Goal: Information Seeking & Learning: Learn about a topic

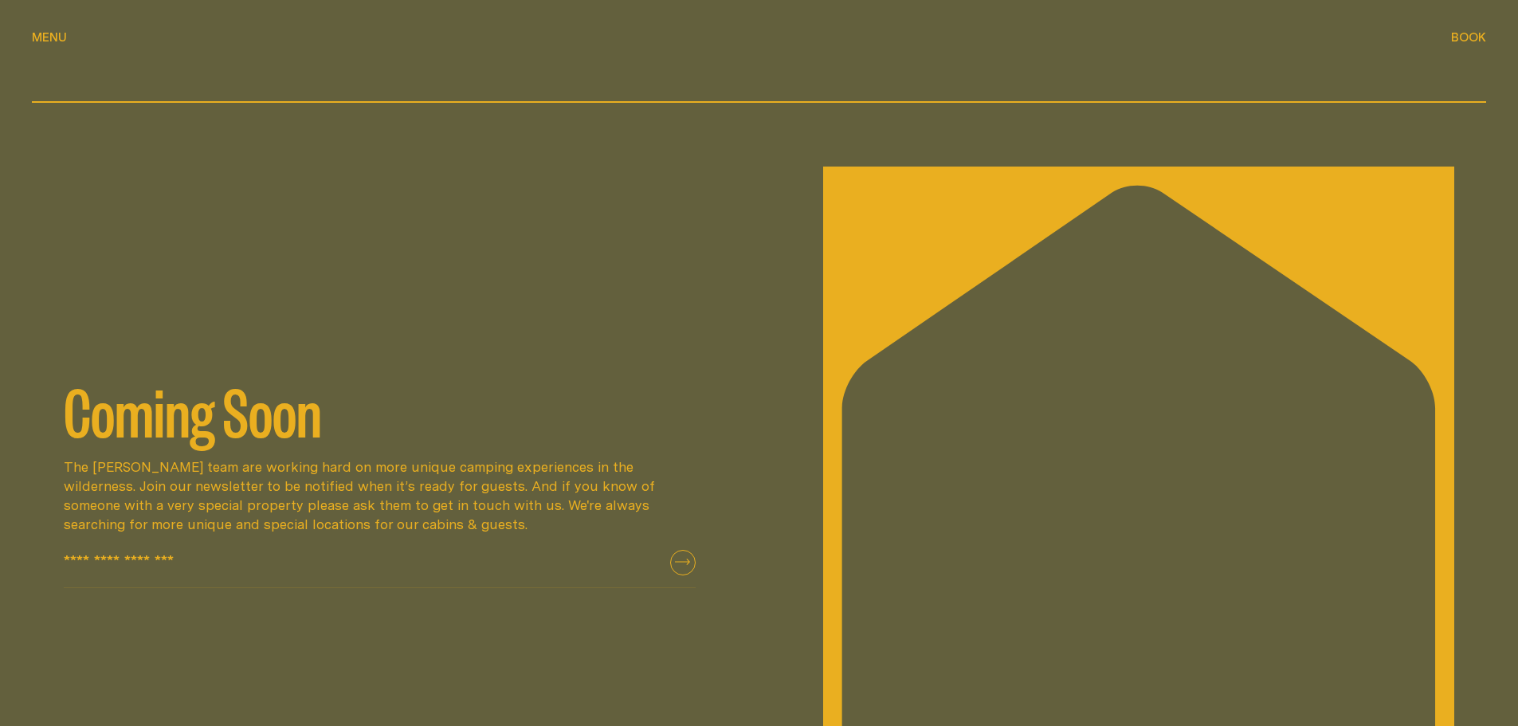
scroll to position [3267, 0]
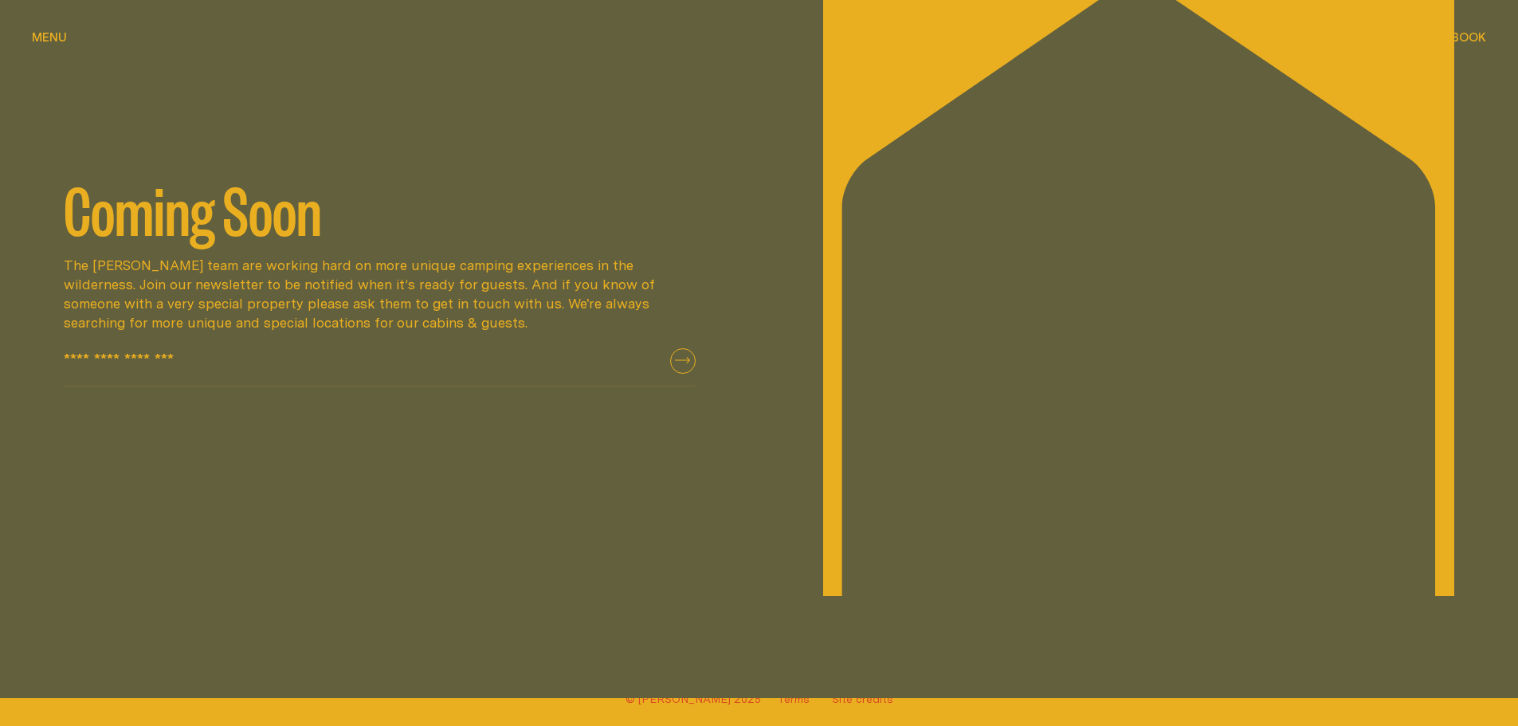
click at [428, 307] on p "The [PERSON_NAME] team are working hard on more unique camping experiences in t…" at bounding box center [380, 293] width 632 height 76
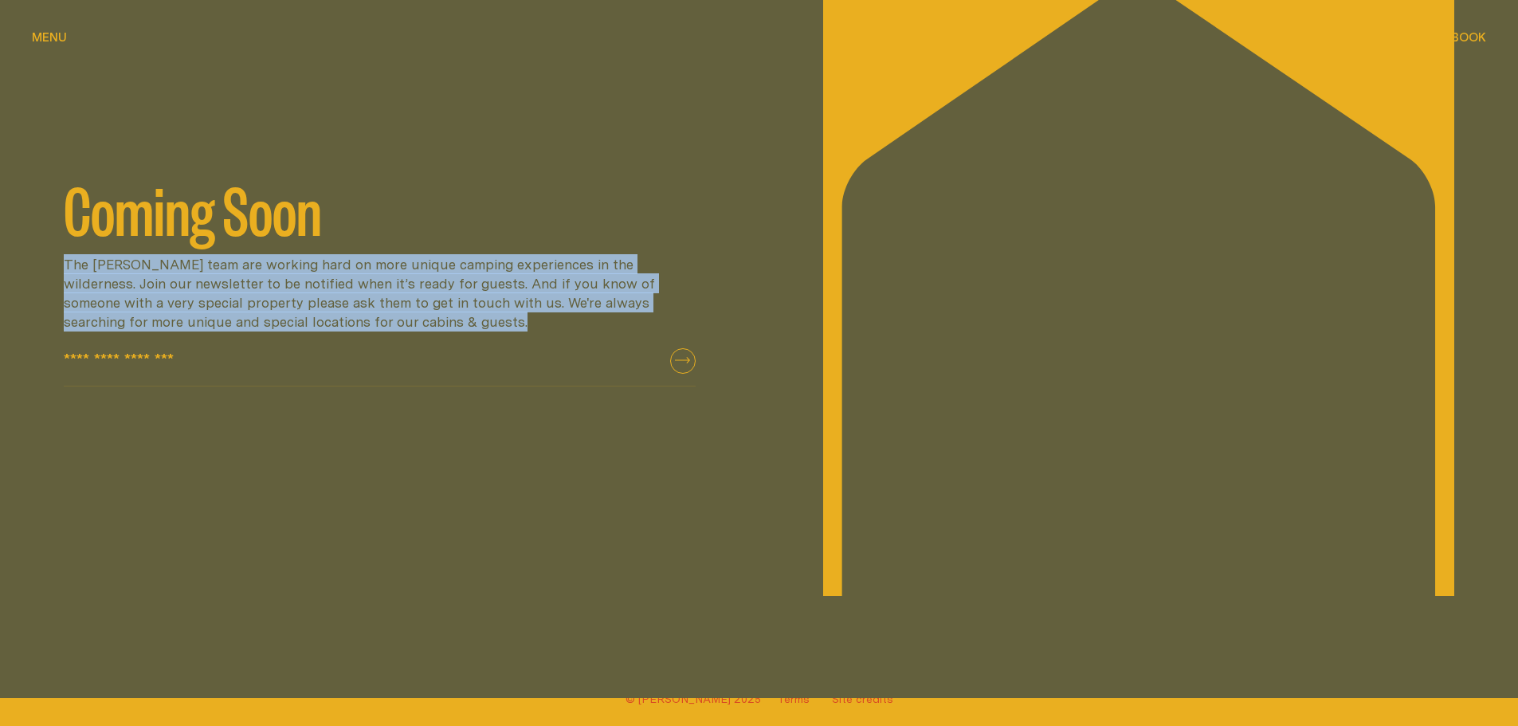
click at [428, 307] on p "The [PERSON_NAME] team are working hard on more unique camping experiences in t…" at bounding box center [380, 293] width 632 height 76
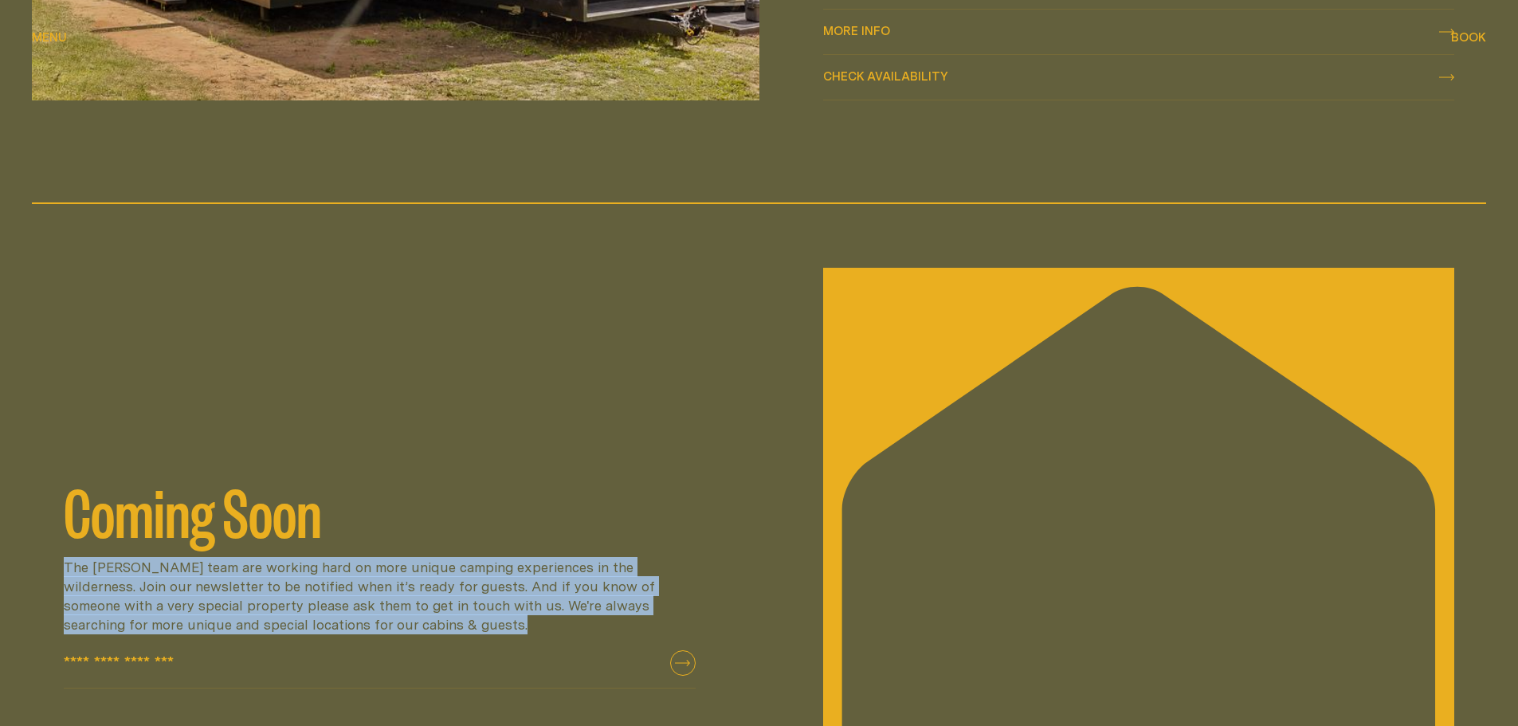
scroll to position [2601, 0]
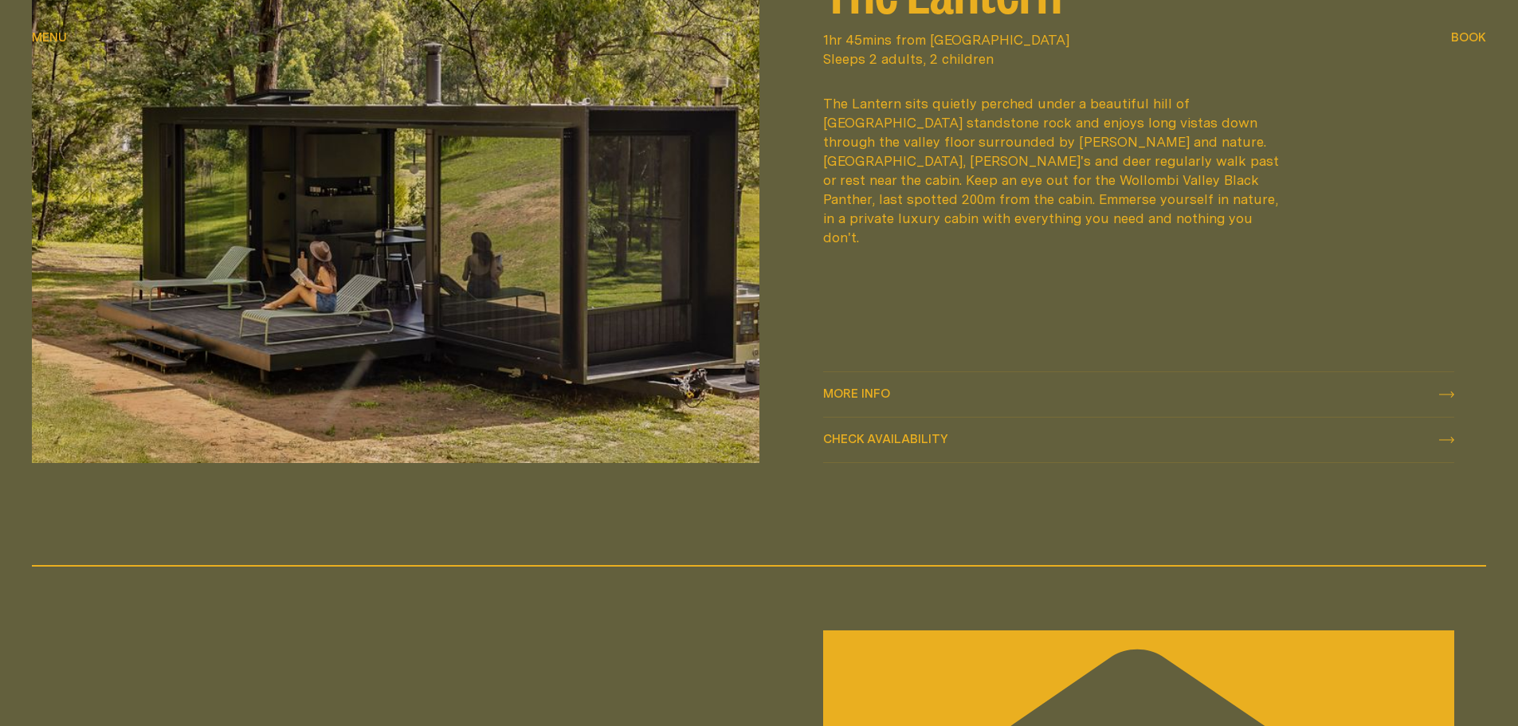
click at [445, 239] on img at bounding box center [395, 158] width 727 height 608
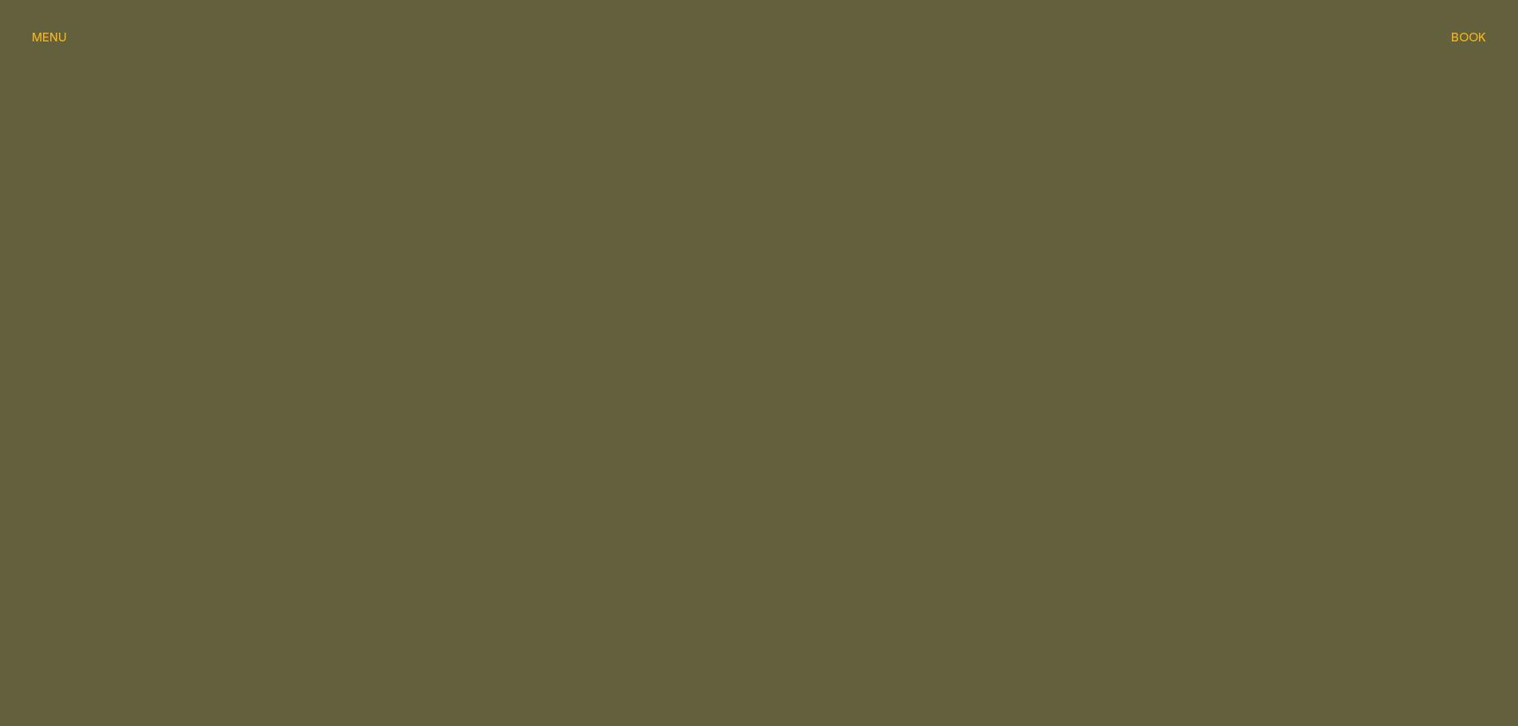
scroll to position [558, 0]
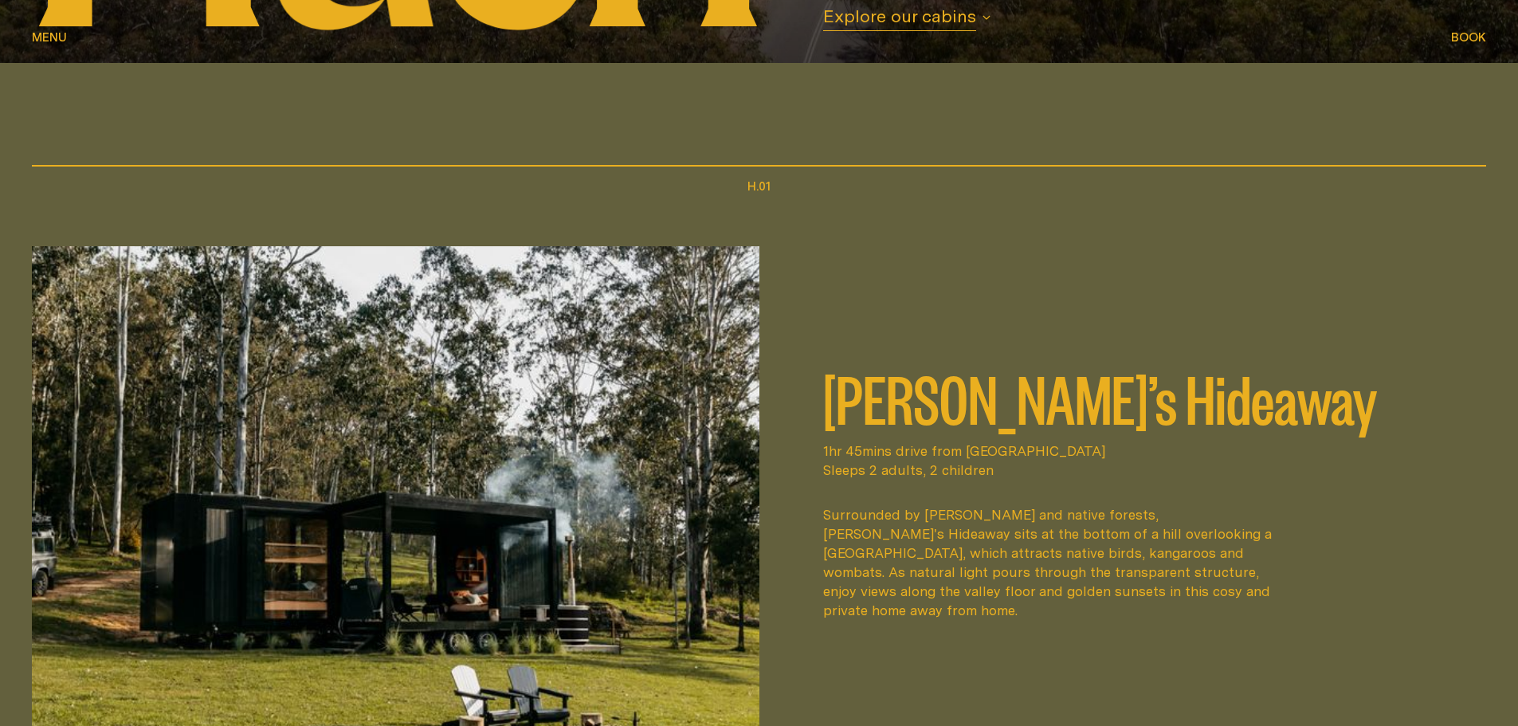
scroll to position [717, 0]
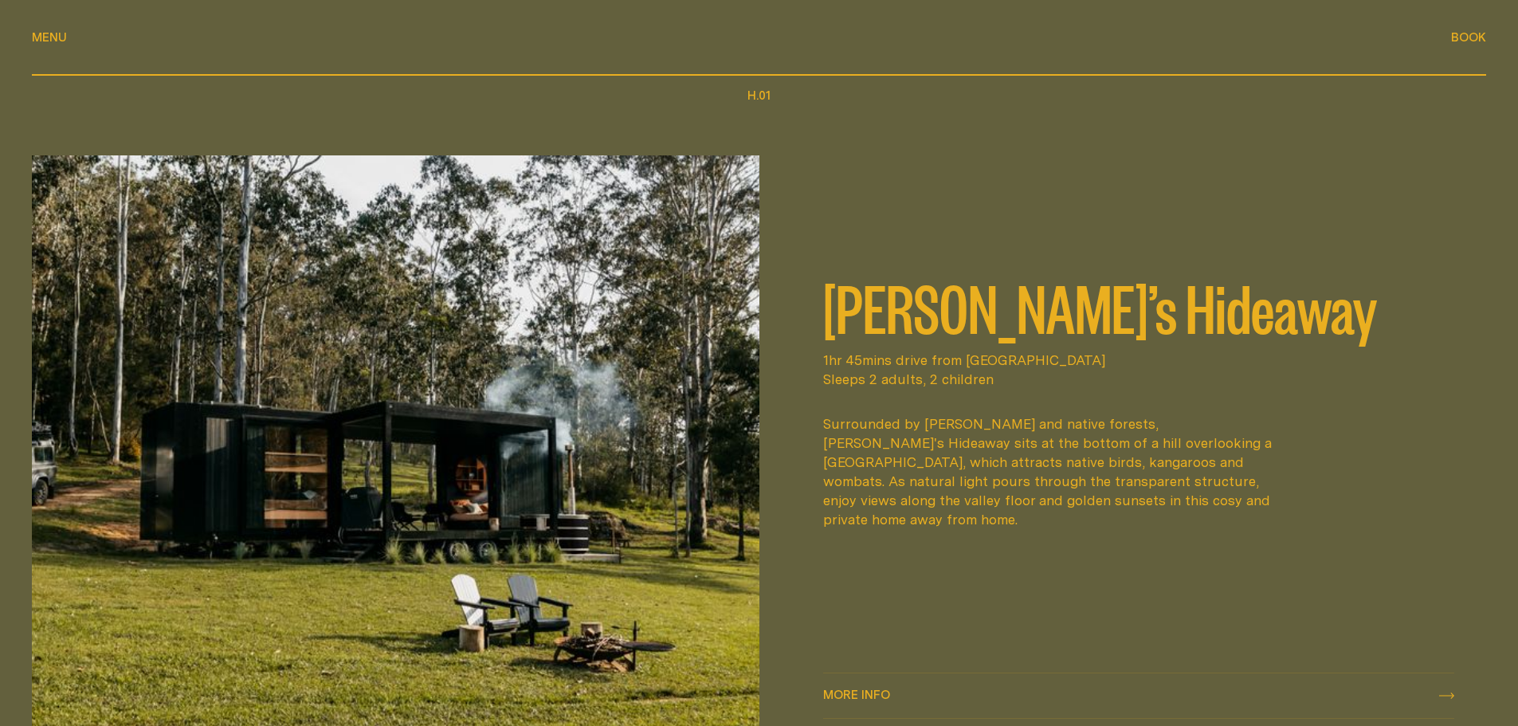
click at [510, 328] on img at bounding box center [395, 459] width 727 height 608
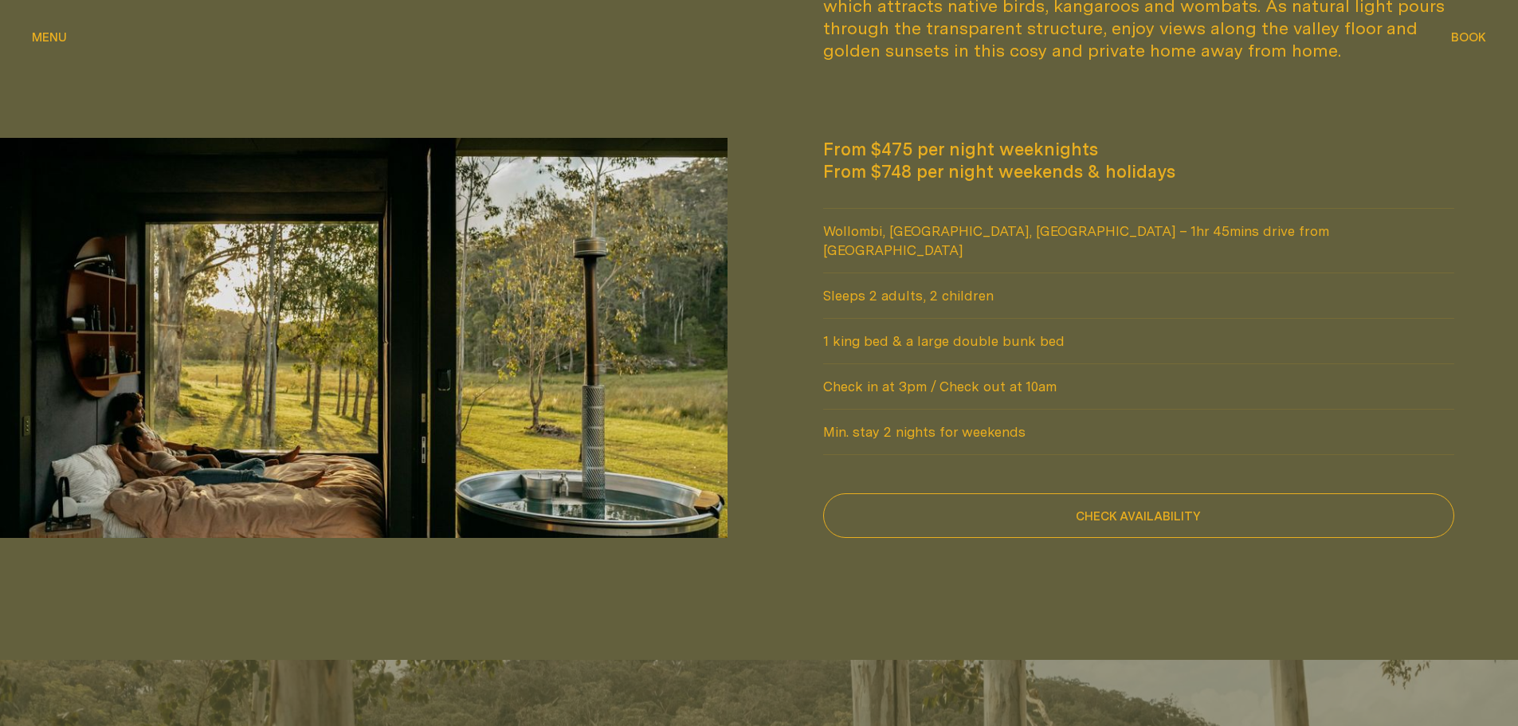
scroll to position [1434, 0]
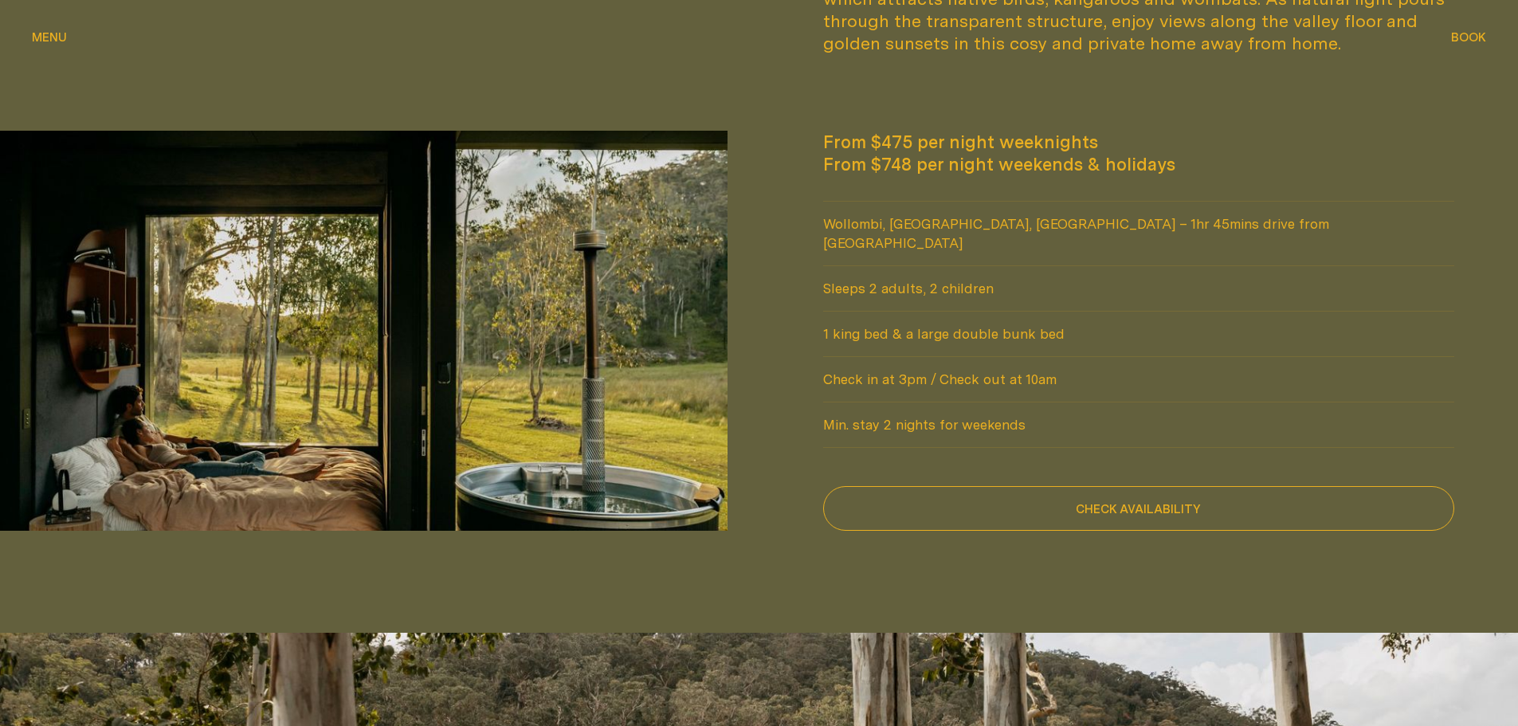
click at [924, 228] on span "Wollombi, [GEOGRAPHIC_DATA], [GEOGRAPHIC_DATA] – 1hr 45mins drive from [GEOGRAP…" at bounding box center [1139, 234] width 632 height 64
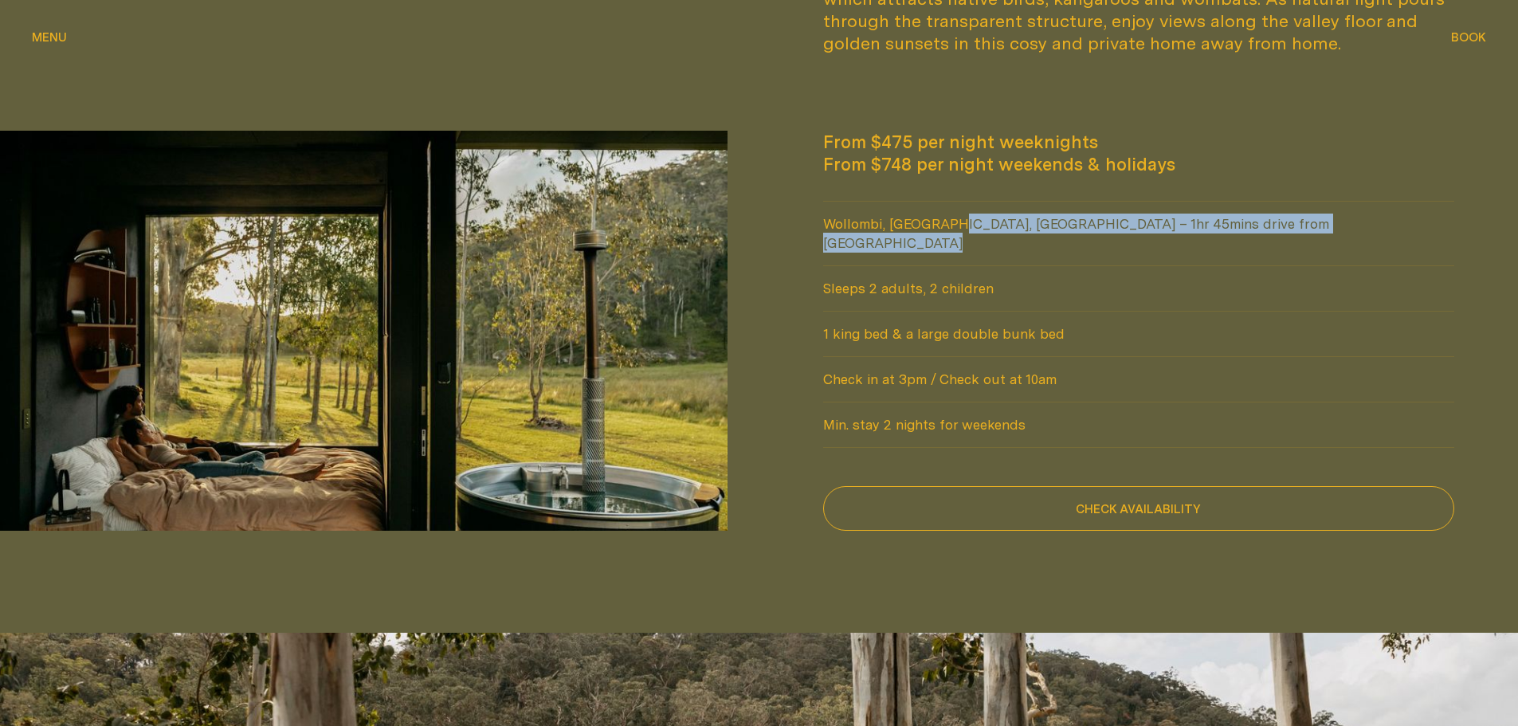
click at [924, 228] on span "Wollombi, [GEOGRAPHIC_DATA], [GEOGRAPHIC_DATA] – 1hr 45mins drive from [GEOGRAP…" at bounding box center [1139, 234] width 632 height 64
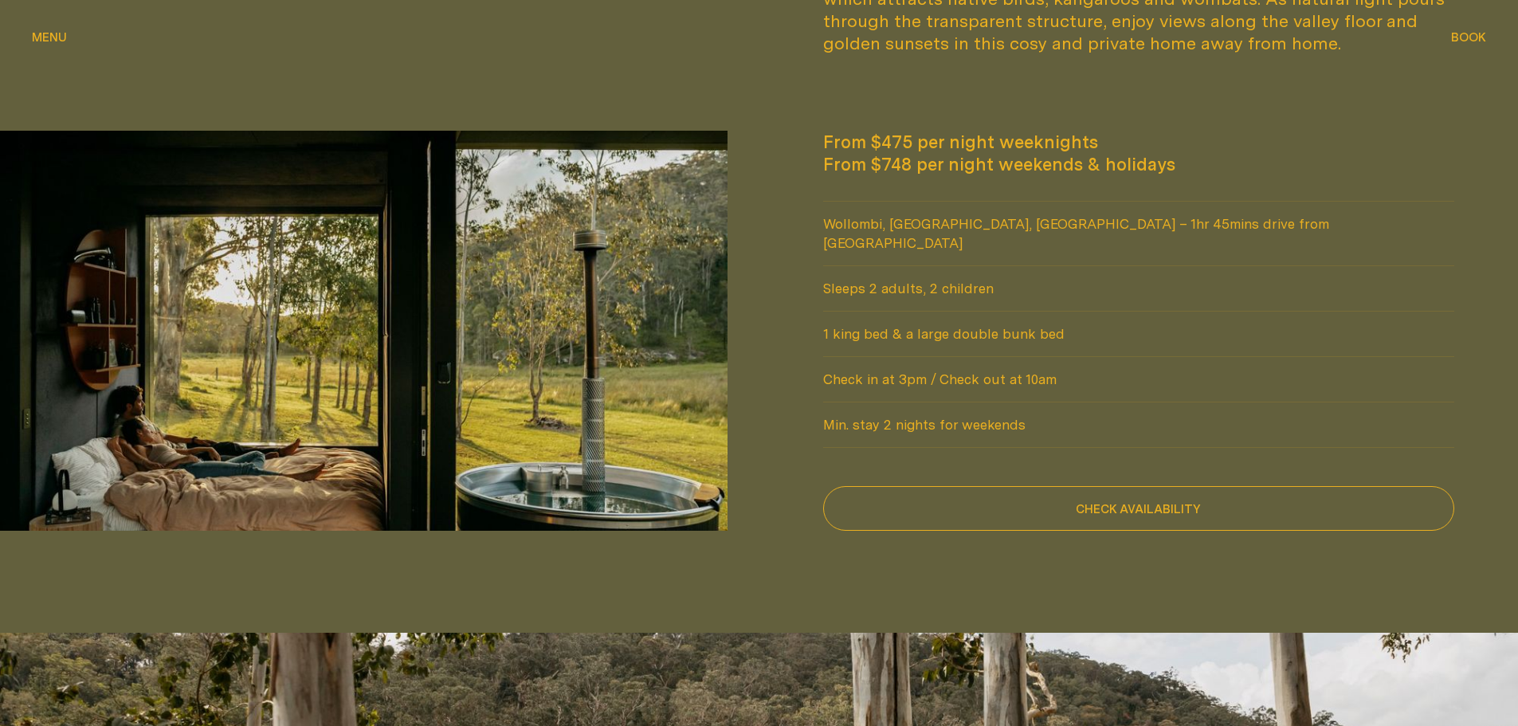
click at [922, 275] on span "Sleeps 2 adults, 2 children" at bounding box center [1139, 288] width 632 height 45
click at [922, 312] on span "1 king bed & a large double bunk bed" at bounding box center [1139, 334] width 632 height 45
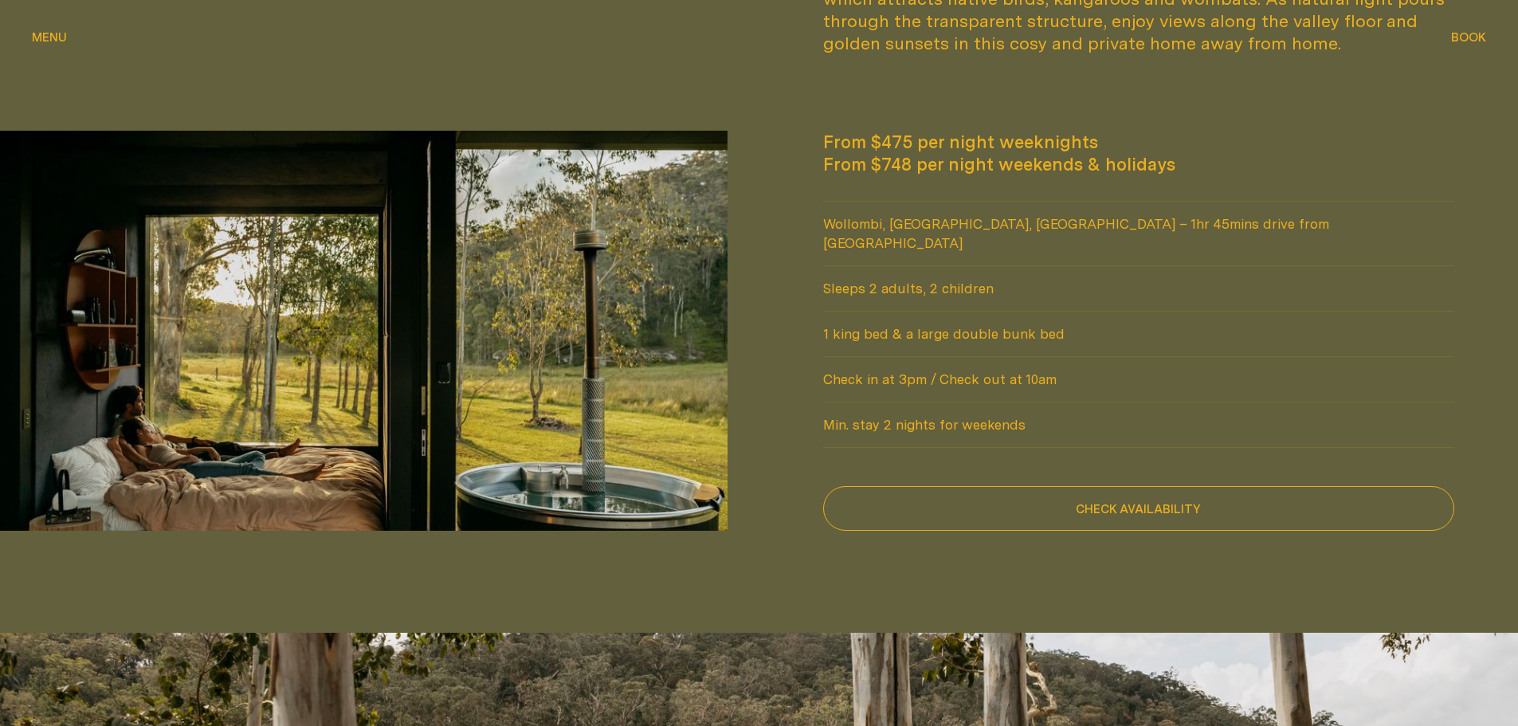
click at [922, 312] on span "1 king bed & a large double bunk bed" at bounding box center [1139, 334] width 632 height 45
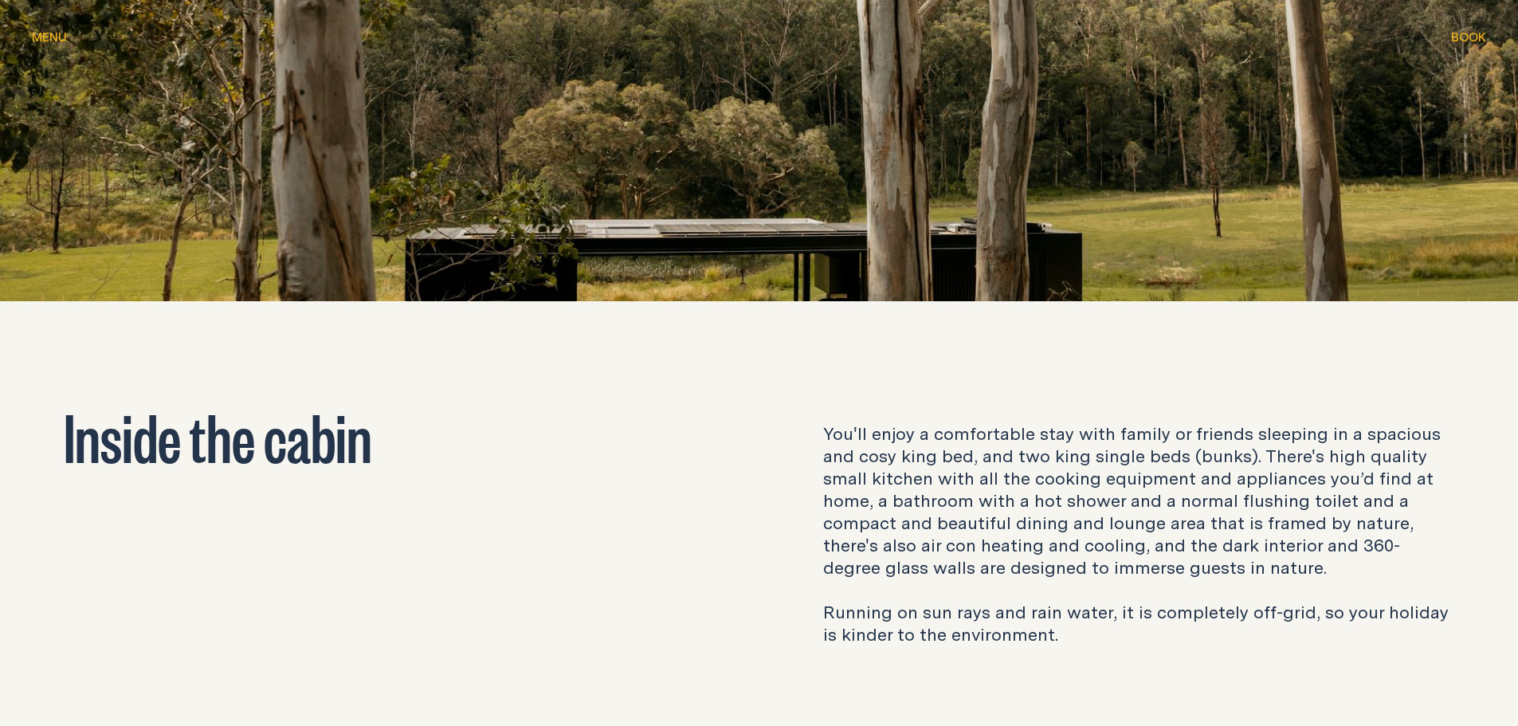
scroll to position [2629, 0]
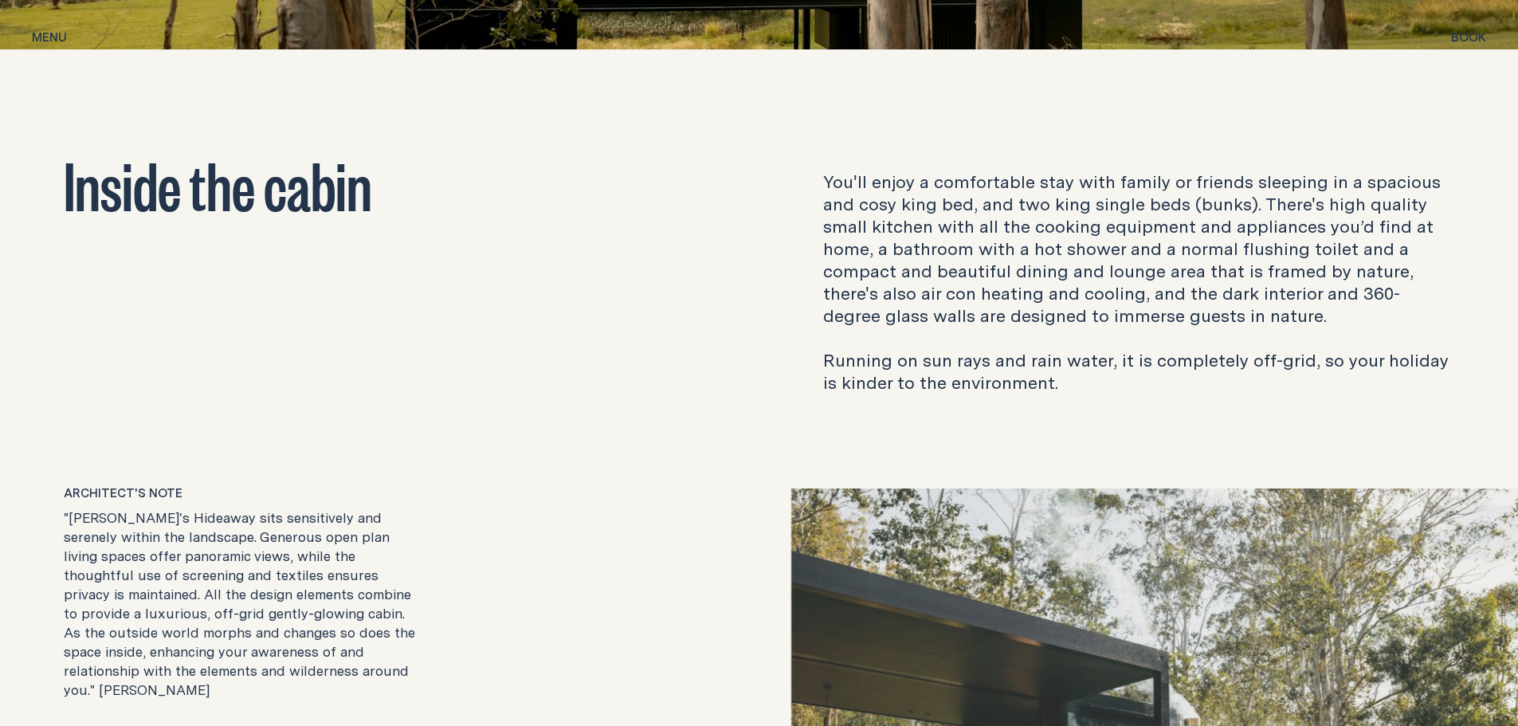
click at [950, 237] on p "You'll enjoy a comfortable stay with family or friends sleeping in a spacious a…" at bounding box center [1139, 282] width 632 height 223
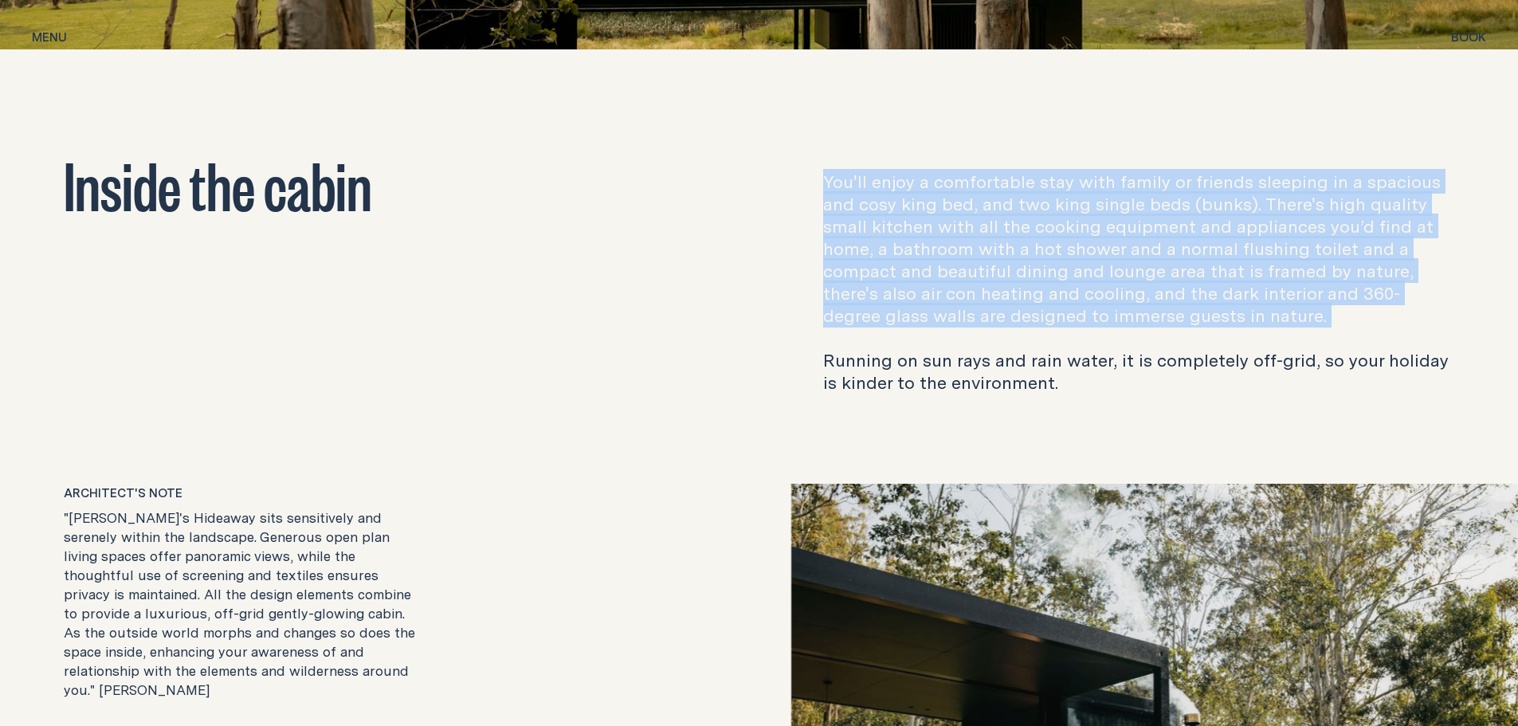
click at [950, 237] on p "You'll enjoy a comfortable stay with family or friends sleeping in a spacious a…" at bounding box center [1139, 282] width 632 height 223
click at [958, 280] on p "You'll enjoy a comfortable stay with family or friends sleeping in a spacious a…" at bounding box center [1139, 282] width 632 height 223
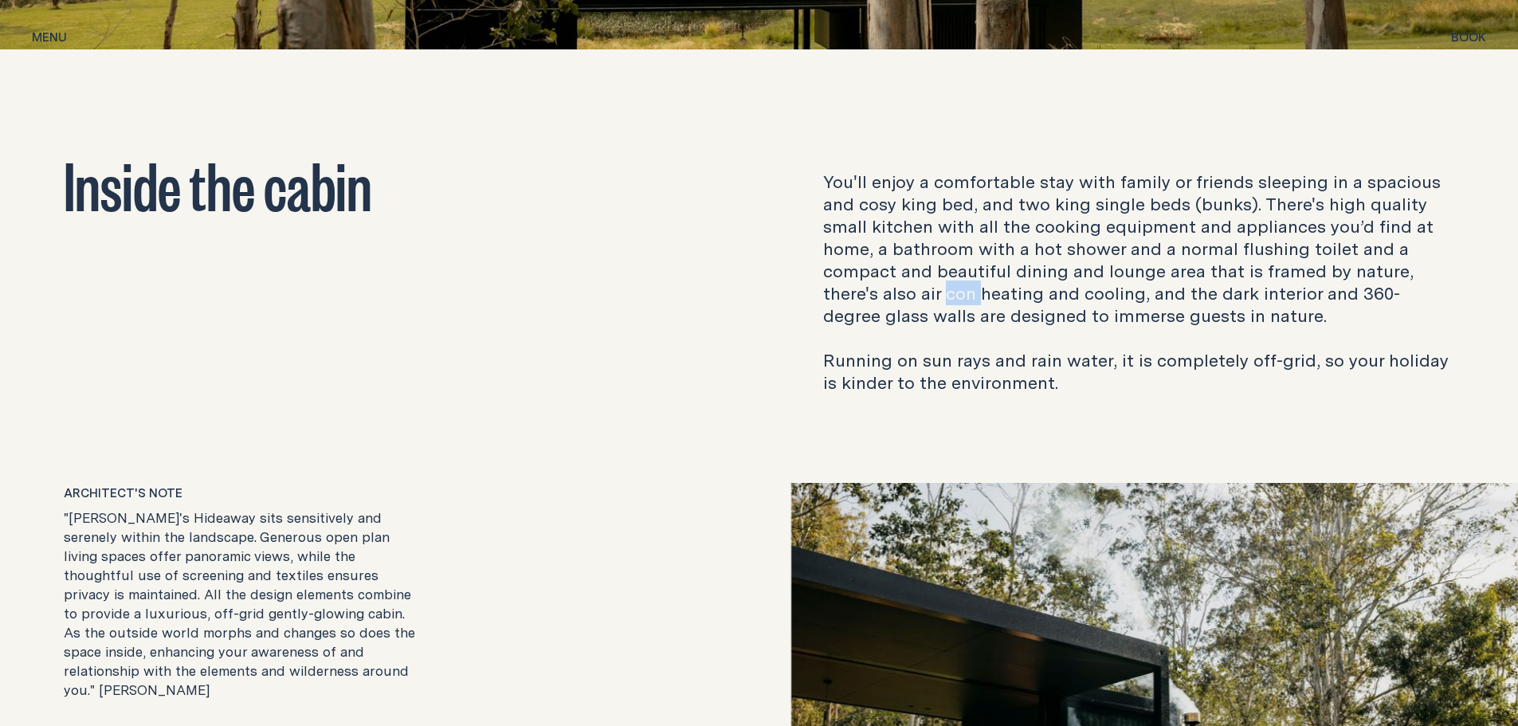
click at [958, 280] on p "You'll enjoy a comfortable stay with family or friends sleeping in a spacious a…" at bounding box center [1139, 282] width 632 height 223
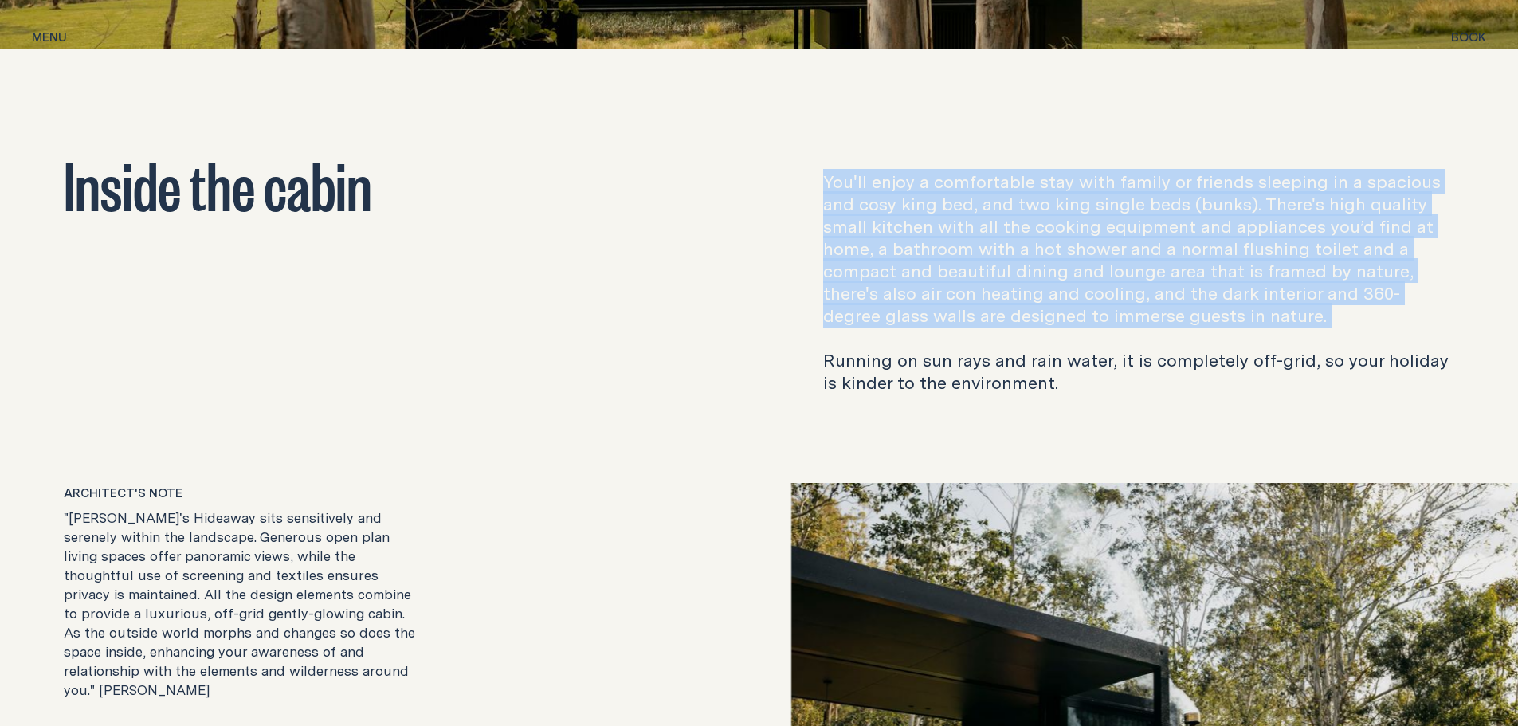
click at [958, 280] on p "You'll enjoy a comfortable stay with family or friends sleeping in a spacious a…" at bounding box center [1139, 282] width 632 height 223
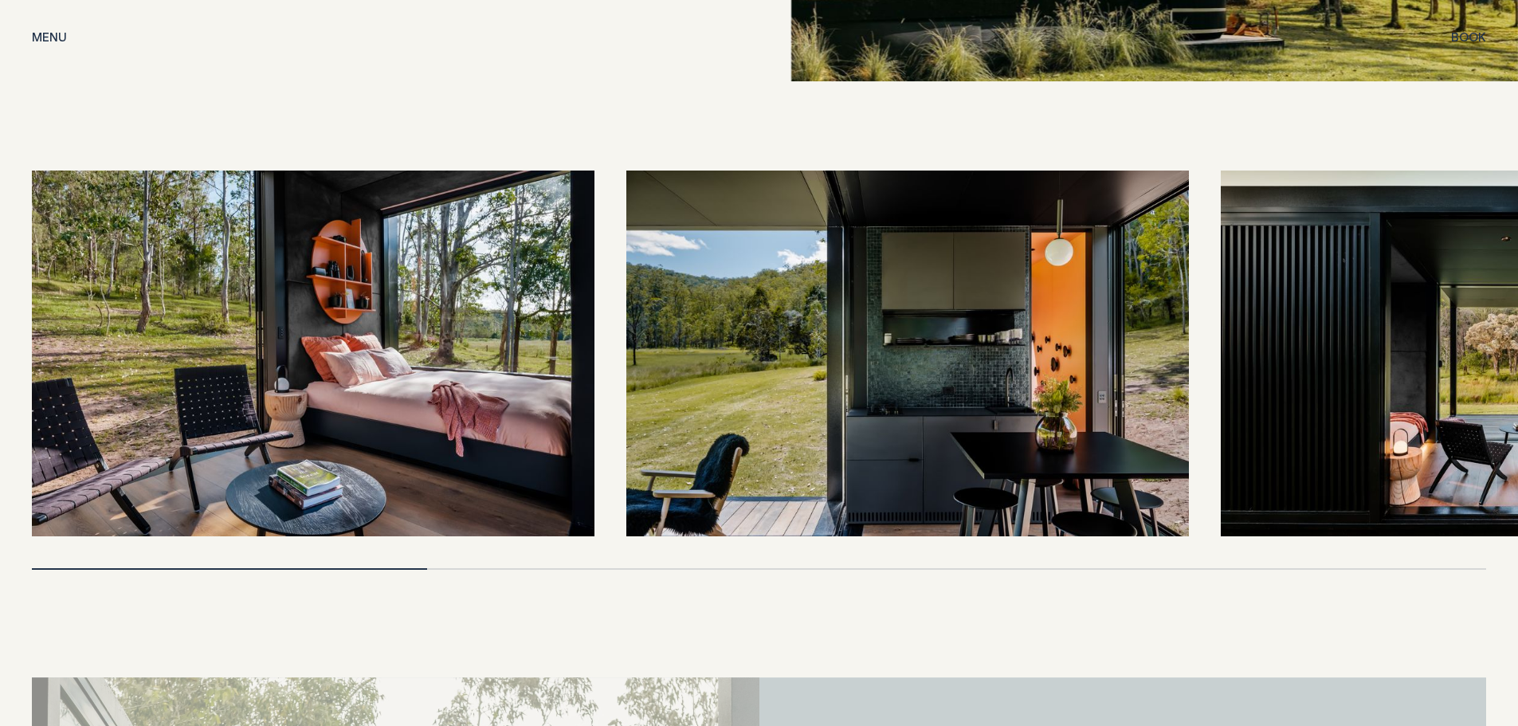
scroll to position [3506, 0]
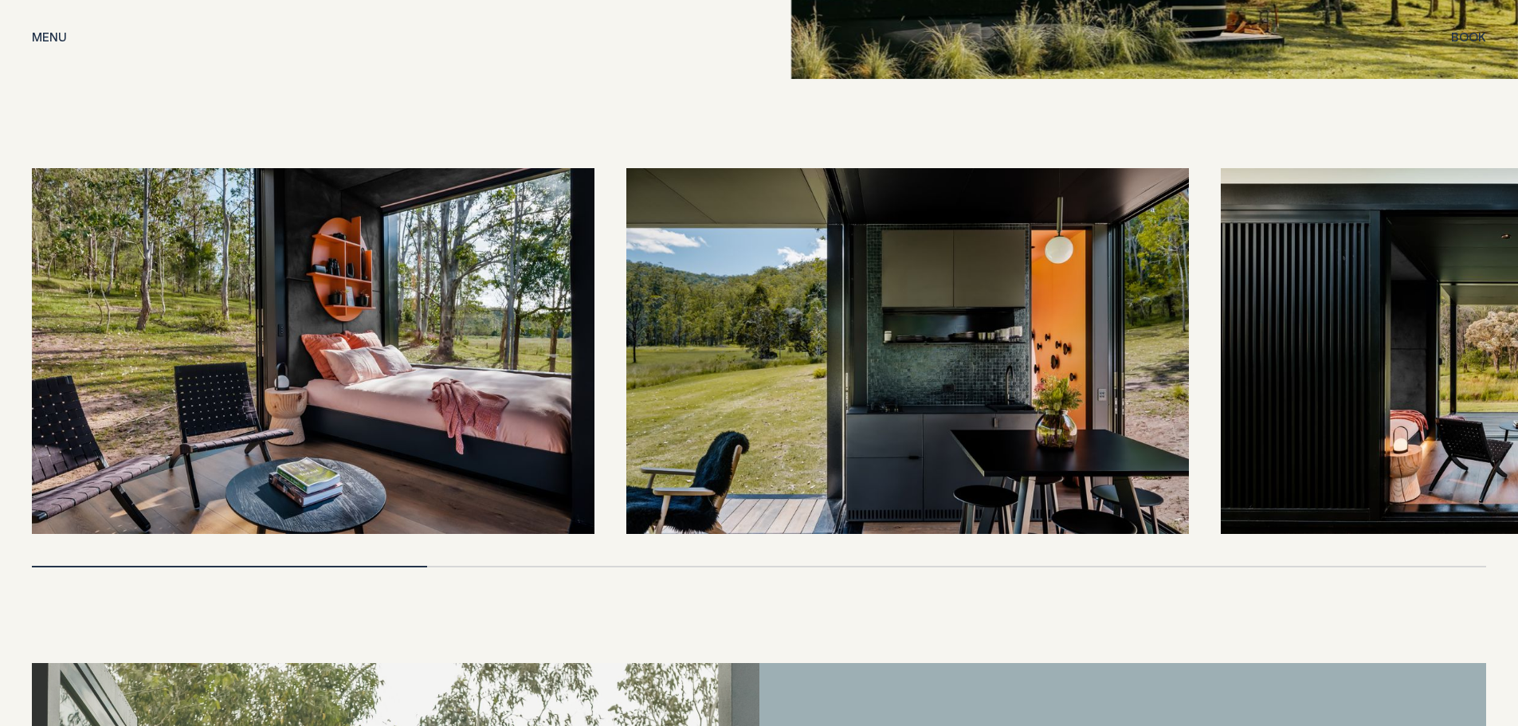
click at [252, 331] on img at bounding box center [313, 351] width 562 height 366
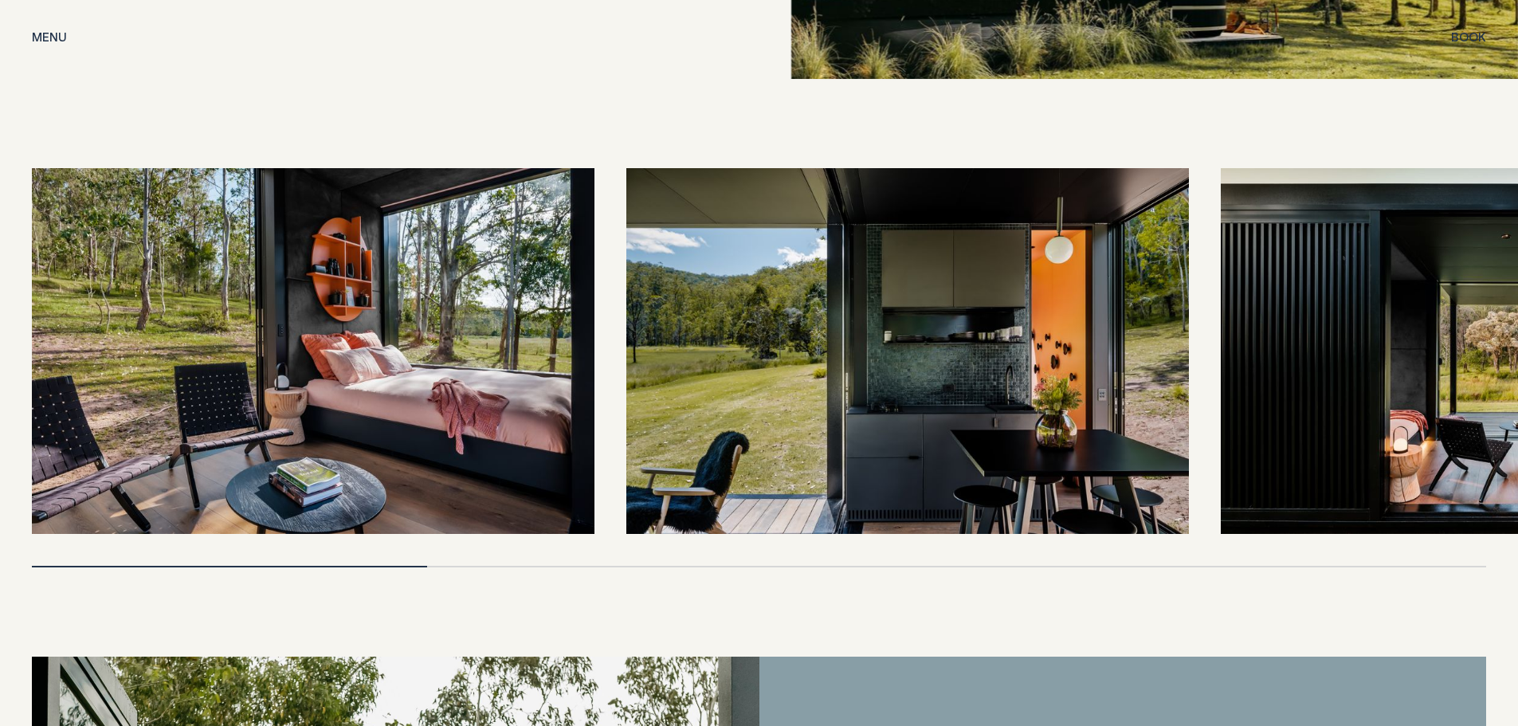
click at [428, 310] on img at bounding box center [313, 351] width 562 height 366
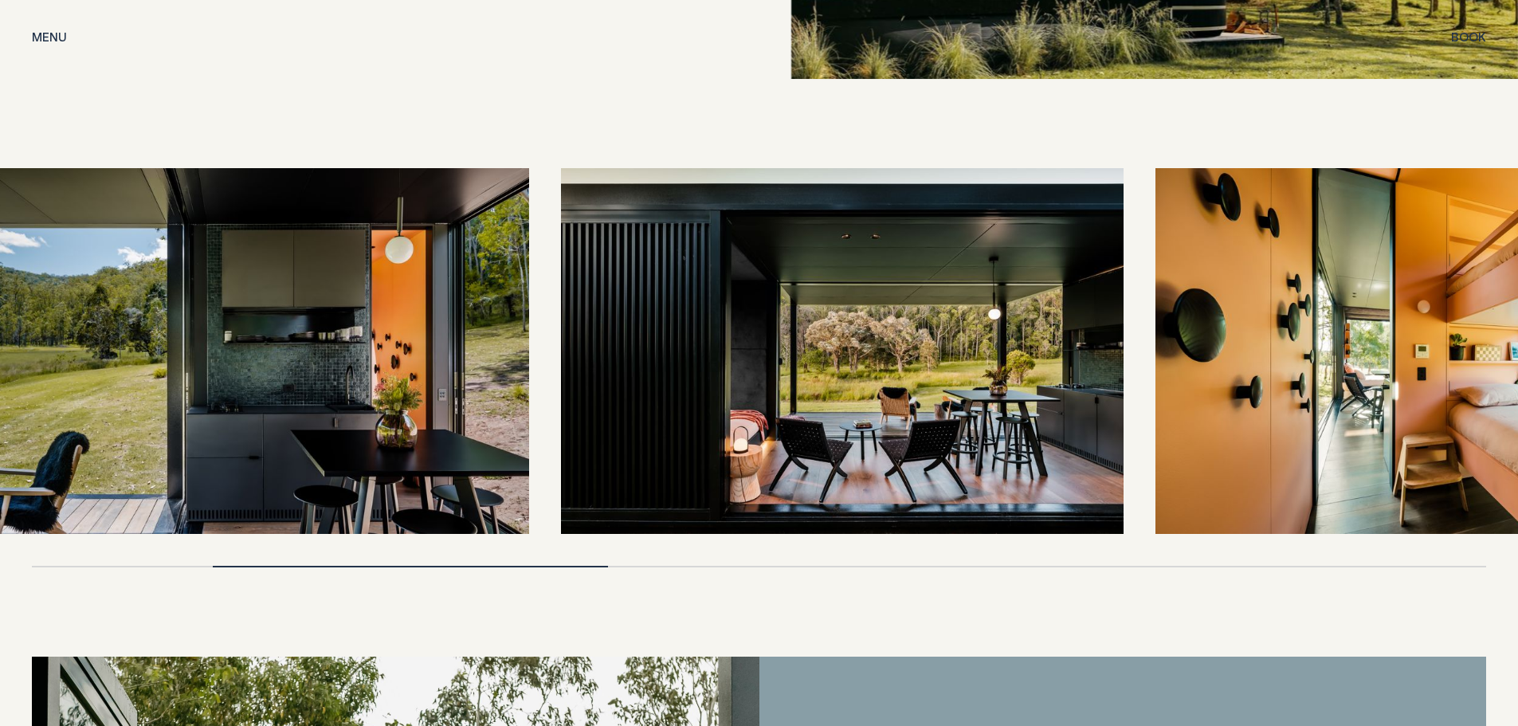
drag, startPoint x: 923, startPoint y: 333, endPoint x: 262, endPoint y: 312, distance: 661.6
click at [262, 312] on img at bounding box center [248, 351] width 562 height 366
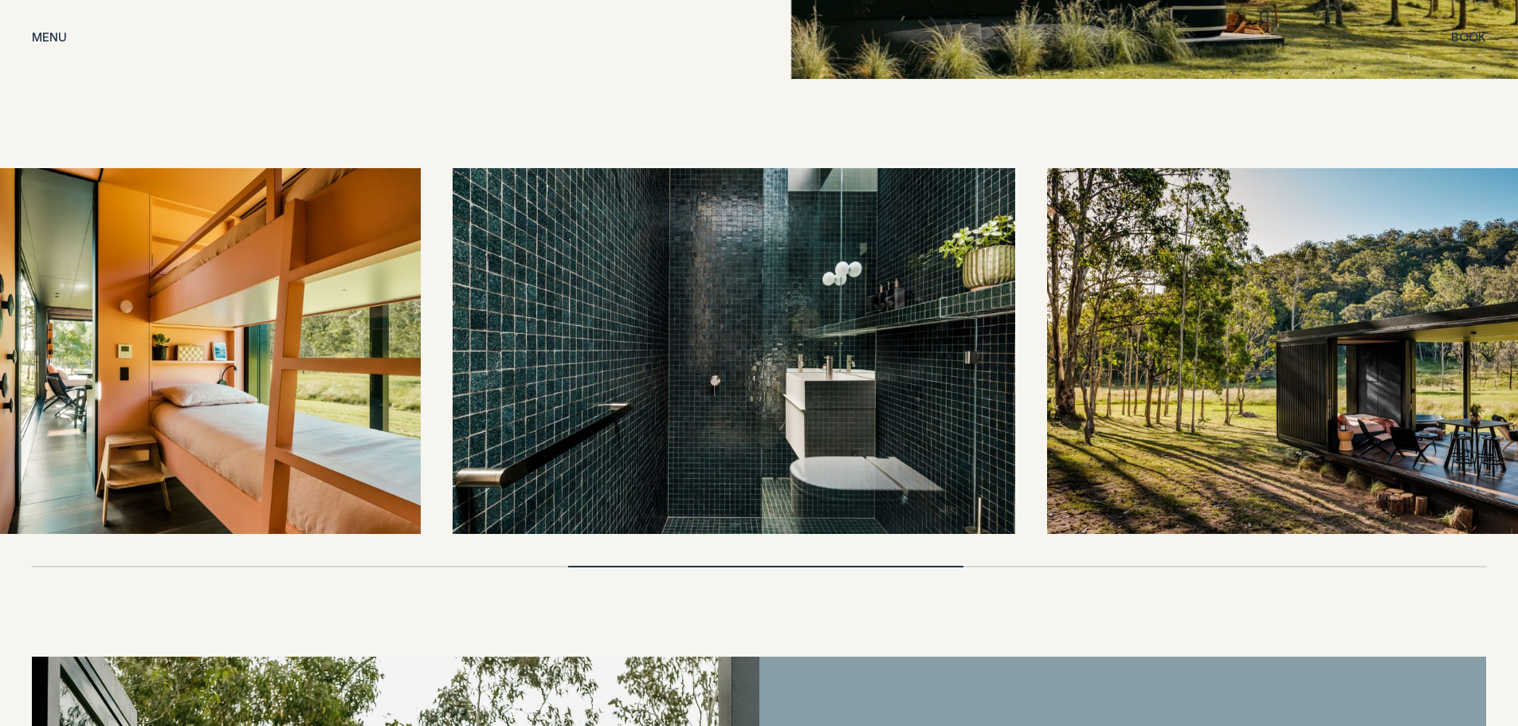
drag, startPoint x: 954, startPoint y: 341, endPoint x: 185, endPoint y: 312, distance: 769.4
click at [185, 312] on img at bounding box center [139, 351] width 562 height 366
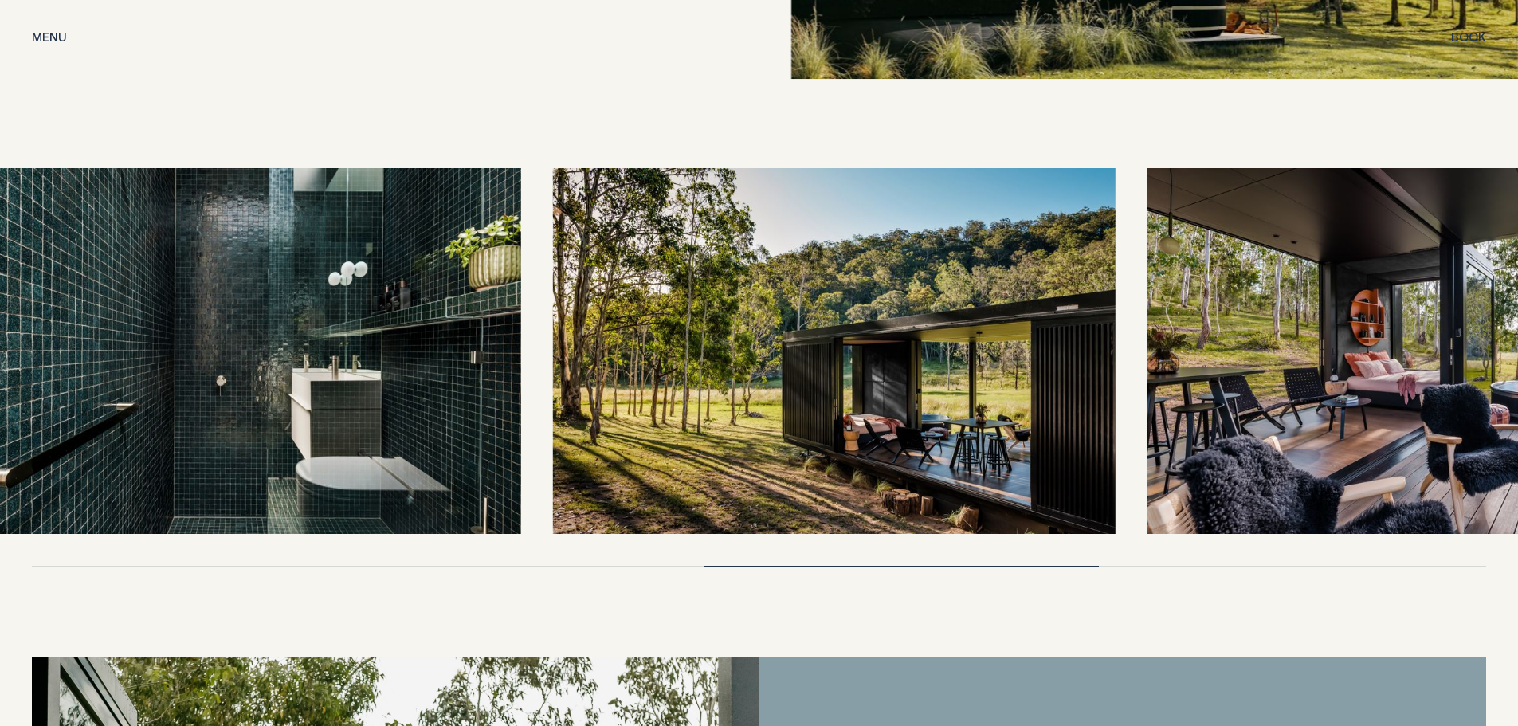
drag, startPoint x: 949, startPoint y: 352, endPoint x: 282, endPoint y: 347, distance: 666.9
click at [282, 347] on img at bounding box center [240, 351] width 562 height 366
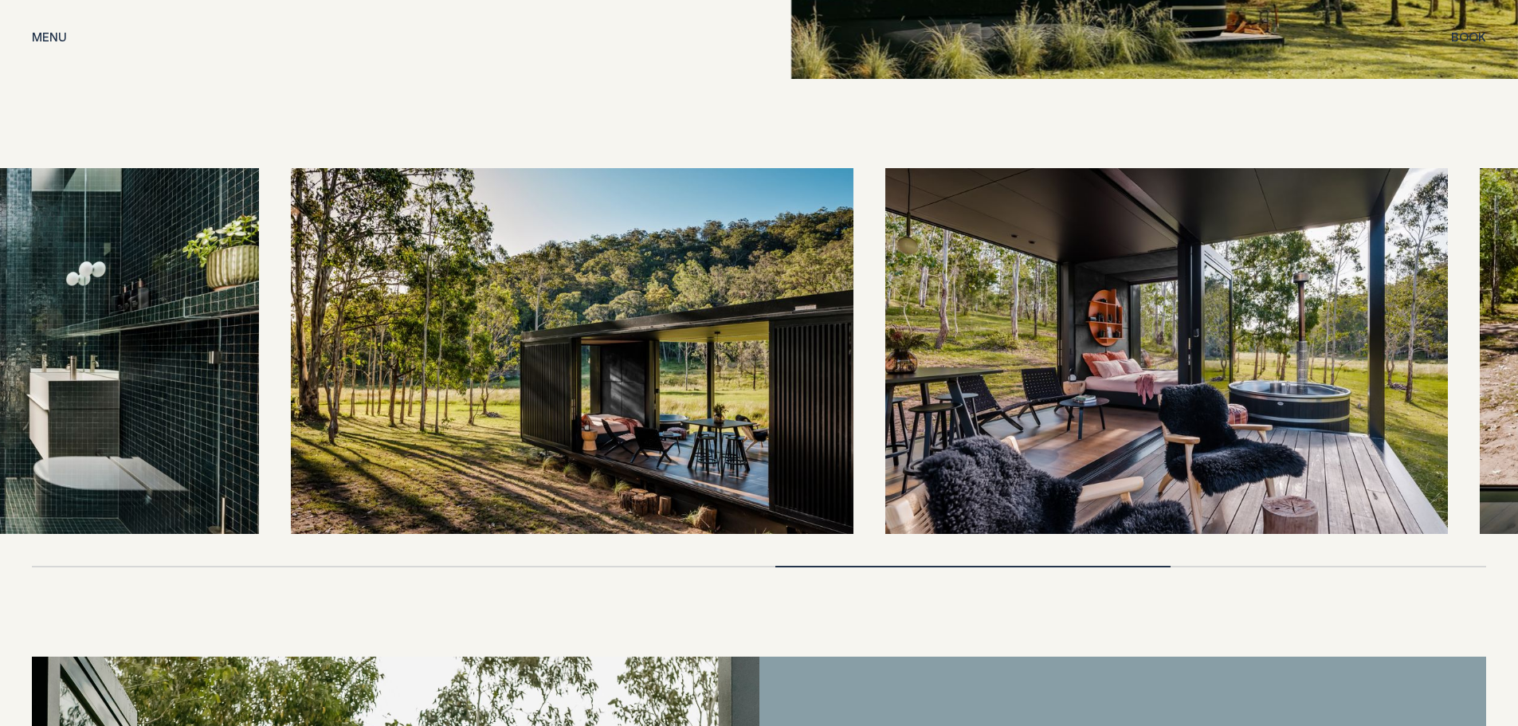
drag, startPoint x: 919, startPoint y: 352, endPoint x: 603, endPoint y: 351, distance: 315.5
click at [603, 351] on img at bounding box center [572, 351] width 562 height 366
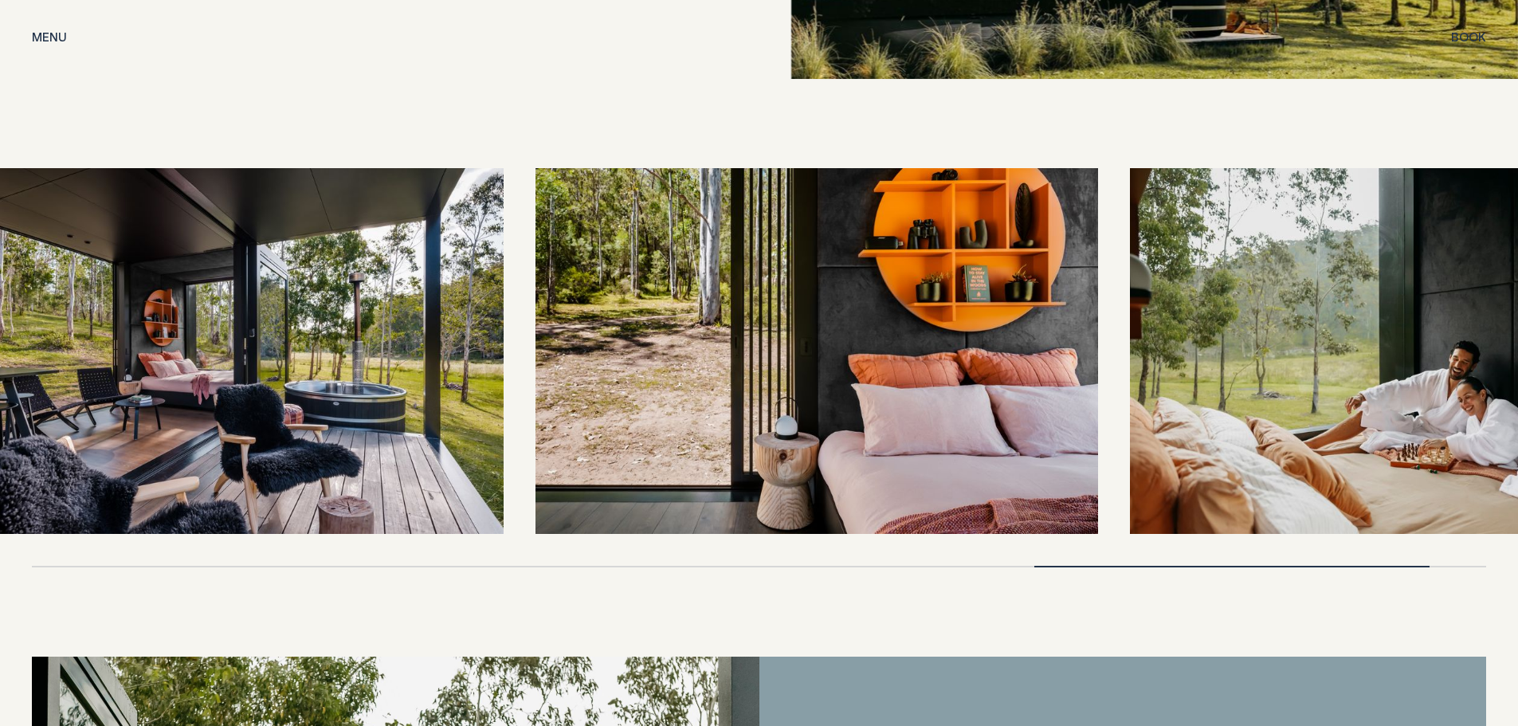
drag, startPoint x: 1033, startPoint y: 313, endPoint x: 347, endPoint y: 336, distance: 686.4
click at [347, 336] on img at bounding box center [222, 351] width 562 height 366
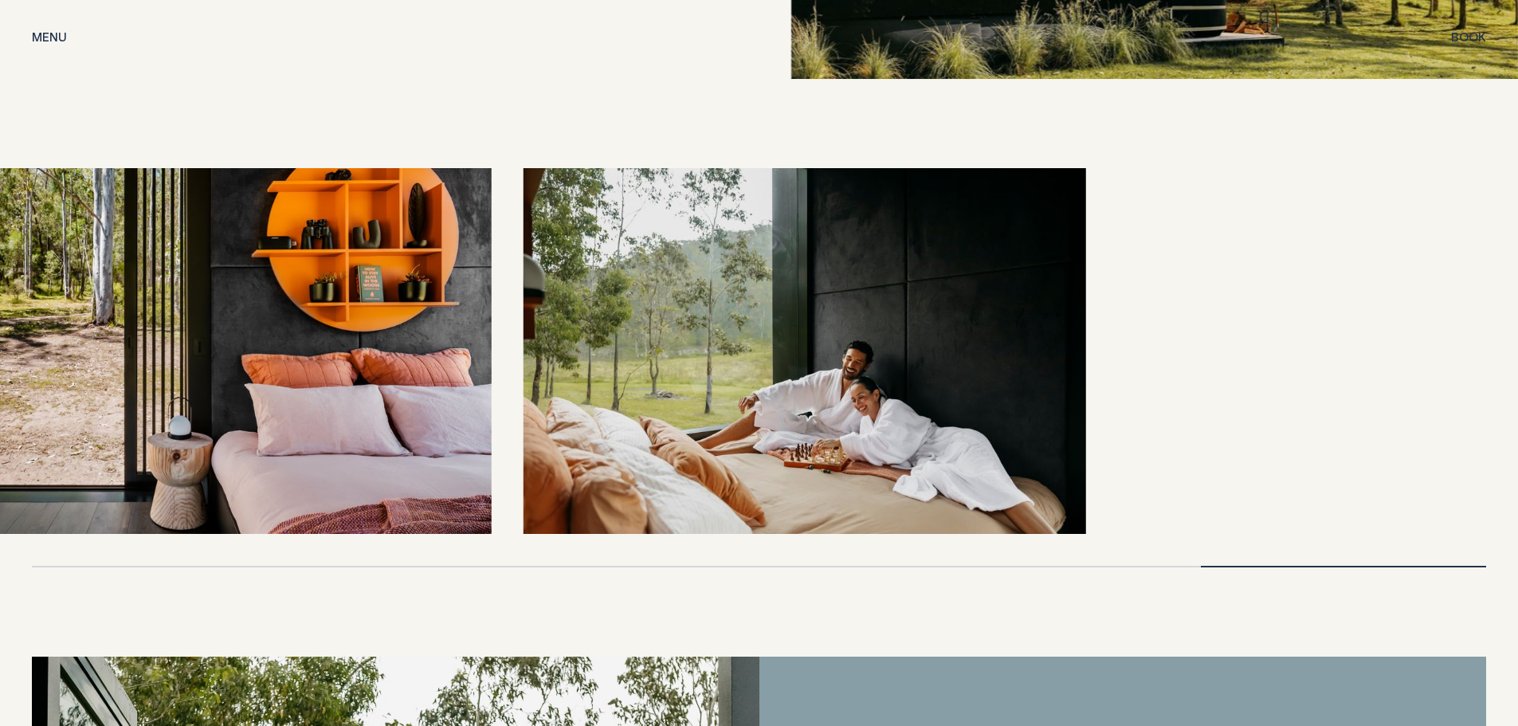
drag, startPoint x: 936, startPoint y: 339, endPoint x: 462, endPoint y: 380, distance: 475.9
click at [462, 380] on div at bounding box center [759, 351] width 1454 height 366
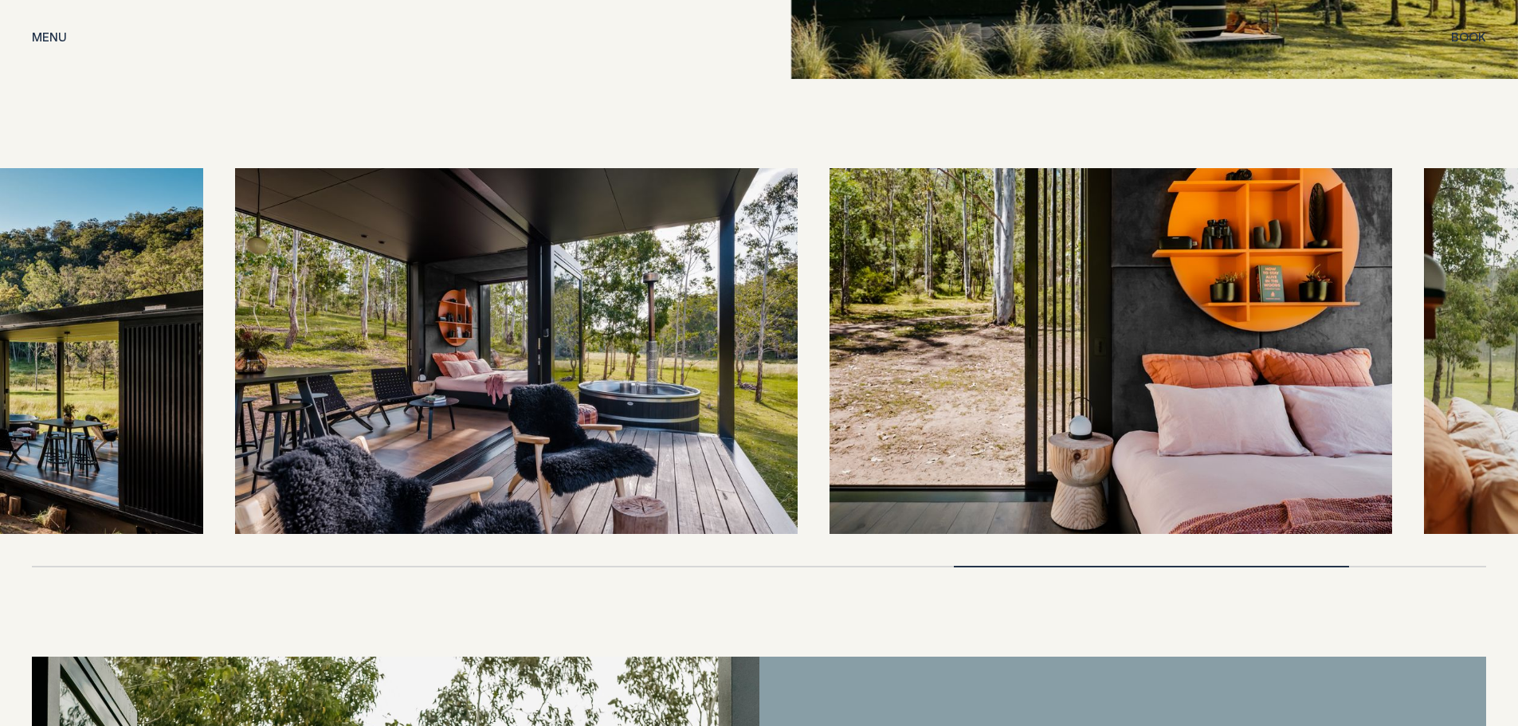
drag, startPoint x: 1029, startPoint y: 392, endPoint x: 1329, endPoint y: 359, distance: 301.4
click at [1149, 383] on img at bounding box center [1110, 351] width 562 height 366
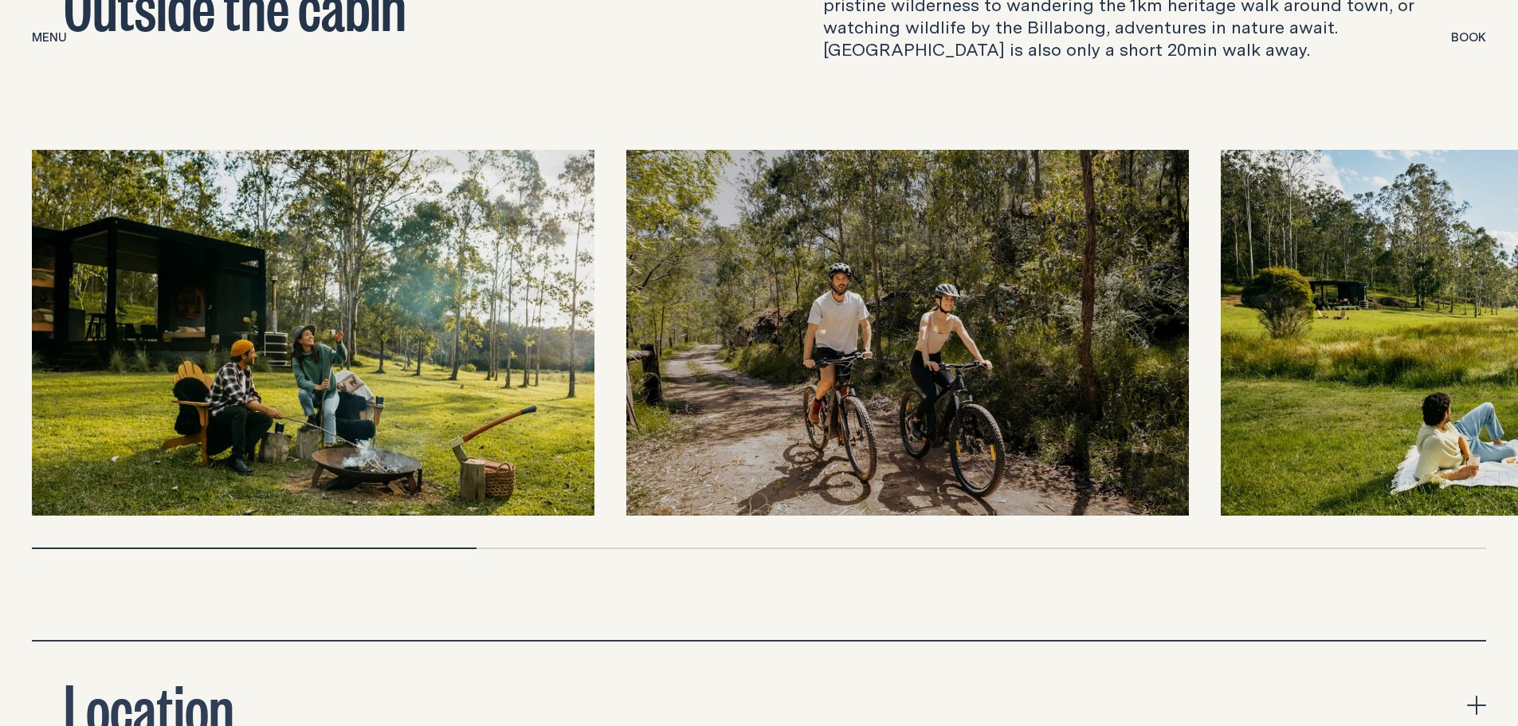
scroll to position [5497, 0]
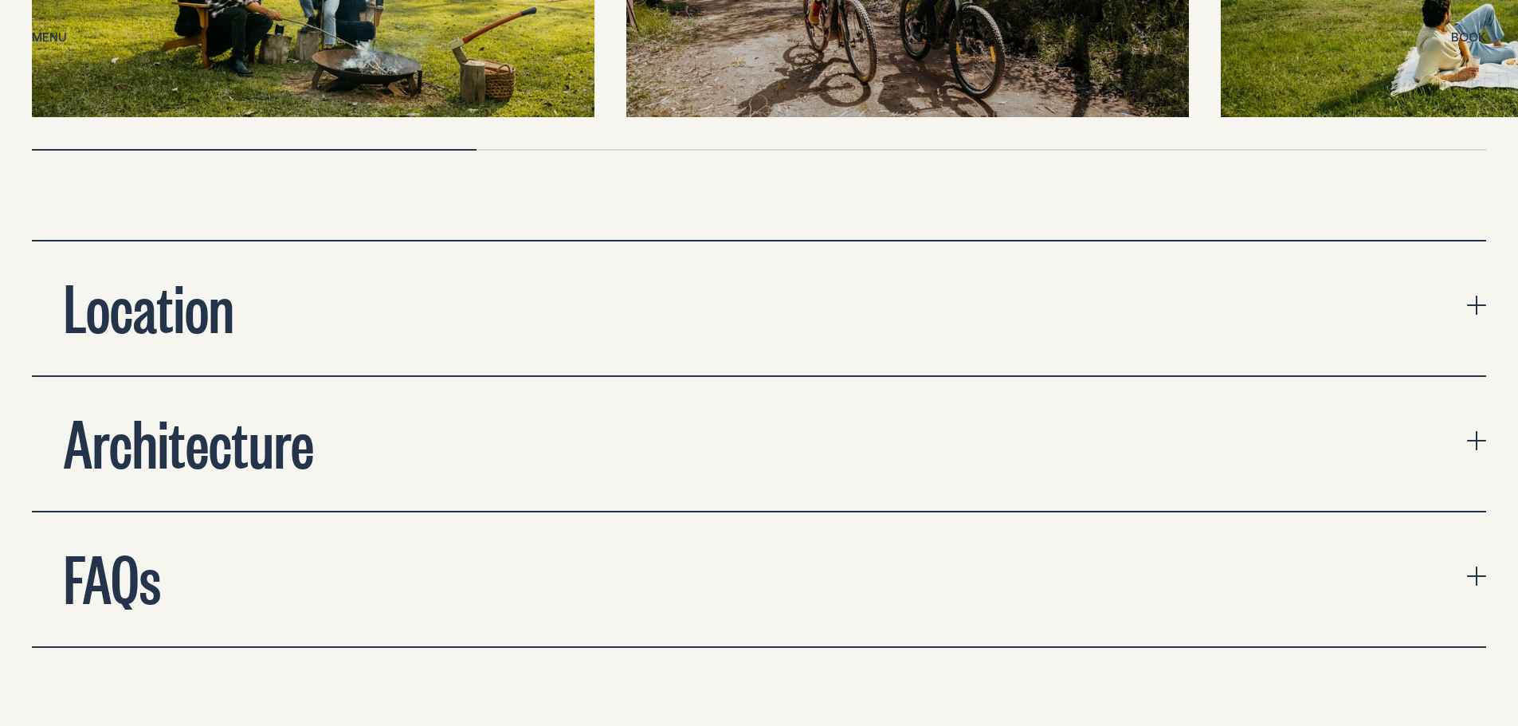
click at [496, 429] on button "Architecture" at bounding box center [759, 444] width 1454 height 134
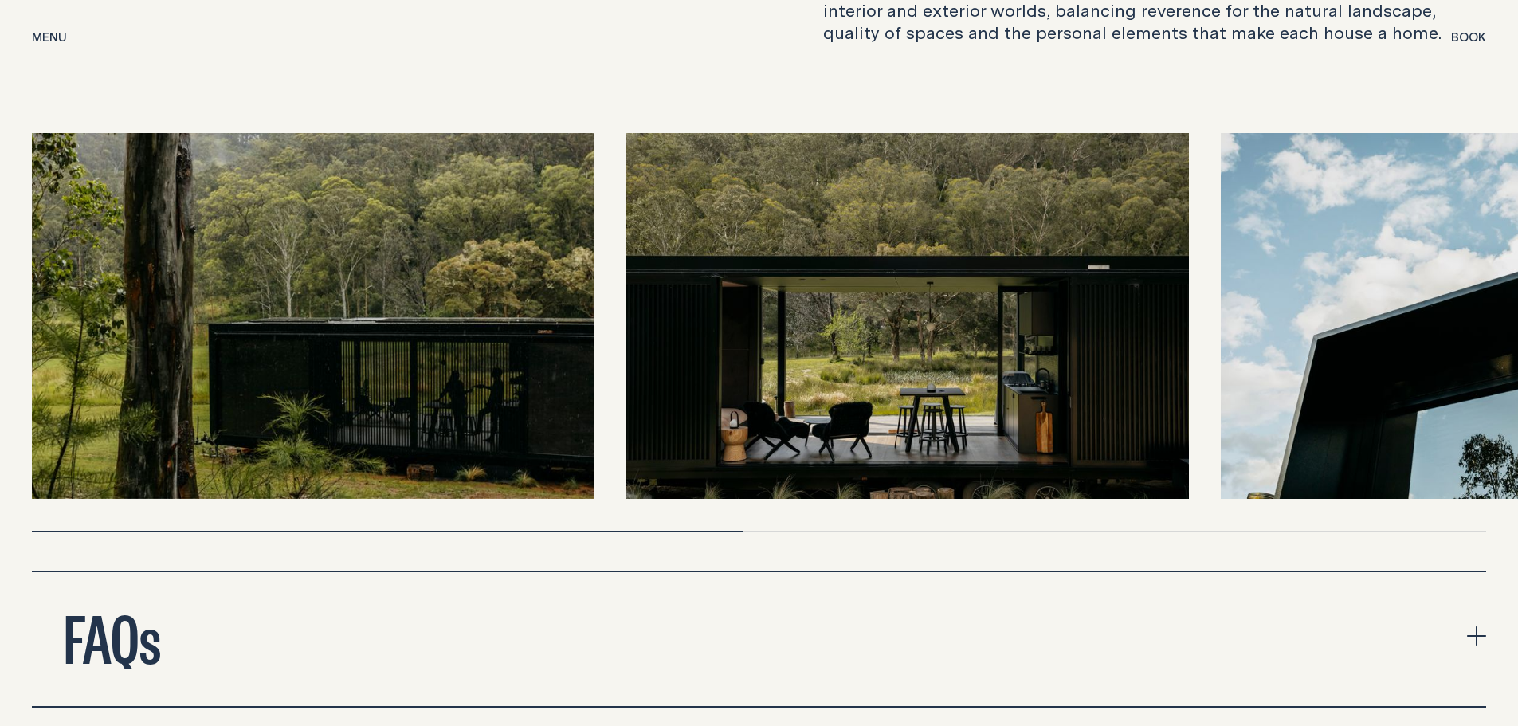
scroll to position [6055, 0]
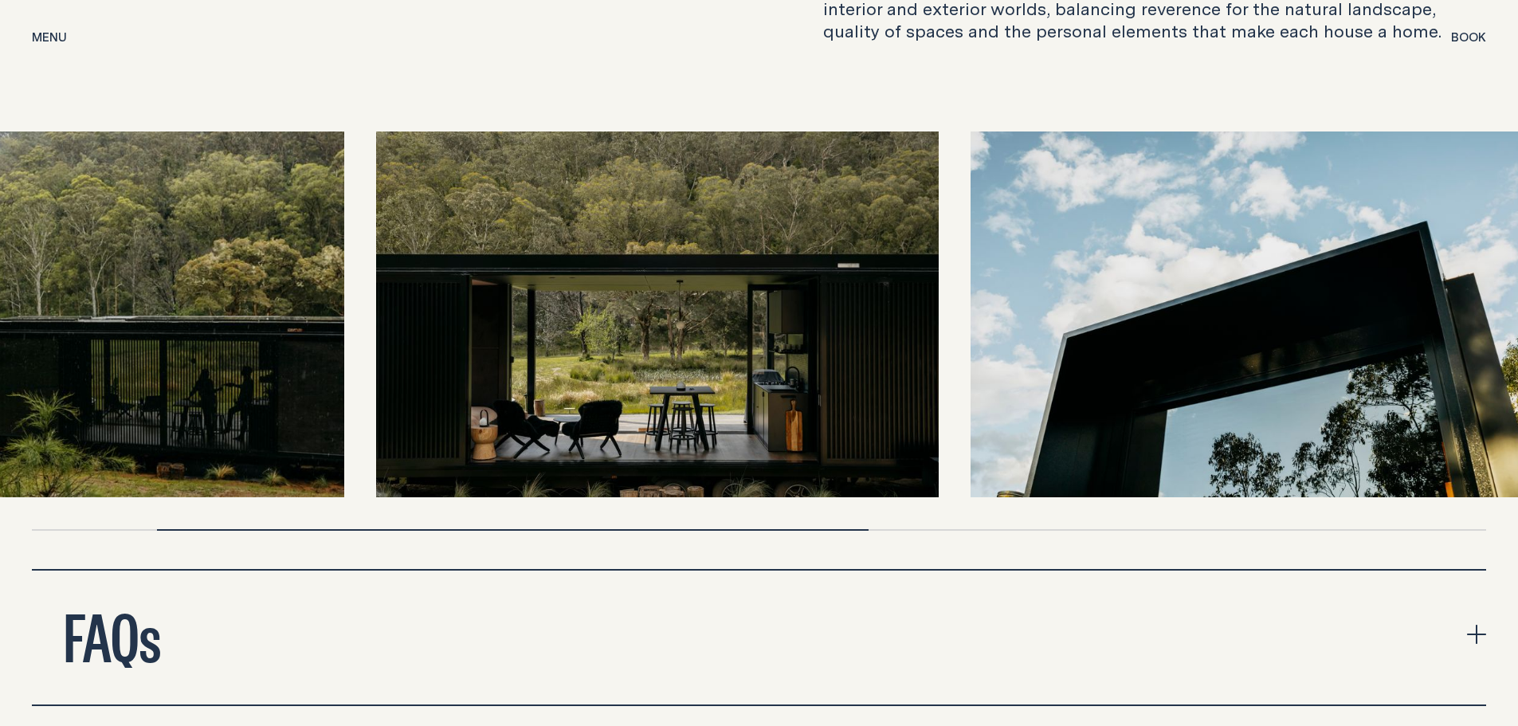
drag, startPoint x: 498, startPoint y: 402, endPoint x: 246, endPoint y: 381, distance: 252.7
click at [246, 381] on img at bounding box center [63, 314] width 562 height 366
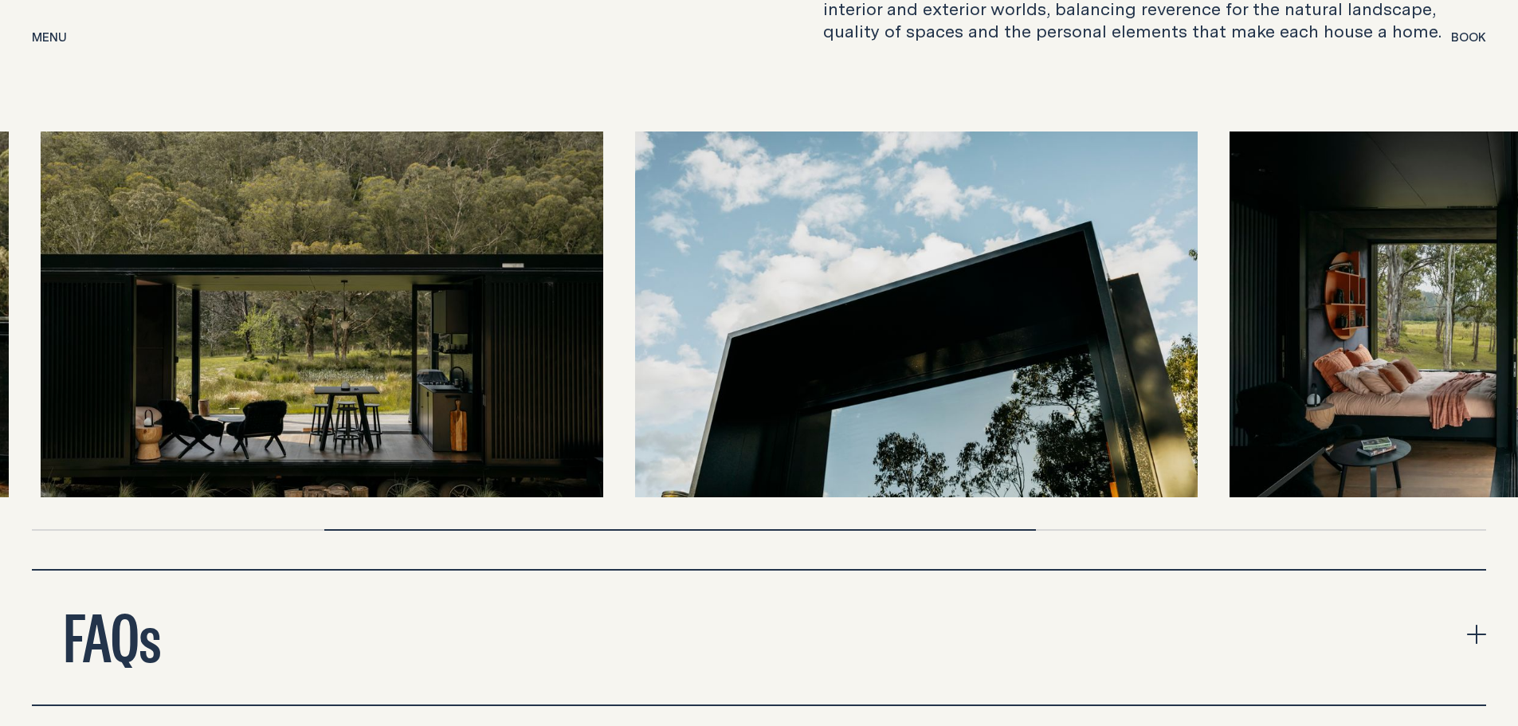
drag, startPoint x: 808, startPoint y: 374, endPoint x: 334, endPoint y: 369, distance: 474.1
click at [334, 369] on img at bounding box center [322, 314] width 562 height 366
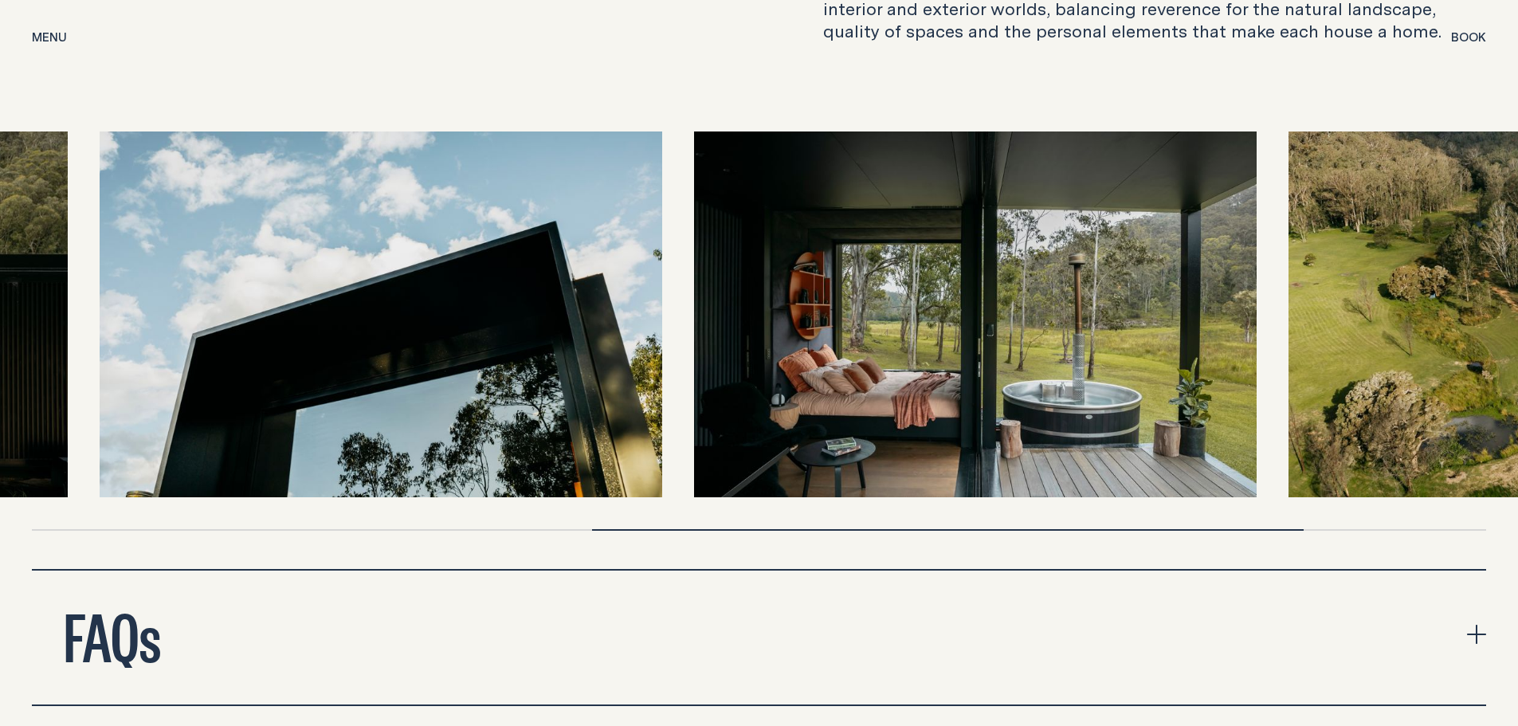
drag, startPoint x: 776, startPoint y: 390, endPoint x: 218, endPoint y: 391, distance: 558.5
click at [218, 391] on img at bounding box center [381, 314] width 562 height 366
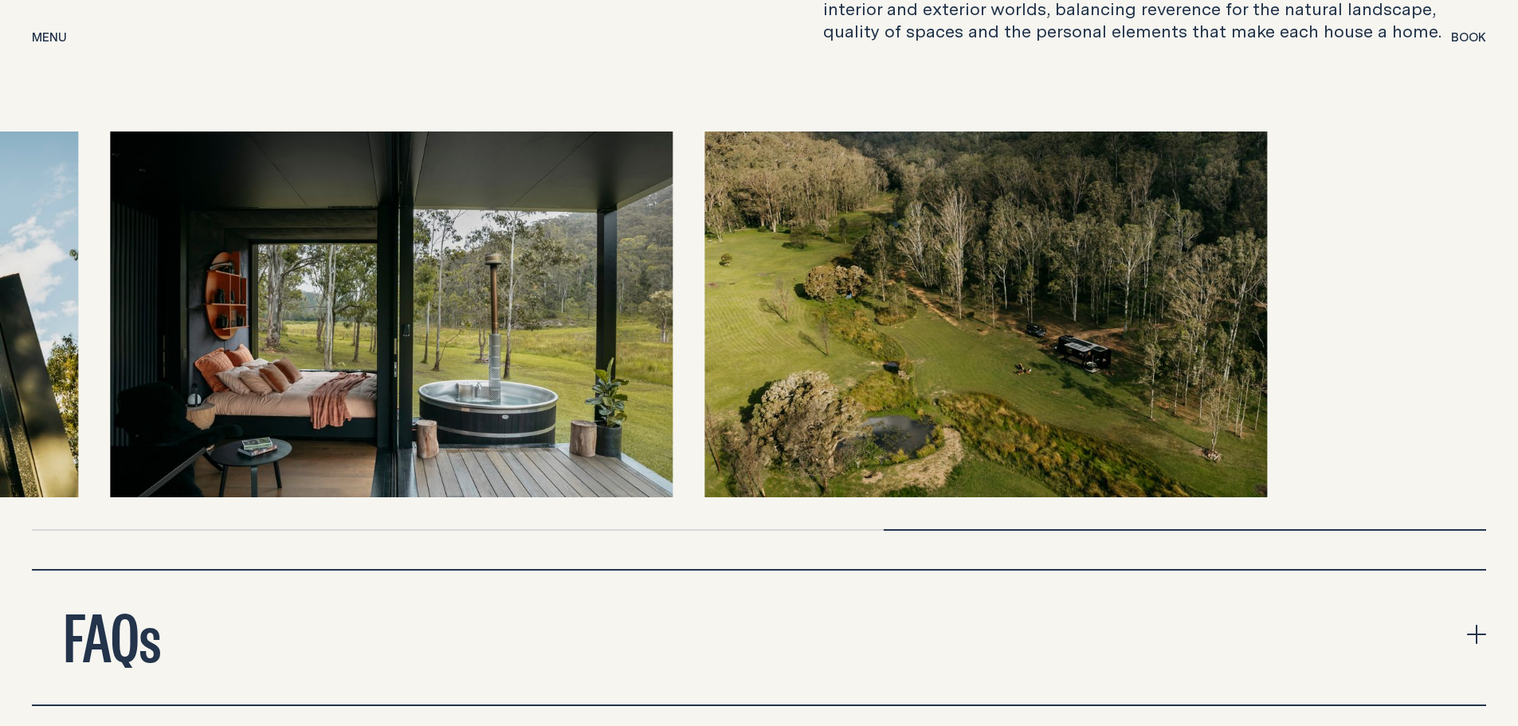
drag, startPoint x: 543, startPoint y: 380, endPoint x: 300, endPoint y: 384, distance: 243.0
click at [300, 384] on img at bounding box center [391, 314] width 562 height 366
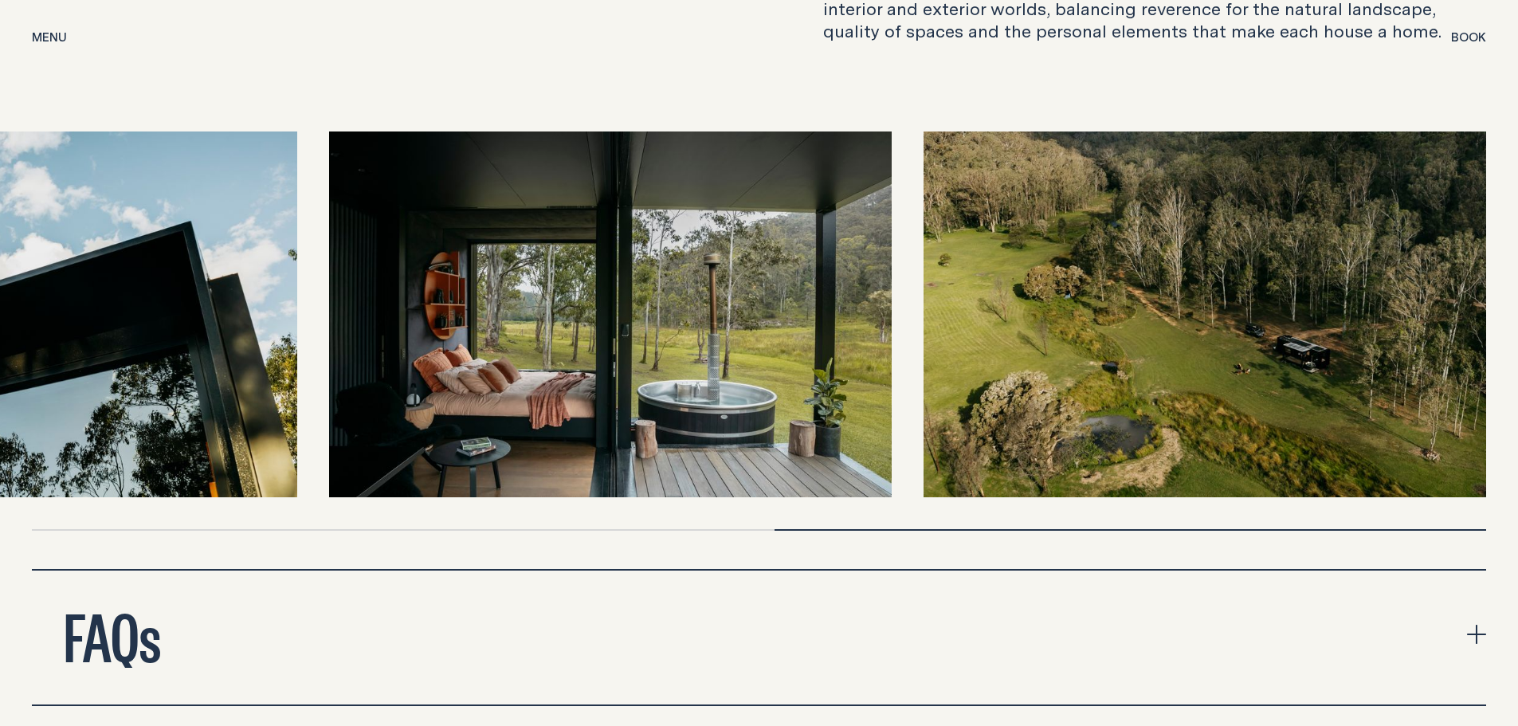
click at [1196, 349] on img at bounding box center [1204, 314] width 562 height 366
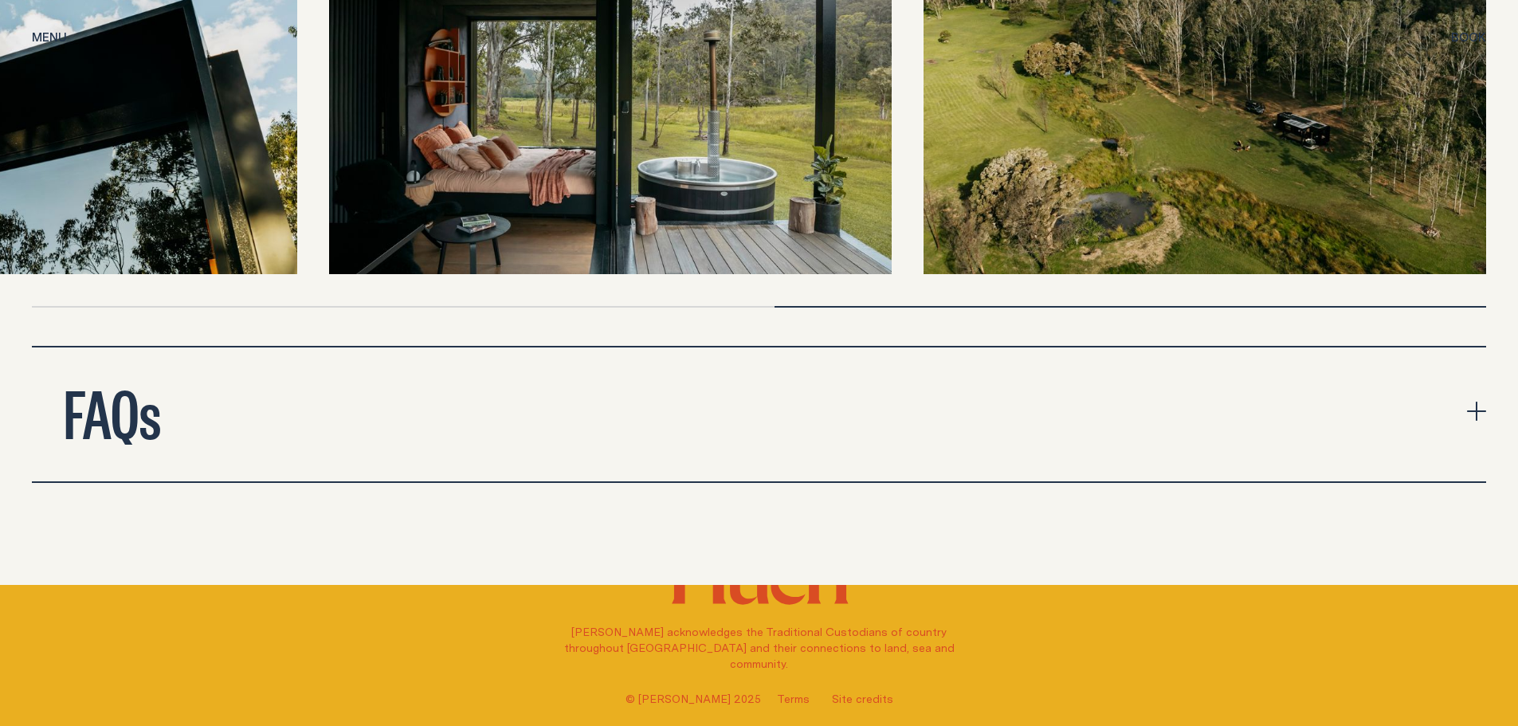
scroll to position [6277, 0]
click at [131, 393] on h2 "FAQs" at bounding box center [112, 412] width 97 height 64
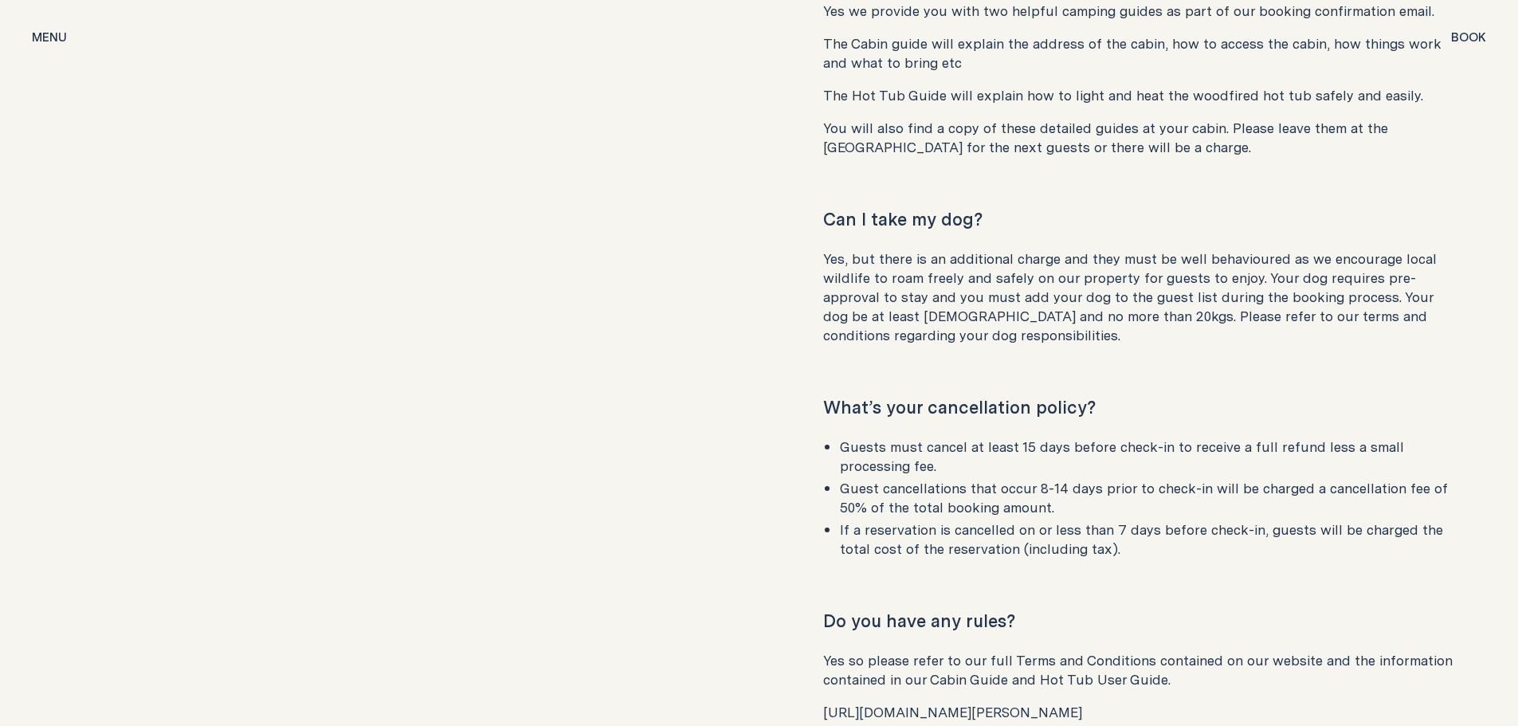
scroll to position [6835, 0]
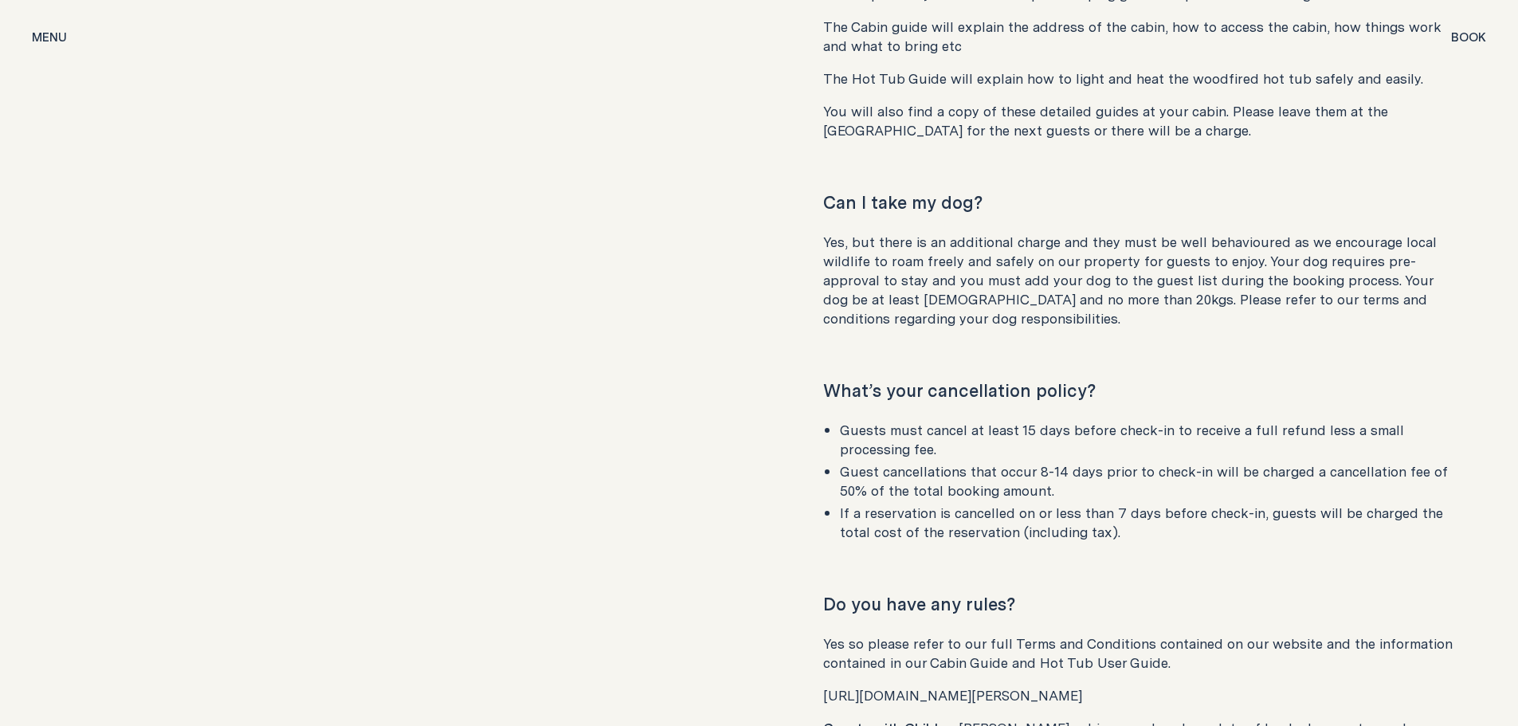
click at [908, 256] on p "Yes, but there is an additional charge and they must be well behavioured as we …" at bounding box center [1139, 281] width 632 height 96
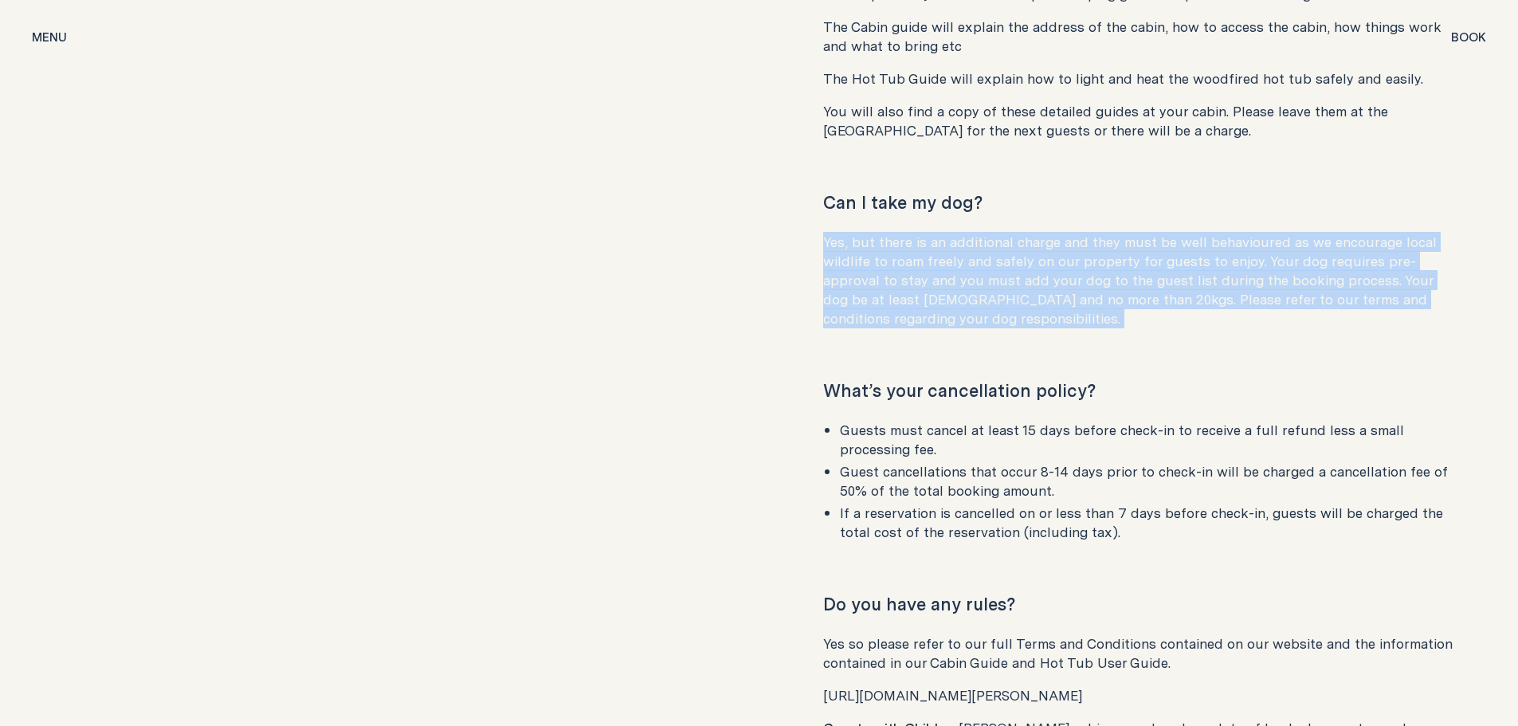
click at [908, 256] on p "Yes, but there is an additional charge and they must be well behavioured as we …" at bounding box center [1139, 281] width 632 height 96
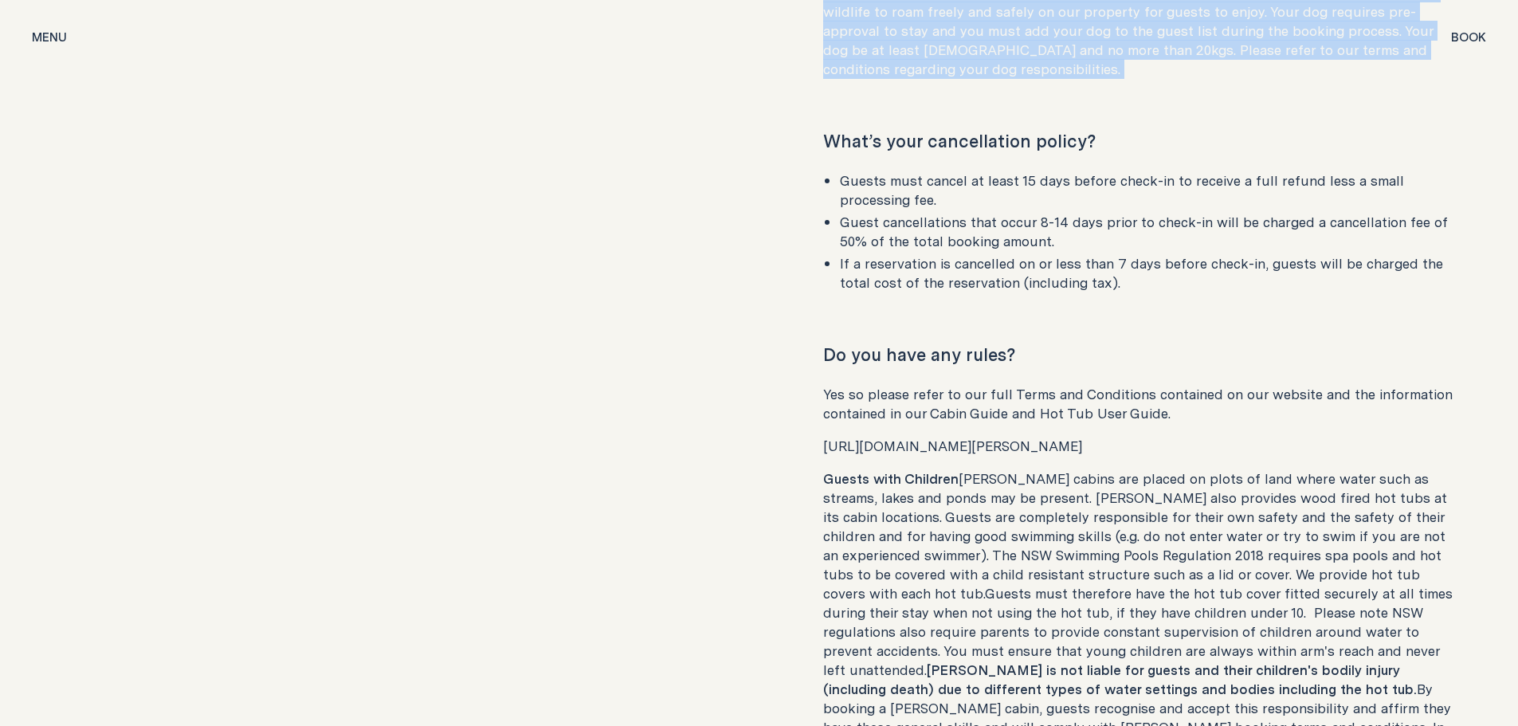
scroll to position [7154, 0]
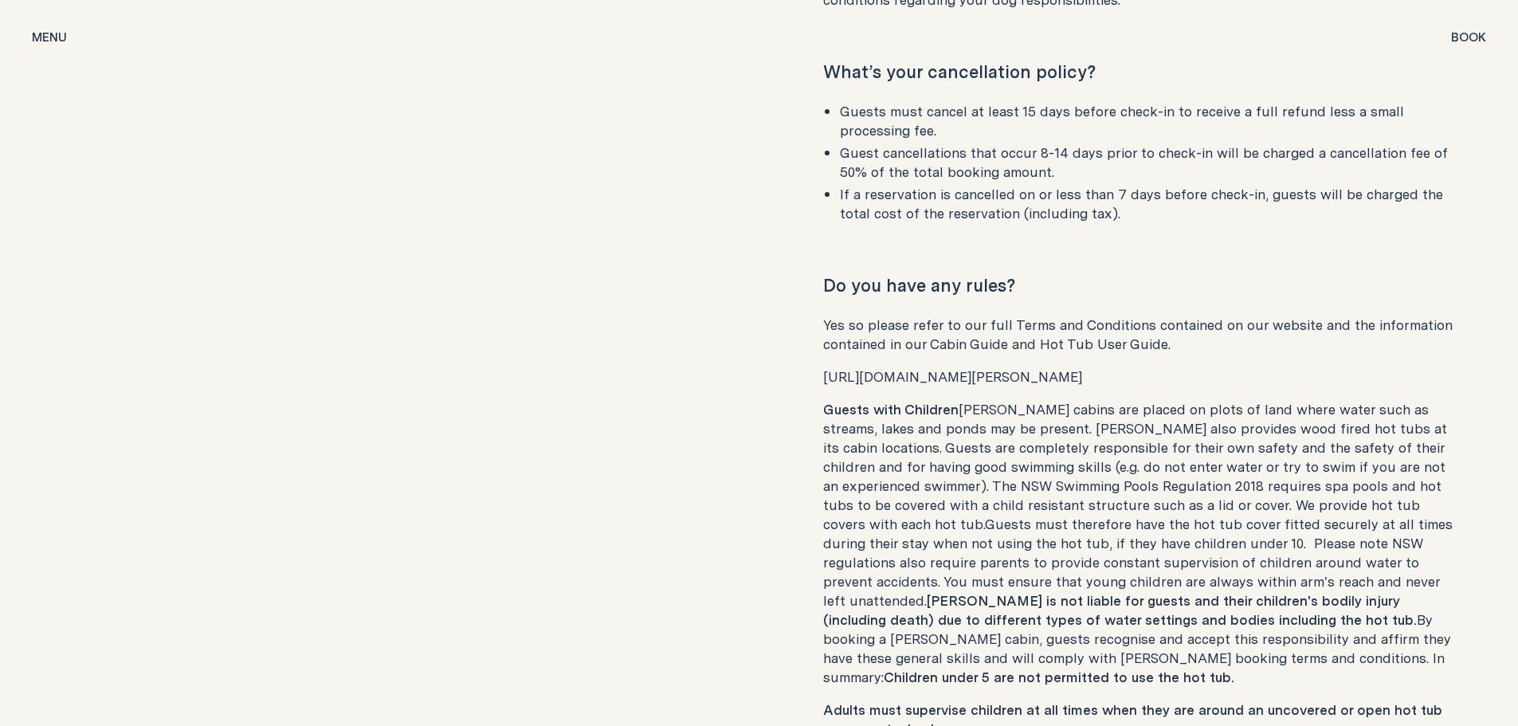
click at [1150, 400] on p "Guests with Children [PERSON_NAME] cabins are placed on plots of land where wat…" at bounding box center [1139, 543] width 632 height 287
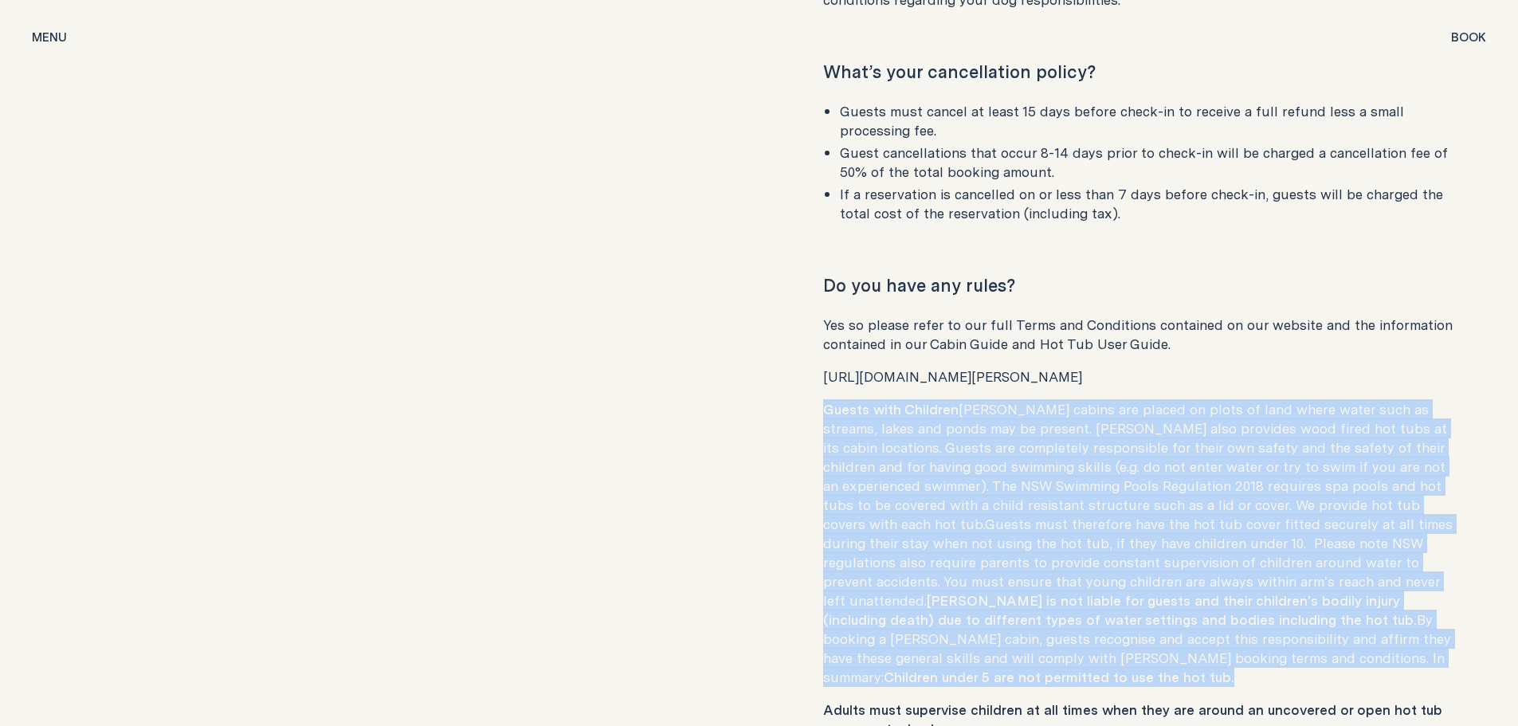
click at [1150, 400] on p "Guests with Children [PERSON_NAME] cabins are placed on plots of land where wat…" at bounding box center [1139, 543] width 632 height 287
click at [1129, 473] on p "Guests with Children [PERSON_NAME] cabins are placed on plots of land where wat…" at bounding box center [1139, 543] width 632 height 287
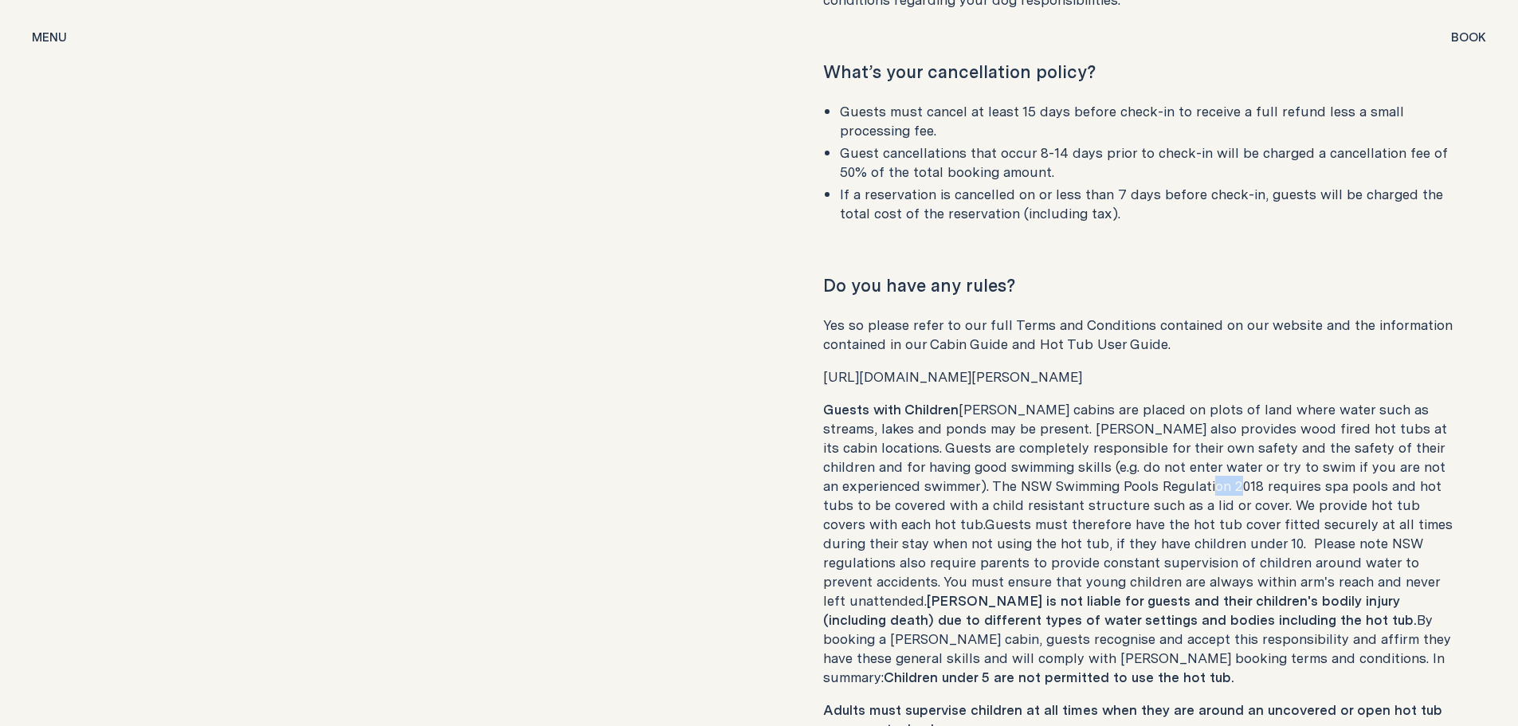
click at [1129, 473] on p "Guests with Children [PERSON_NAME] cabins are placed on plots of land where wat…" at bounding box center [1139, 543] width 632 height 287
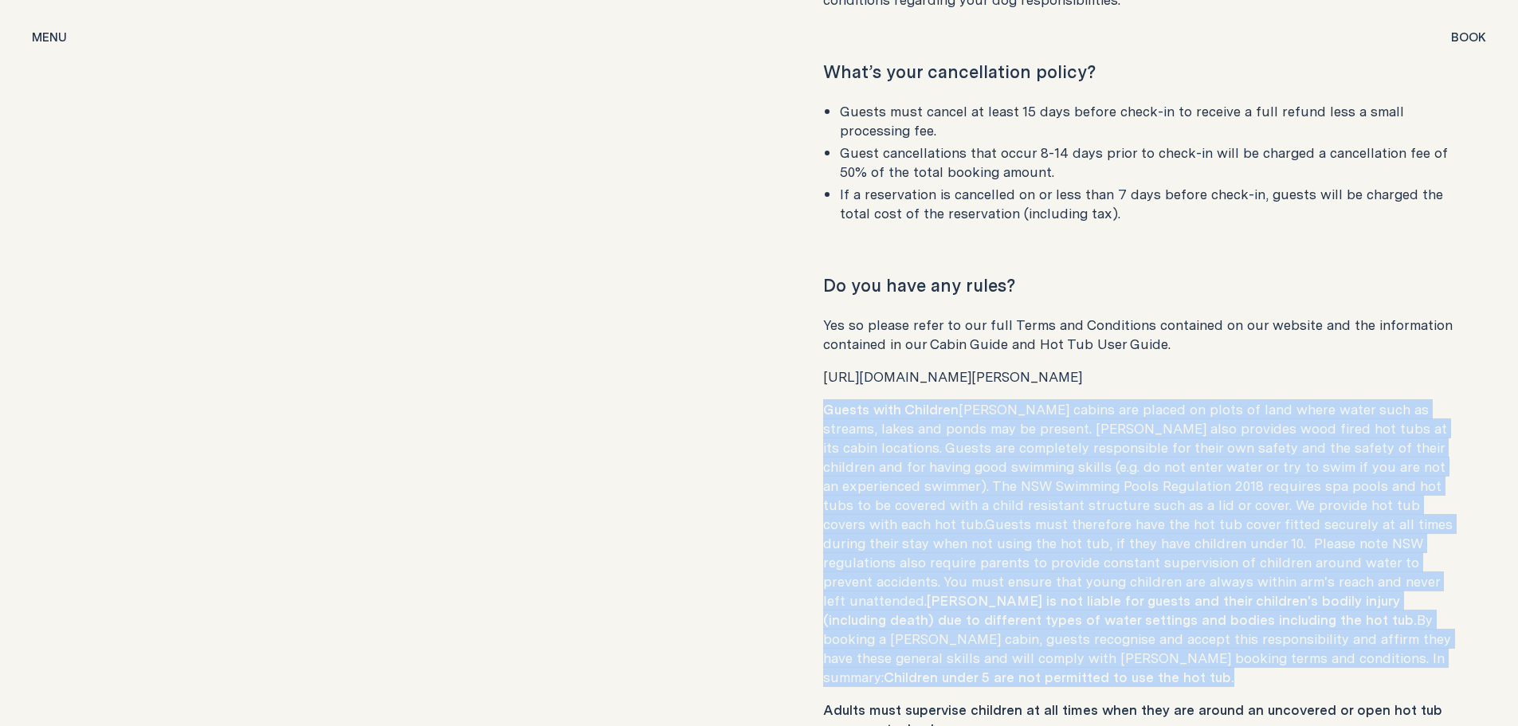
click at [1129, 473] on p "Guests with Children [PERSON_NAME] cabins are placed on plots of land where wat…" at bounding box center [1139, 543] width 632 height 287
click at [943, 476] on p "Guests with Children [PERSON_NAME] cabins are placed on plots of land where wat…" at bounding box center [1139, 543] width 632 height 287
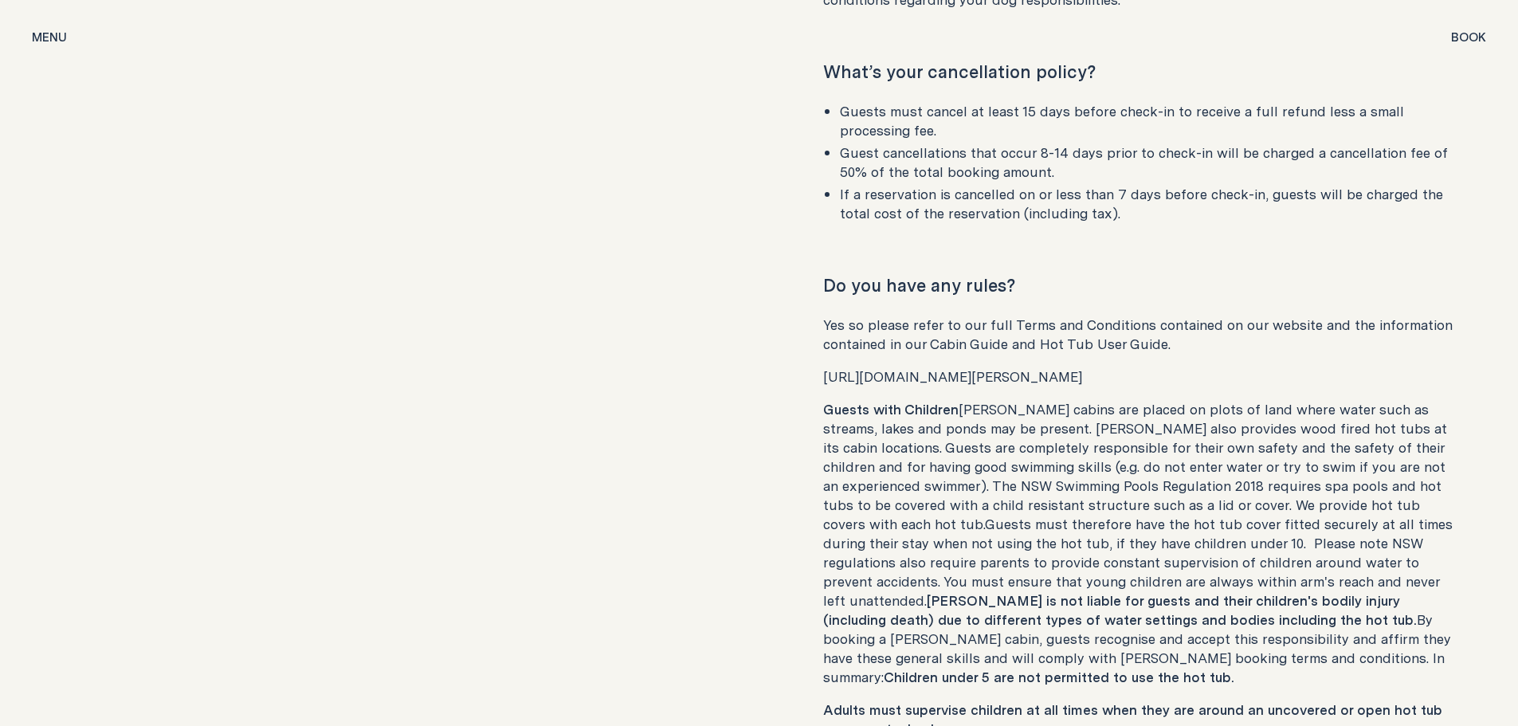
click at [927, 423] on p "Guests with Children [PERSON_NAME] cabins are placed on plots of land where wat…" at bounding box center [1139, 543] width 632 height 287
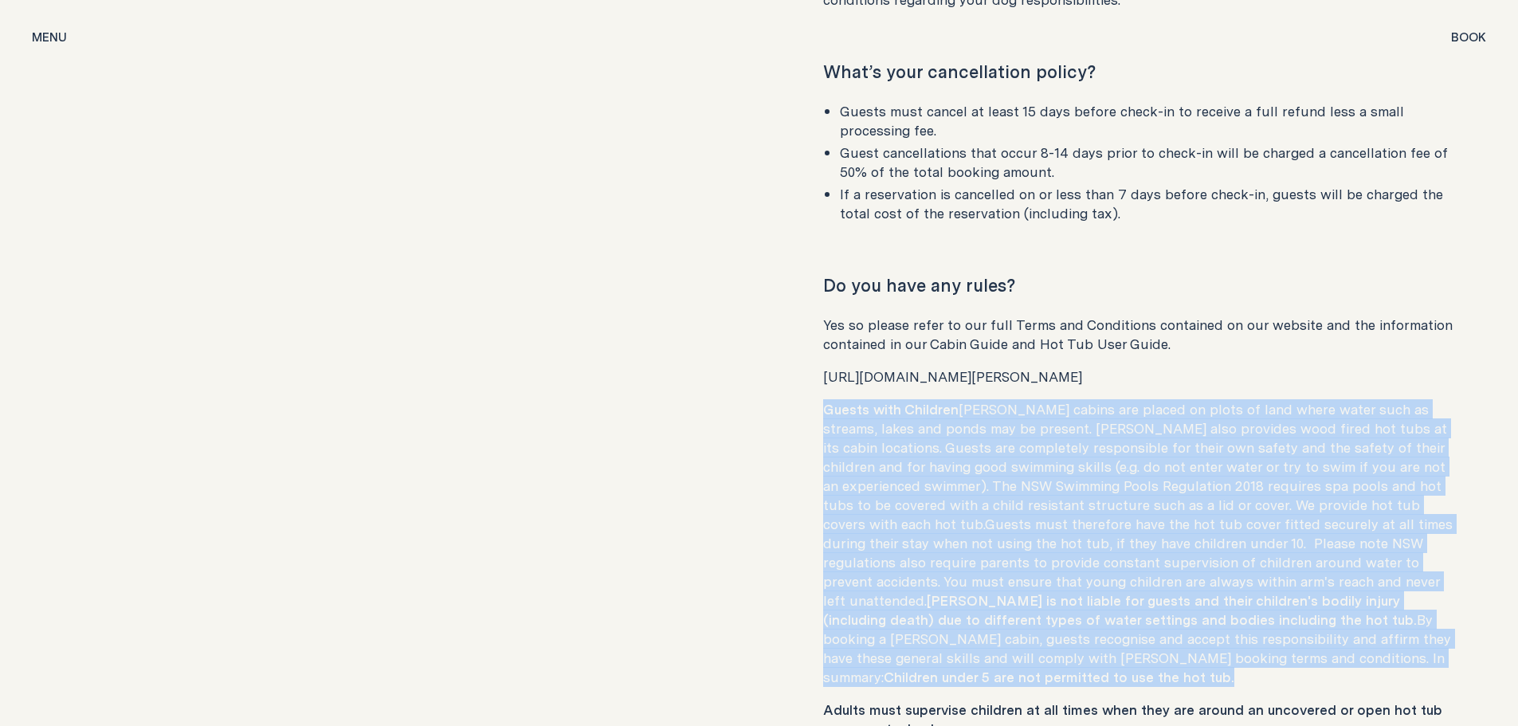
click at [927, 423] on p "Guests with Children [PERSON_NAME] cabins are placed on plots of land where wat…" at bounding box center [1139, 543] width 632 height 287
click at [930, 447] on p "Guests with Children [PERSON_NAME] cabins are placed on plots of land where wat…" at bounding box center [1139, 543] width 632 height 287
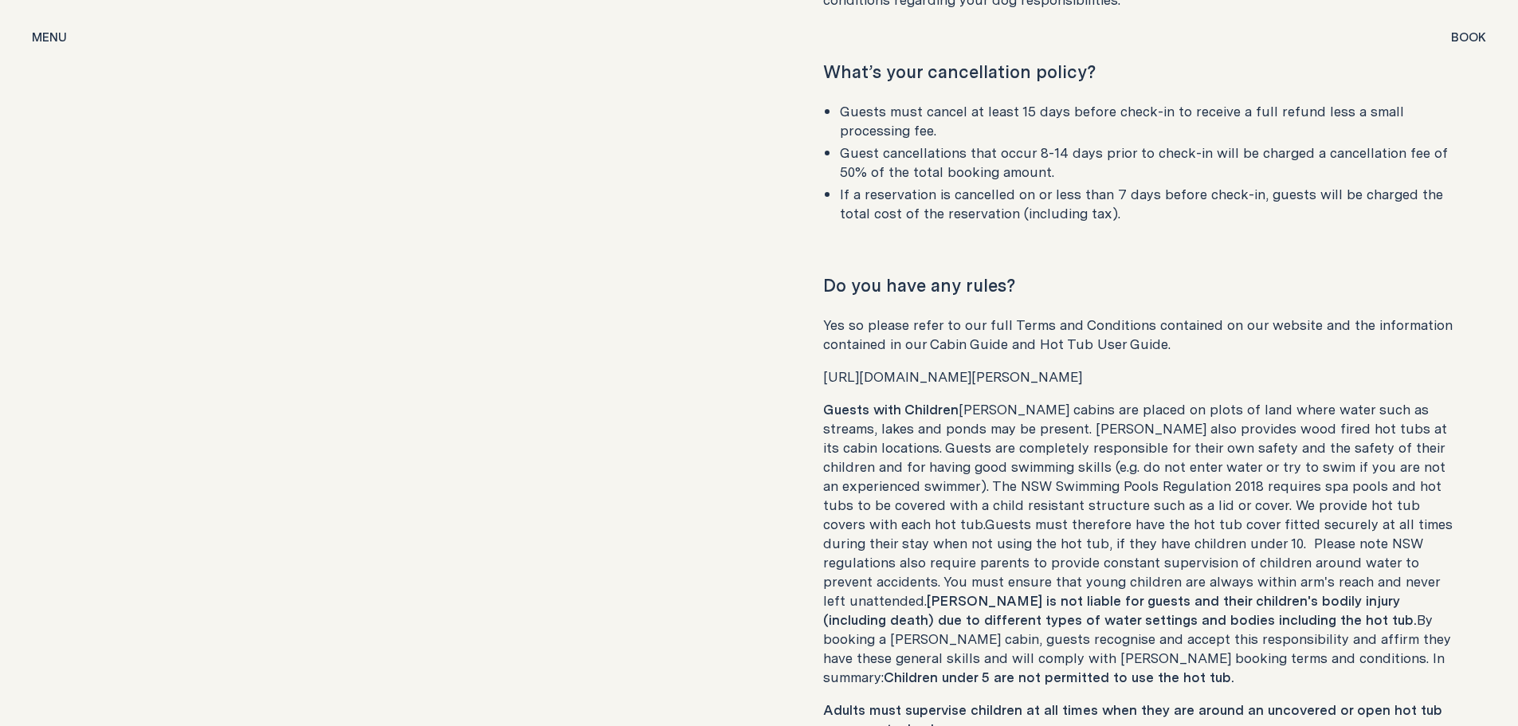
click at [1011, 476] on p "Guests with Children [PERSON_NAME] cabins are placed on plots of land where wat…" at bounding box center [1139, 543] width 632 height 287
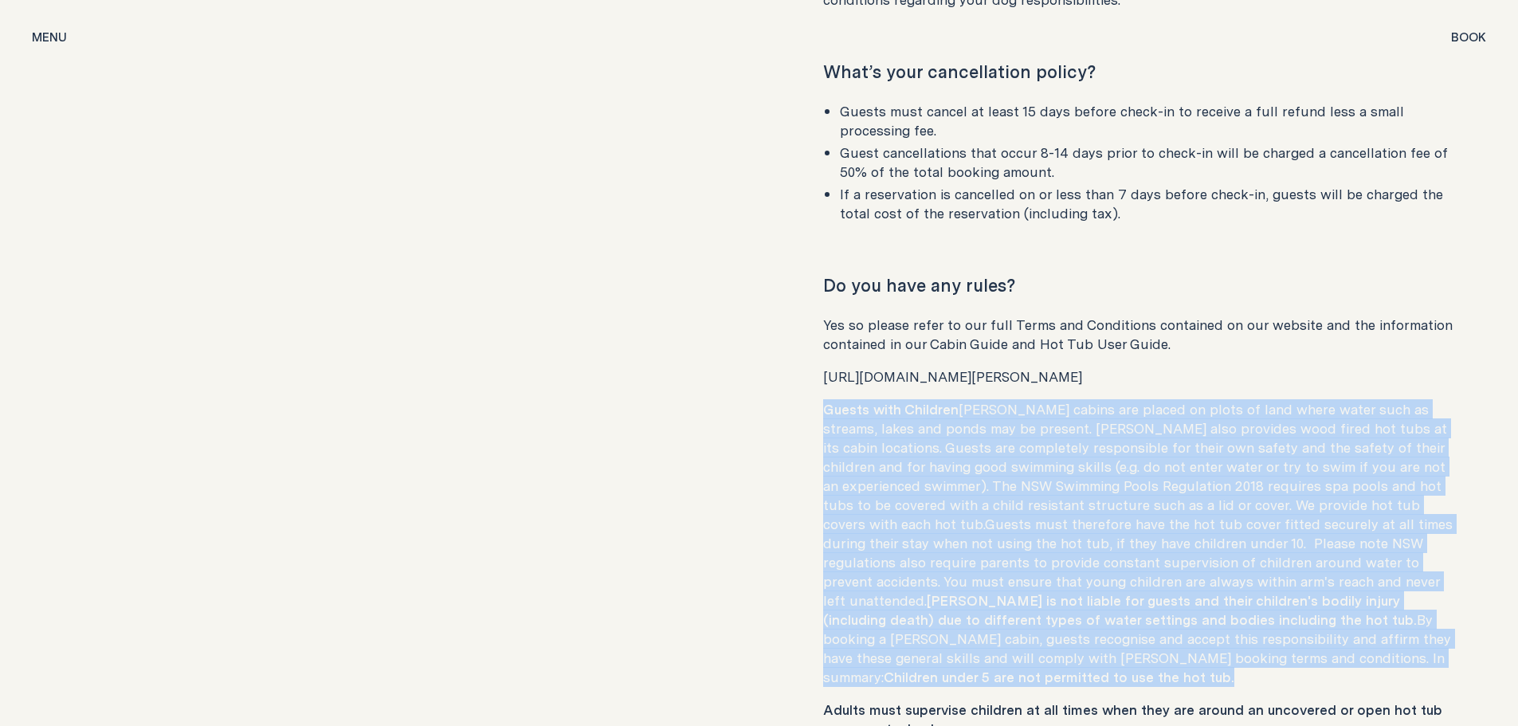
click at [1011, 476] on p "Guests with Children [PERSON_NAME] cabins are placed on plots of land where wat…" at bounding box center [1139, 543] width 632 height 287
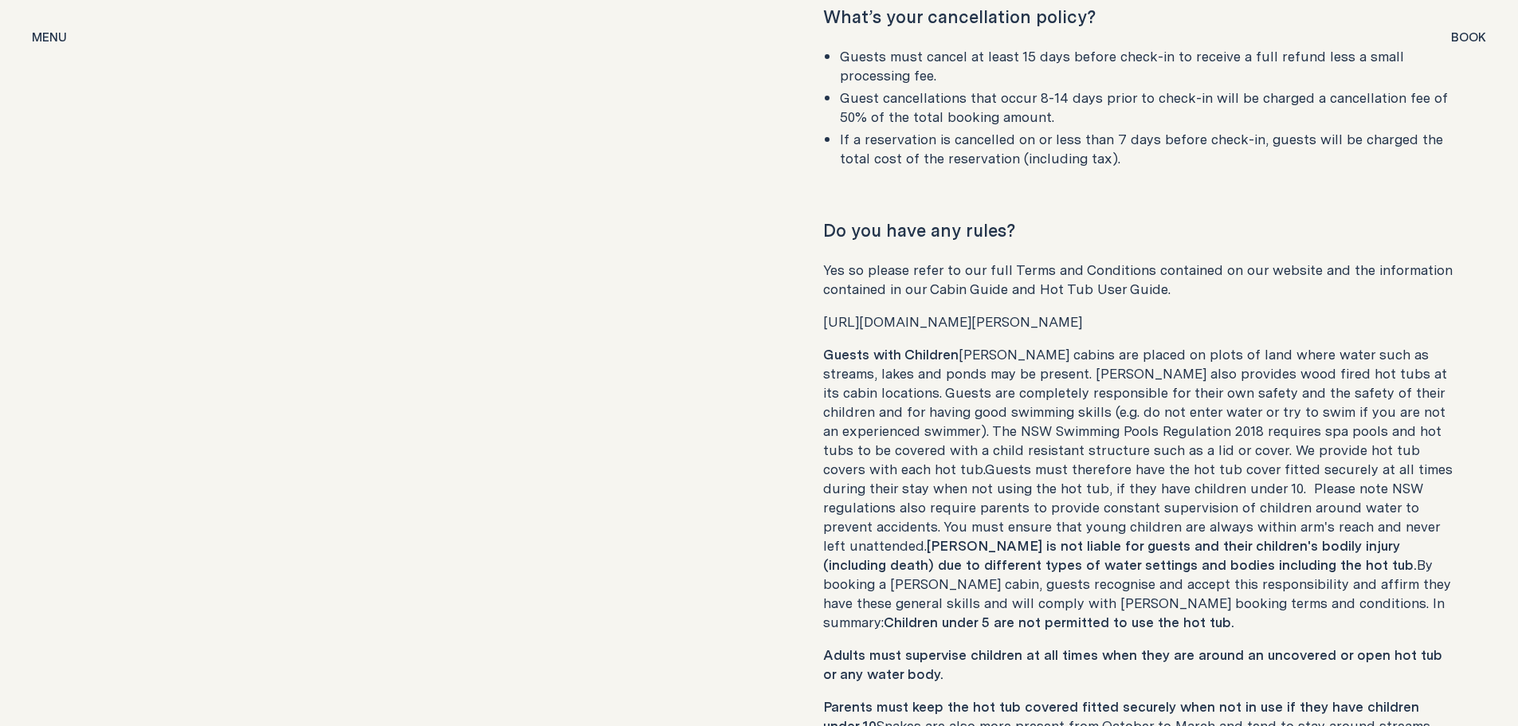
scroll to position [7313, 0]
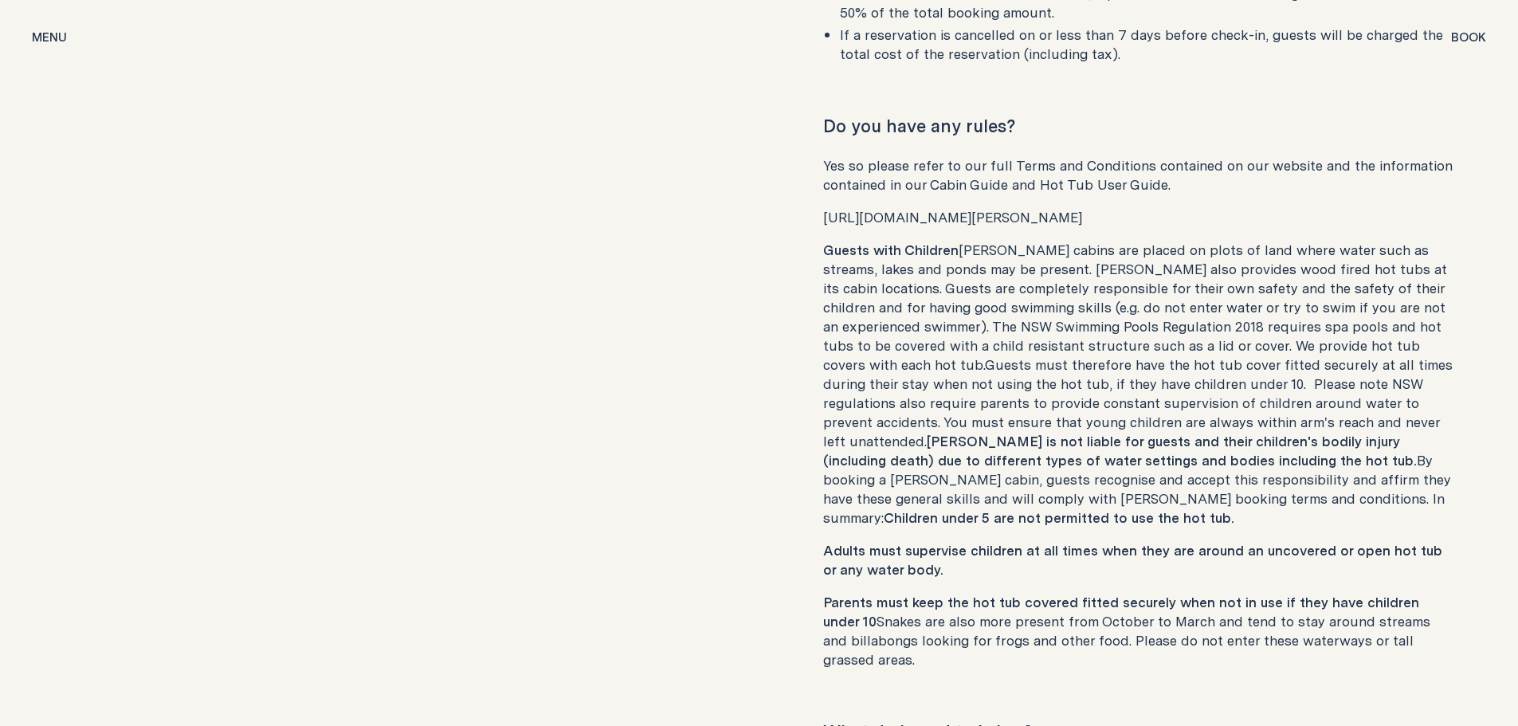
click at [935, 540] on strong "Adults must supervise children at all times when they are around an uncovered o…" at bounding box center [1132, 559] width 619 height 39
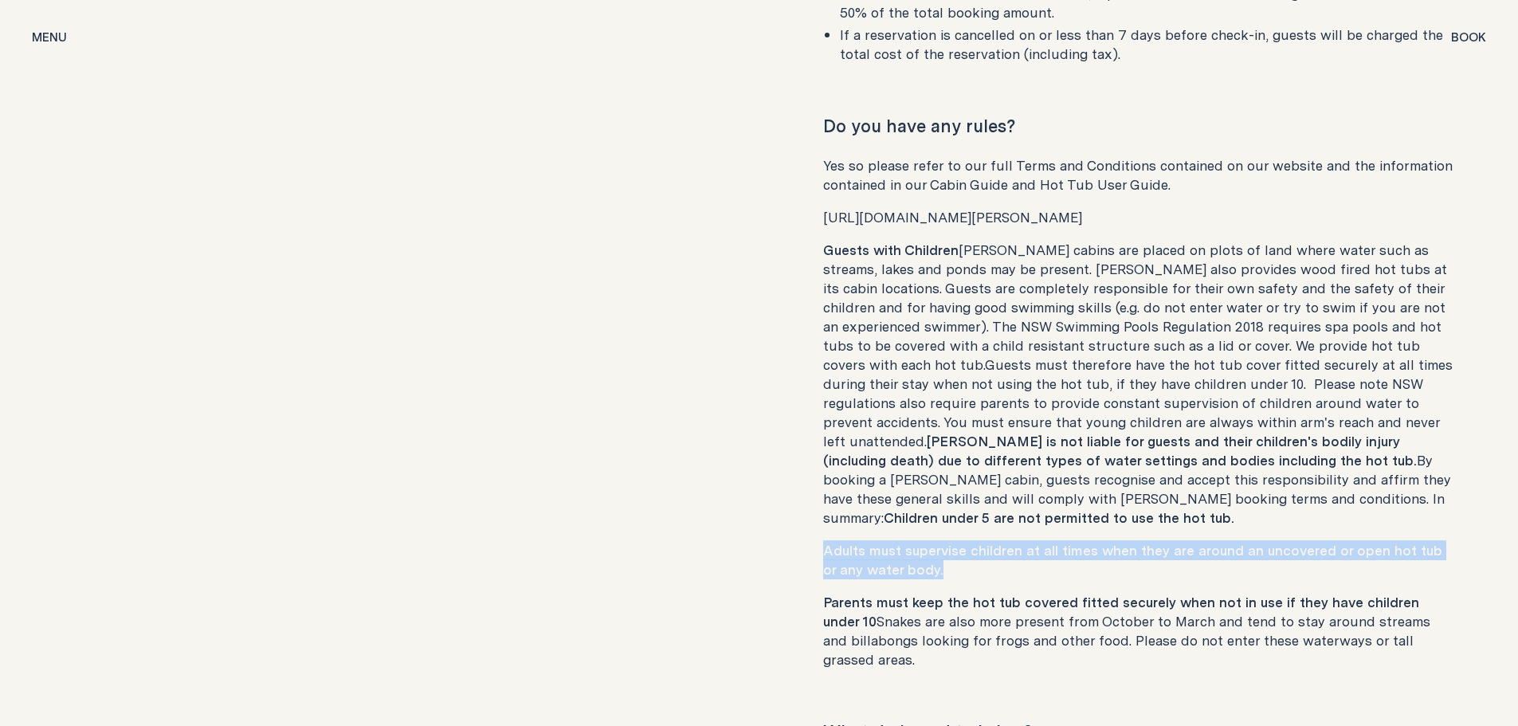
click at [935, 540] on strong "Adults must supervise children at all times when they are around an uncovered o…" at bounding box center [1132, 559] width 619 height 39
click at [942, 541] on p "Adults must supervise children at all times when they are around an uncovered o…" at bounding box center [1139, 560] width 632 height 38
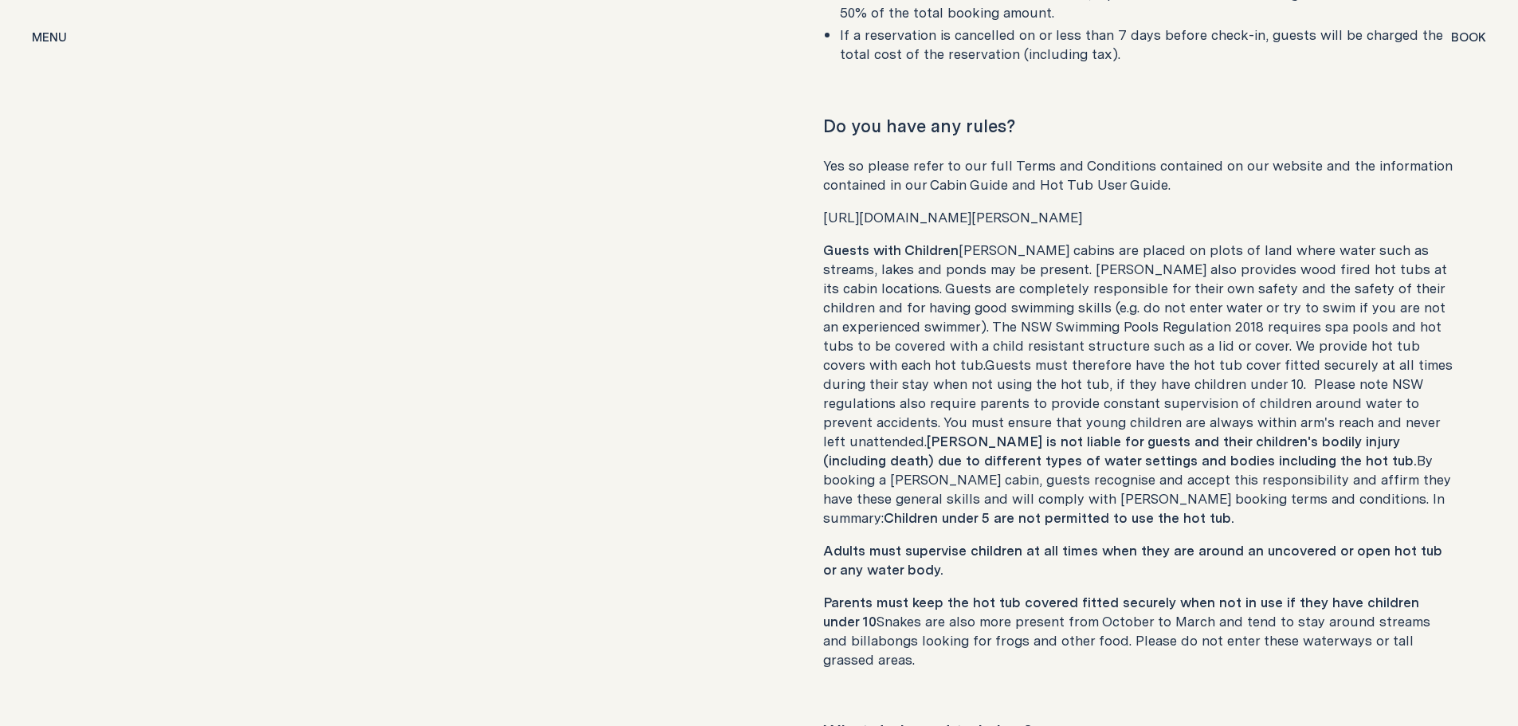
click at [942, 541] on p "Adults must supervise children at all times when they are around an uncovered o…" at bounding box center [1139, 560] width 632 height 38
click at [1005, 540] on strong "Adults must supervise children at all times when they are around an uncovered o…" at bounding box center [1132, 559] width 619 height 39
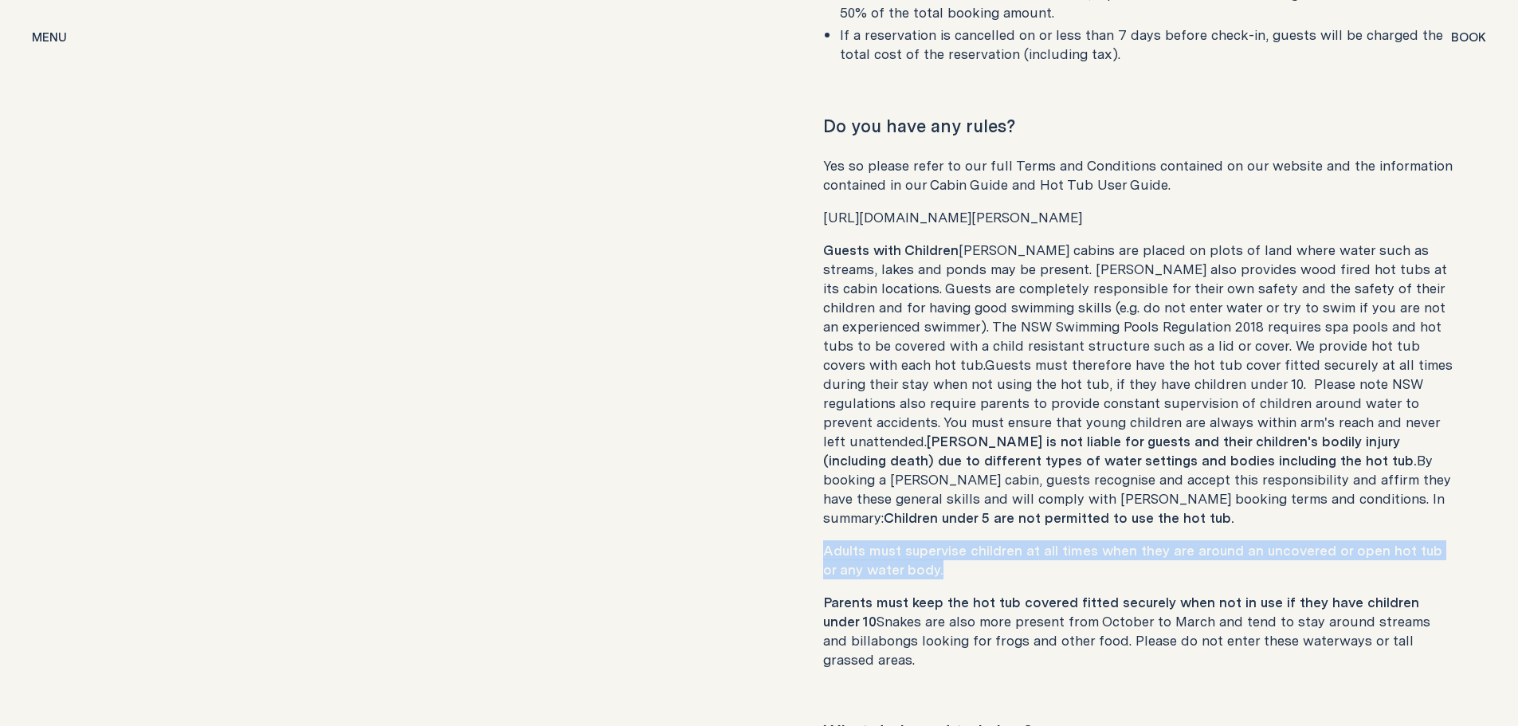
click at [1005, 540] on strong "Adults must supervise children at all times when they are around an uncovered o…" at bounding box center [1132, 559] width 619 height 39
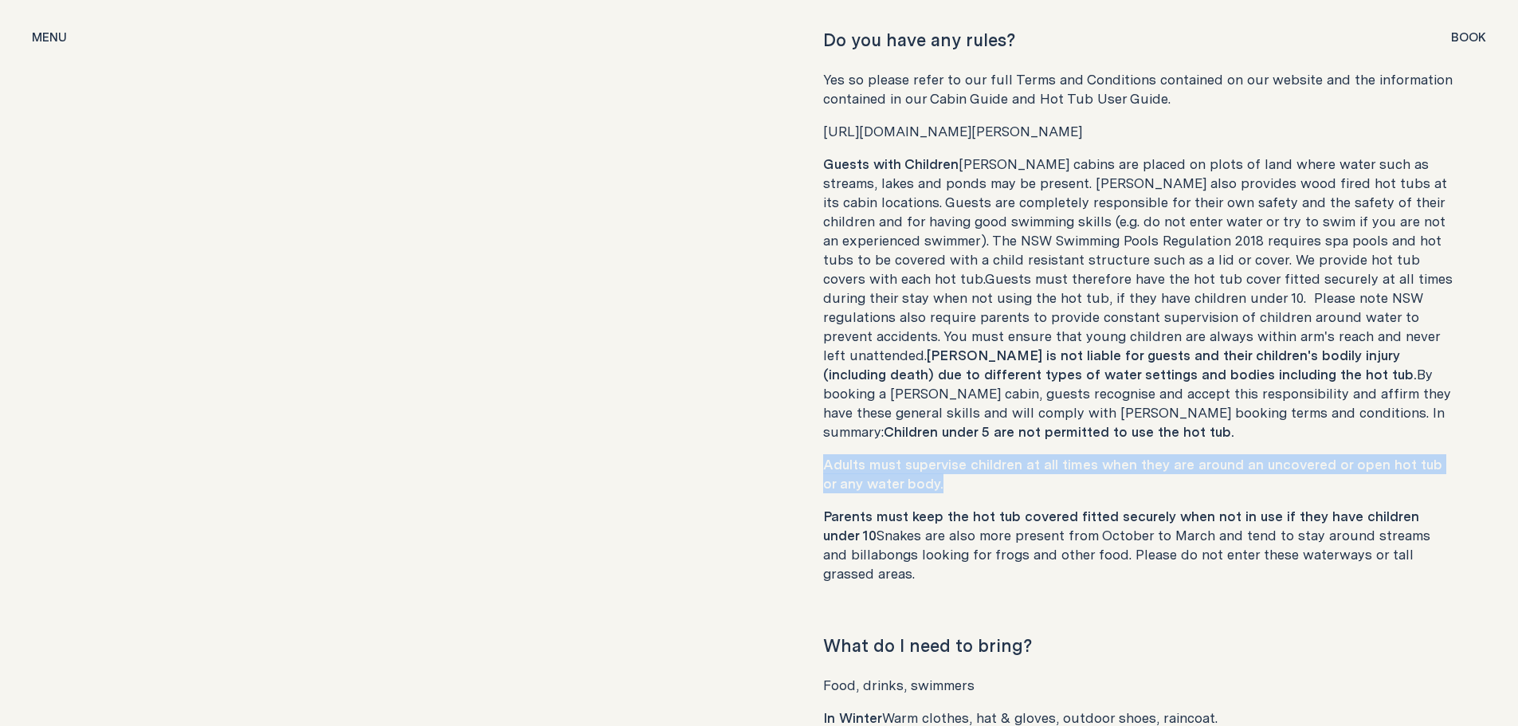
scroll to position [7473, 0]
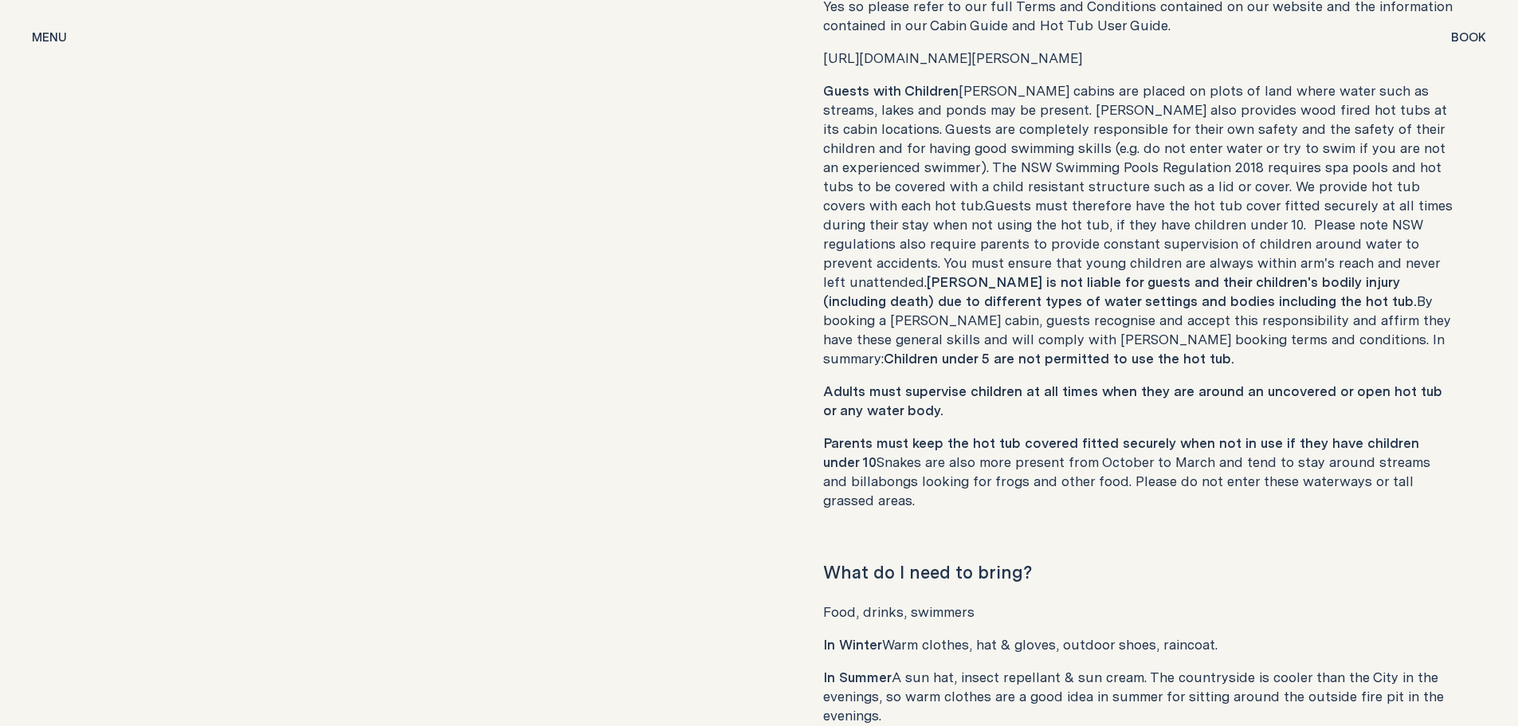
click at [1014, 453] on p "Parents must keep the hot tub covered fitted securely when not in use if they h…" at bounding box center [1139, 471] width 632 height 76
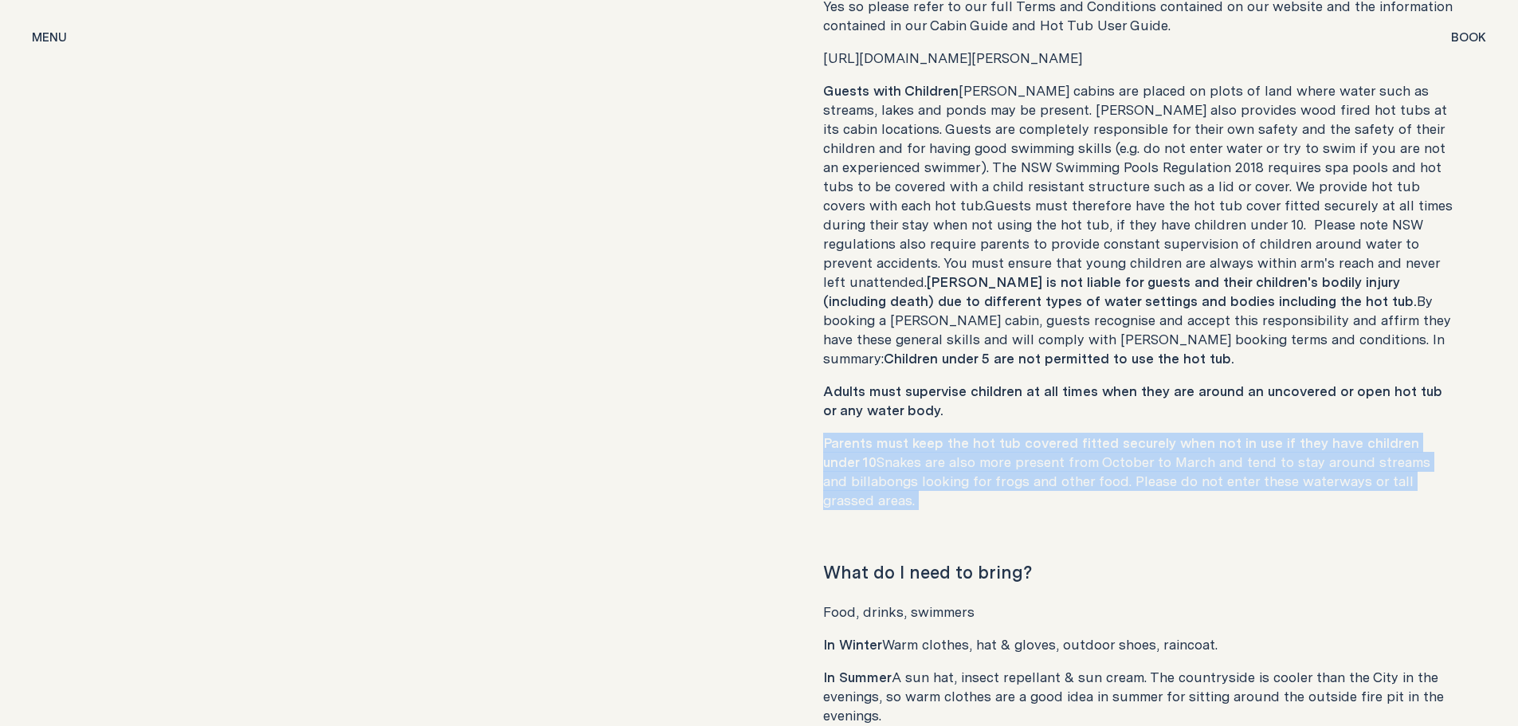
click at [1014, 453] on p "Parents must keep the hot tub covered fitted securely when not in use if they h…" at bounding box center [1139, 471] width 632 height 76
click at [984, 445] on p "Parents must keep the hot tub covered fitted securely when not in use if they h…" at bounding box center [1139, 471] width 632 height 76
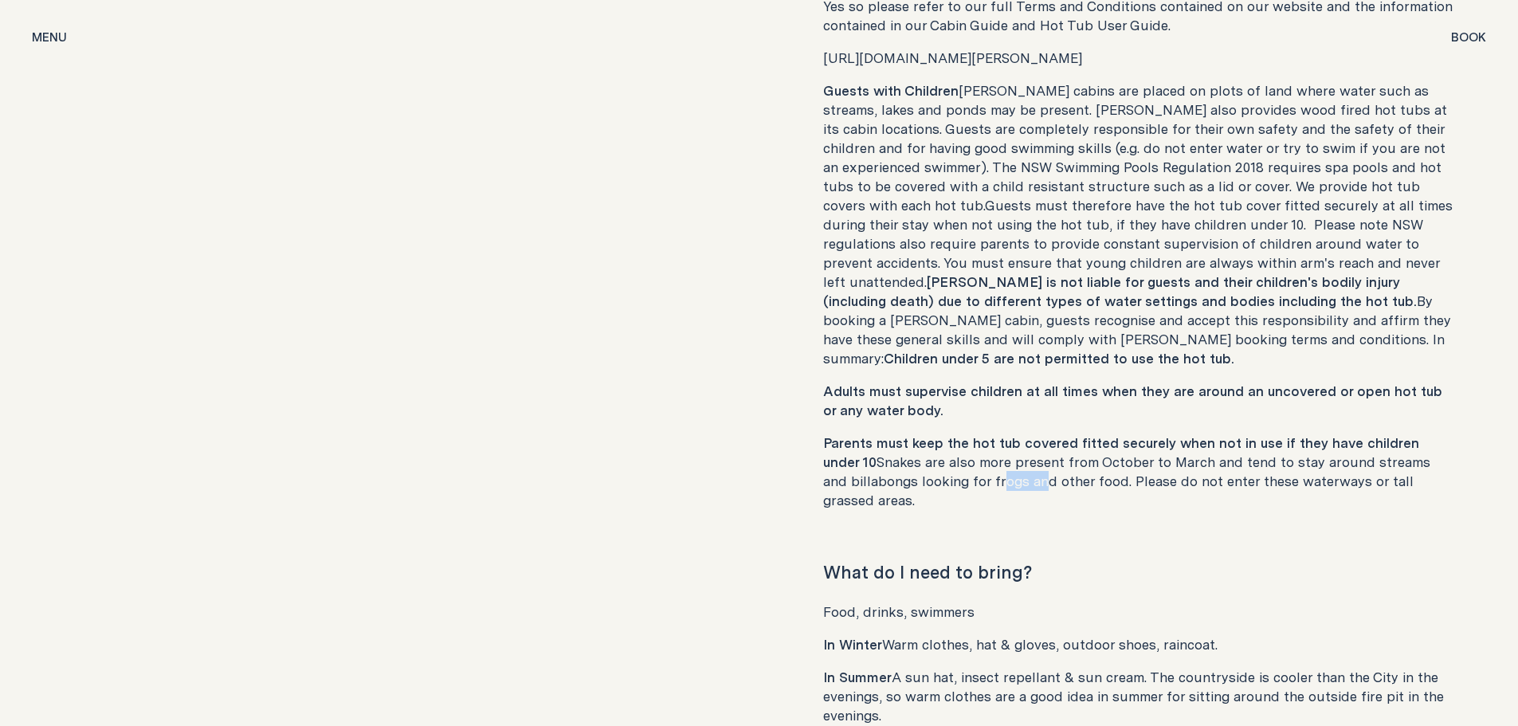
click at [983, 445] on p "Parents must keep the hot tub covered fitted securely when not in use if they h…" at bounding box center [1139, 471] width 632 height 76
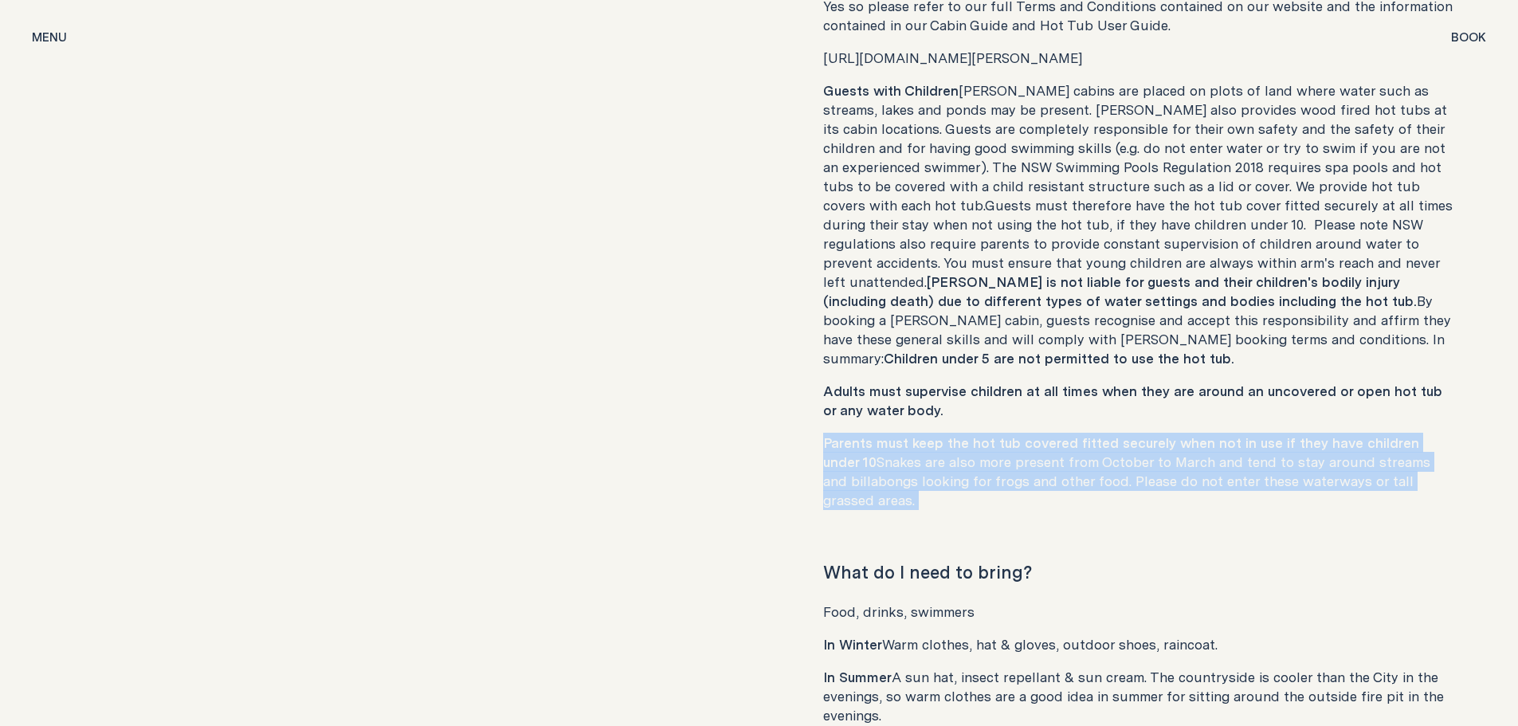
click at [983, 445] on p "Parents must keep the hot tub covered fitted securely when not in use if they h…" at bounding box center [1139, 471] width 632 height 76
click at [986, 433] on p "Parents must keep the hot tub covered fitted securely when not in use if they h…" at bounding box center [1139, 471] width 632 height 76
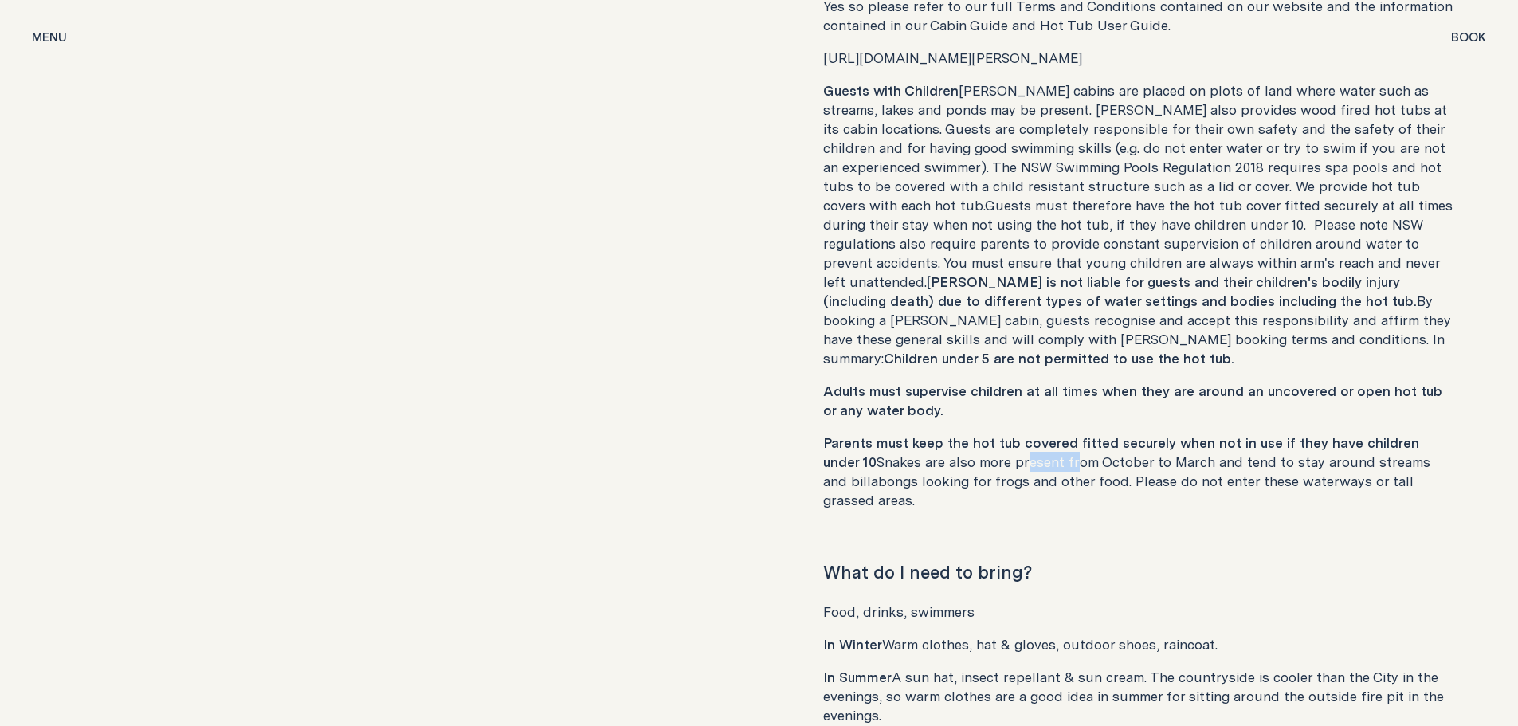
click at [986, 433] on p "Parents must keep the hot tub covered fitted securely when not in use if they h…" at bounding box center [1139, 471] width 632 height 76
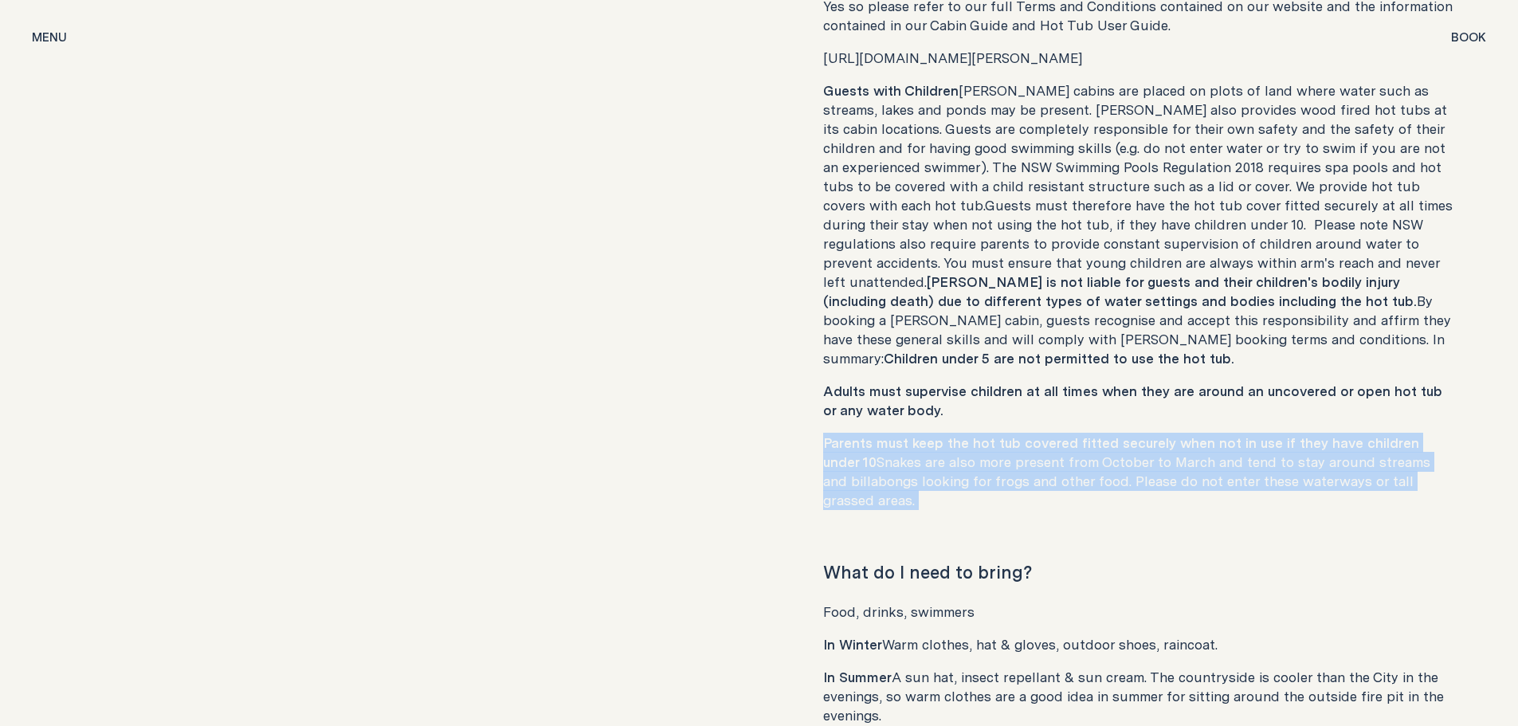
click at [986, 433] on p "Parents must keep the hot tub covered fitted securely when not in use if they h…" at bounding box center [1139, 471] width 632 height 76
click at [930, 433] on p "Parents must keep the hot tub covered fitted securely when not in use if they h…" at bounding box center [1139, 471] width 632 height 76
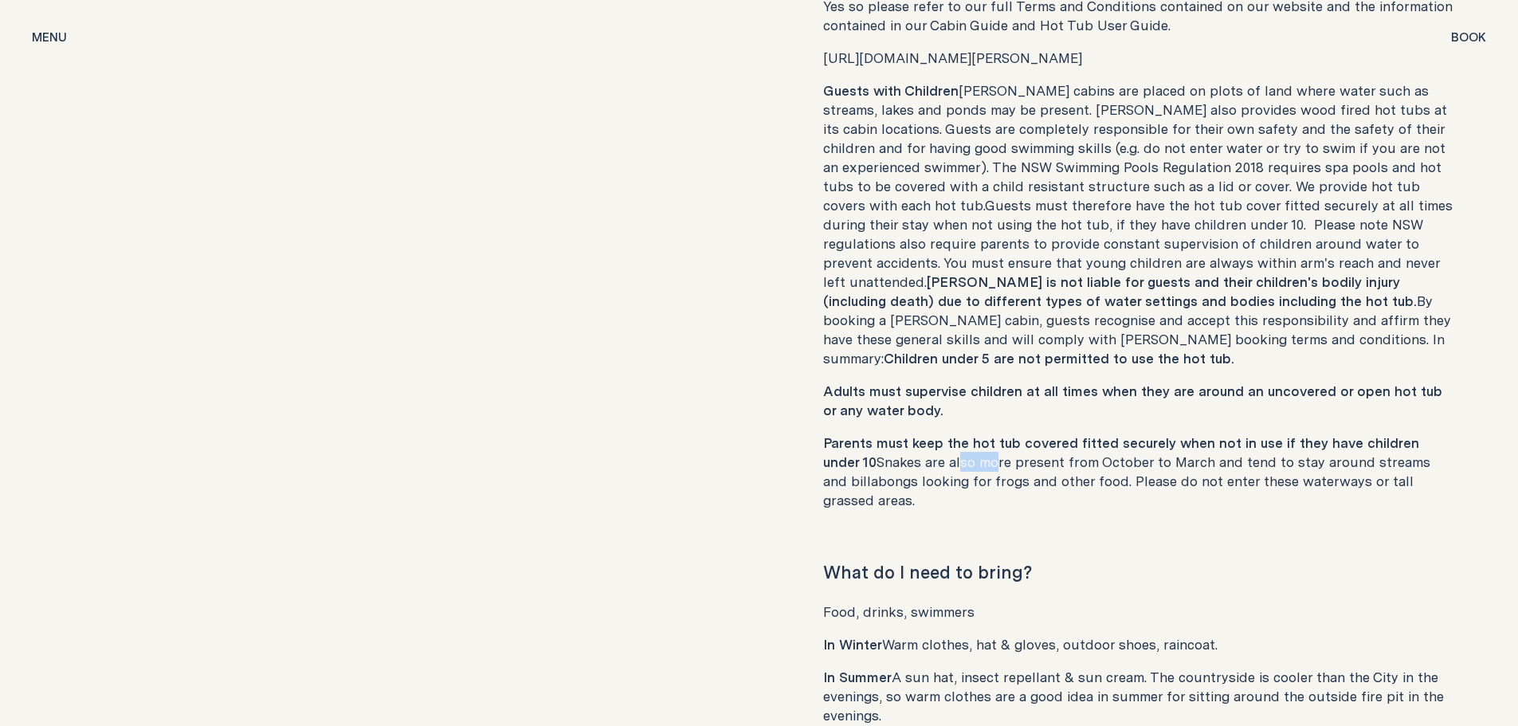
click at [930, 433] on p "Parents must keep the hot tub covered fitted securely when not in use if they h…" at bounding box center [1139, 471] width 632 height 76
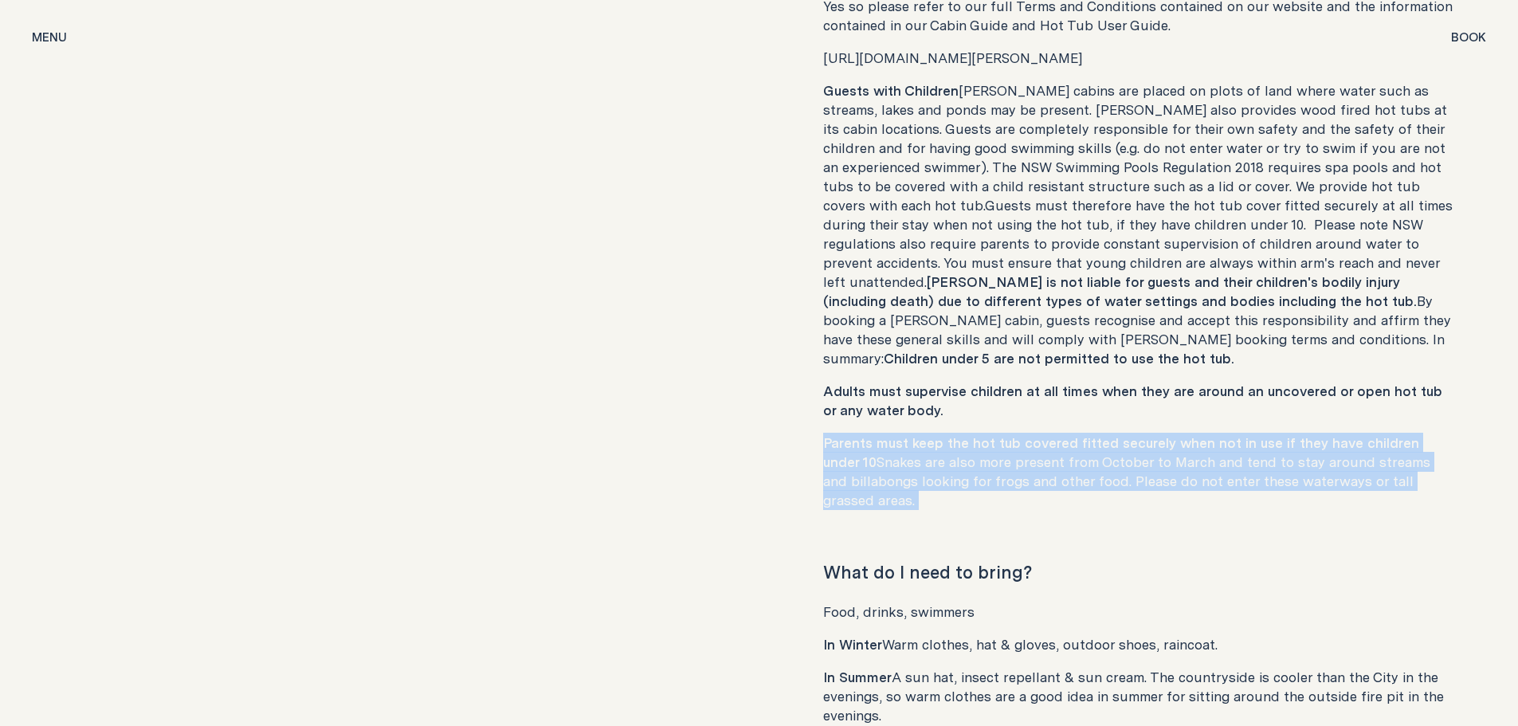
click at [930, 433] on p "Parents must keep the hot tub covered fitted securely when not in use if they h…" at bounding box center [1139, 471] width 632 height 76
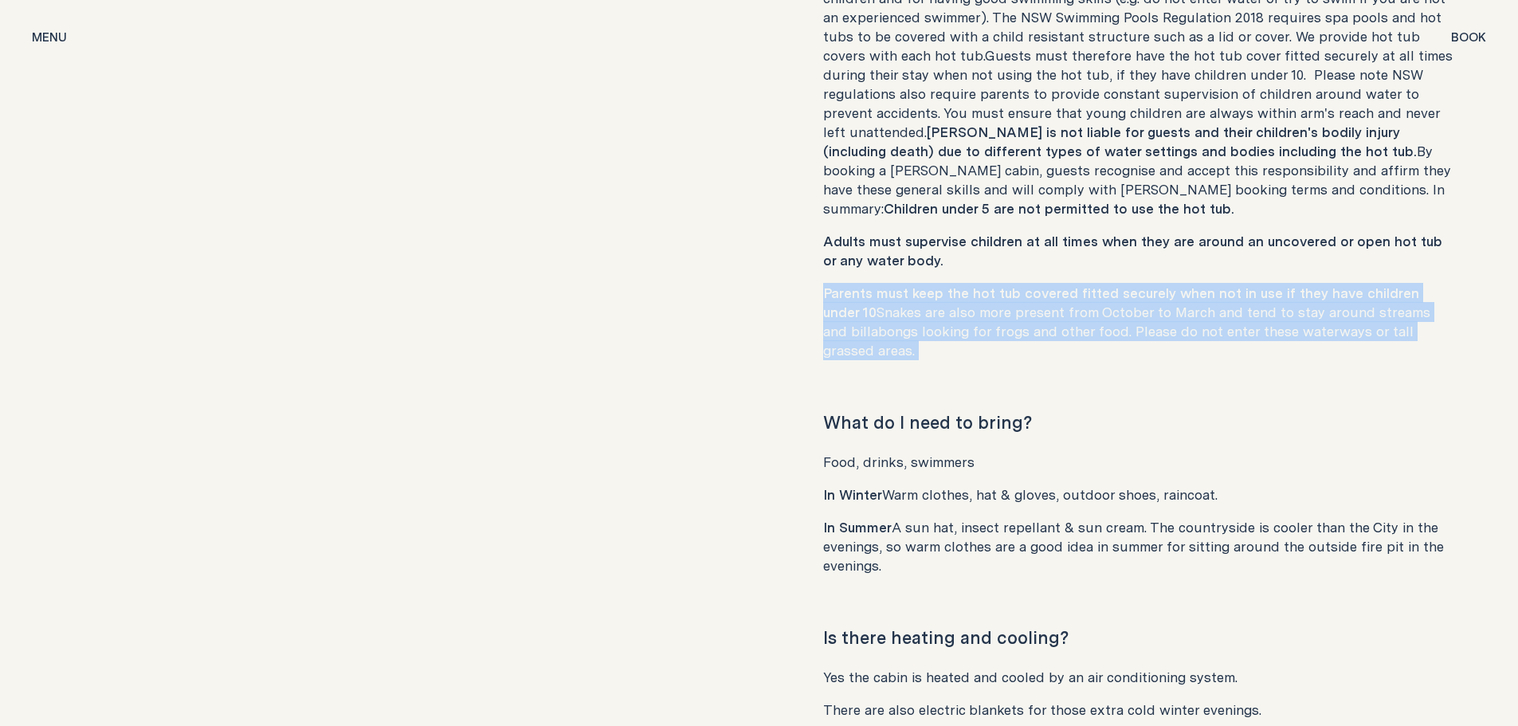
scroll to position [7632, 0]
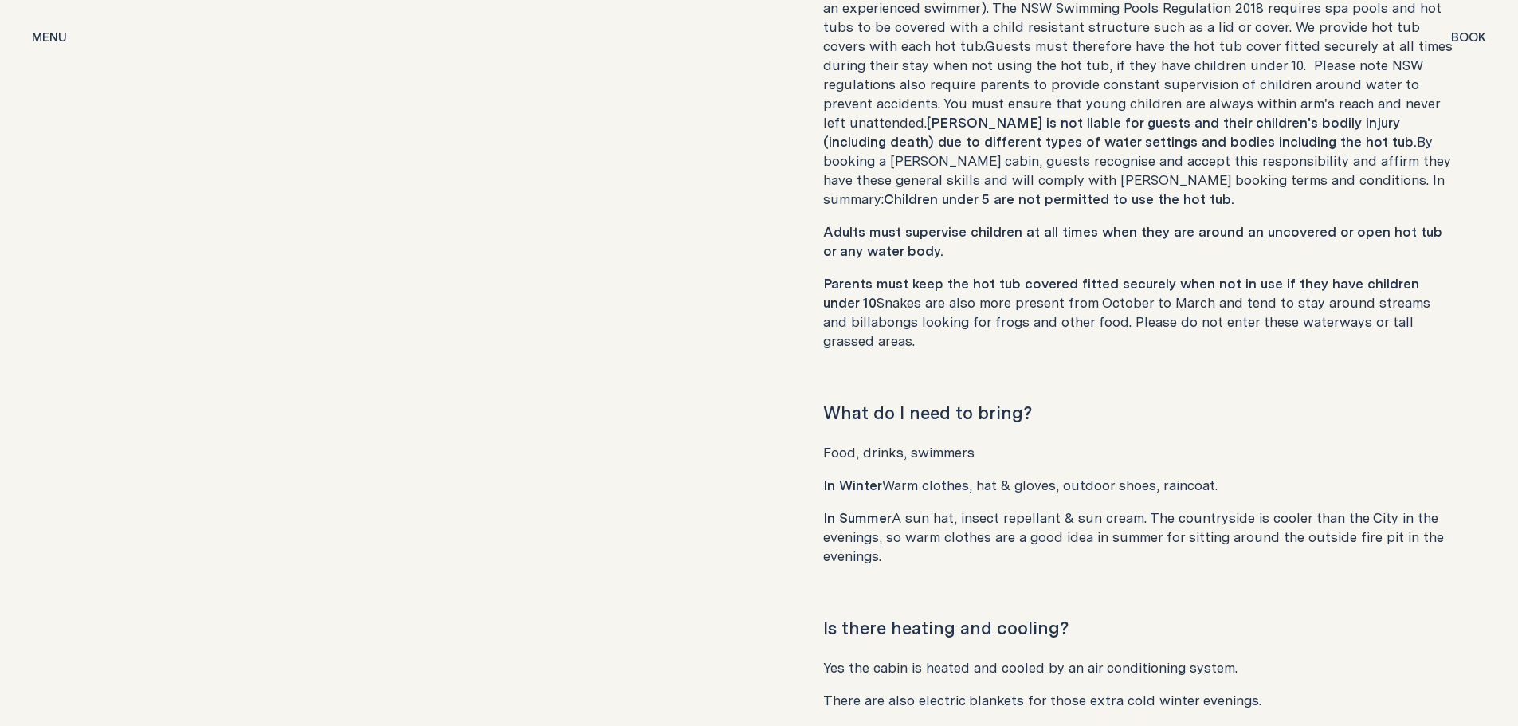
click at [934, 508] on p "In Summer A sun hat, insect repellant & sun cream. The countryside is cooler th…" at bounding box center [1139, 536] width 632 height 57
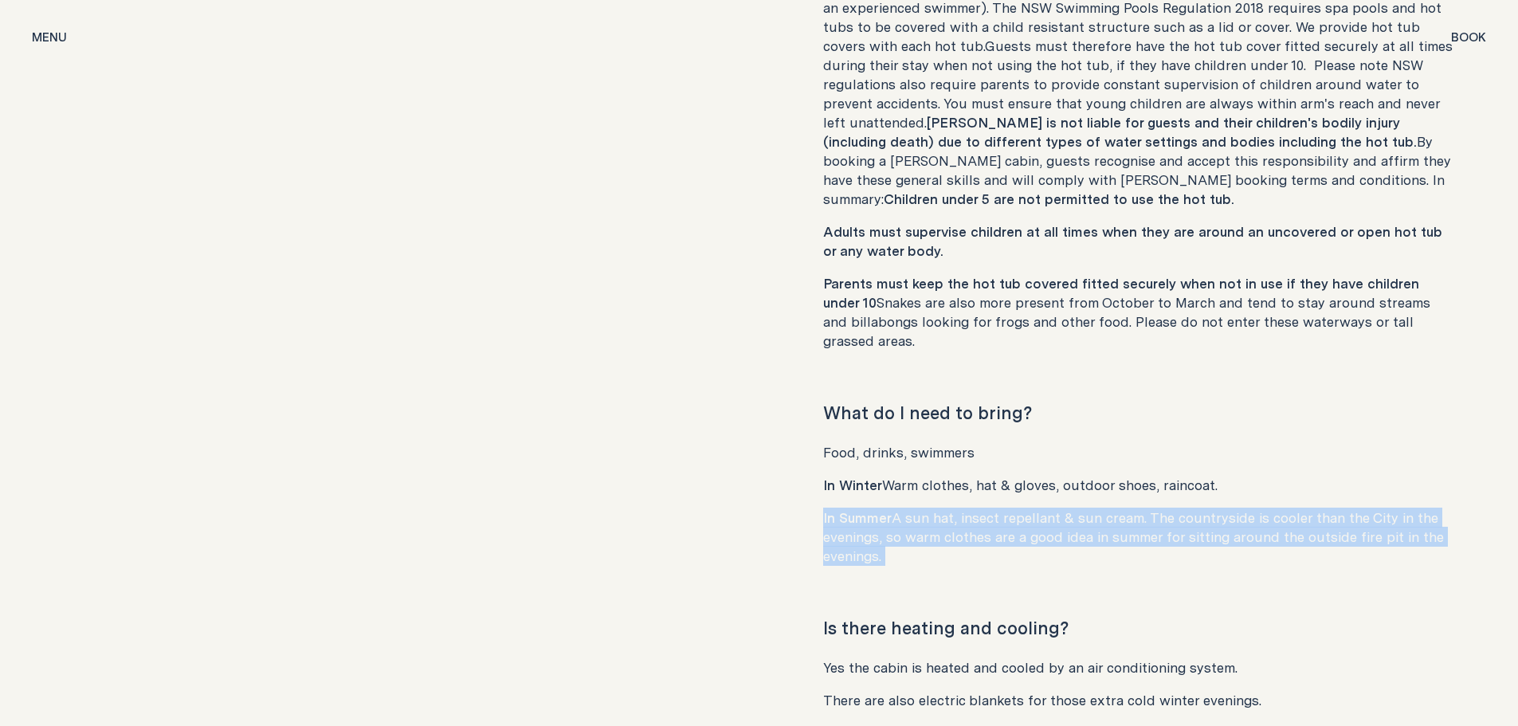
click at [934, 508] on p "In Summer A sun hat, insect repellant & sun cream. The countryside is cooler th…" at bounding box center [1139, 536] width 632 height 57
click at [1005, 508] on p "In Summer A sun hat, insect repellant & sun cream. The countryside is cooler th…" at bounding box center [1139, 536] width 632 height 57
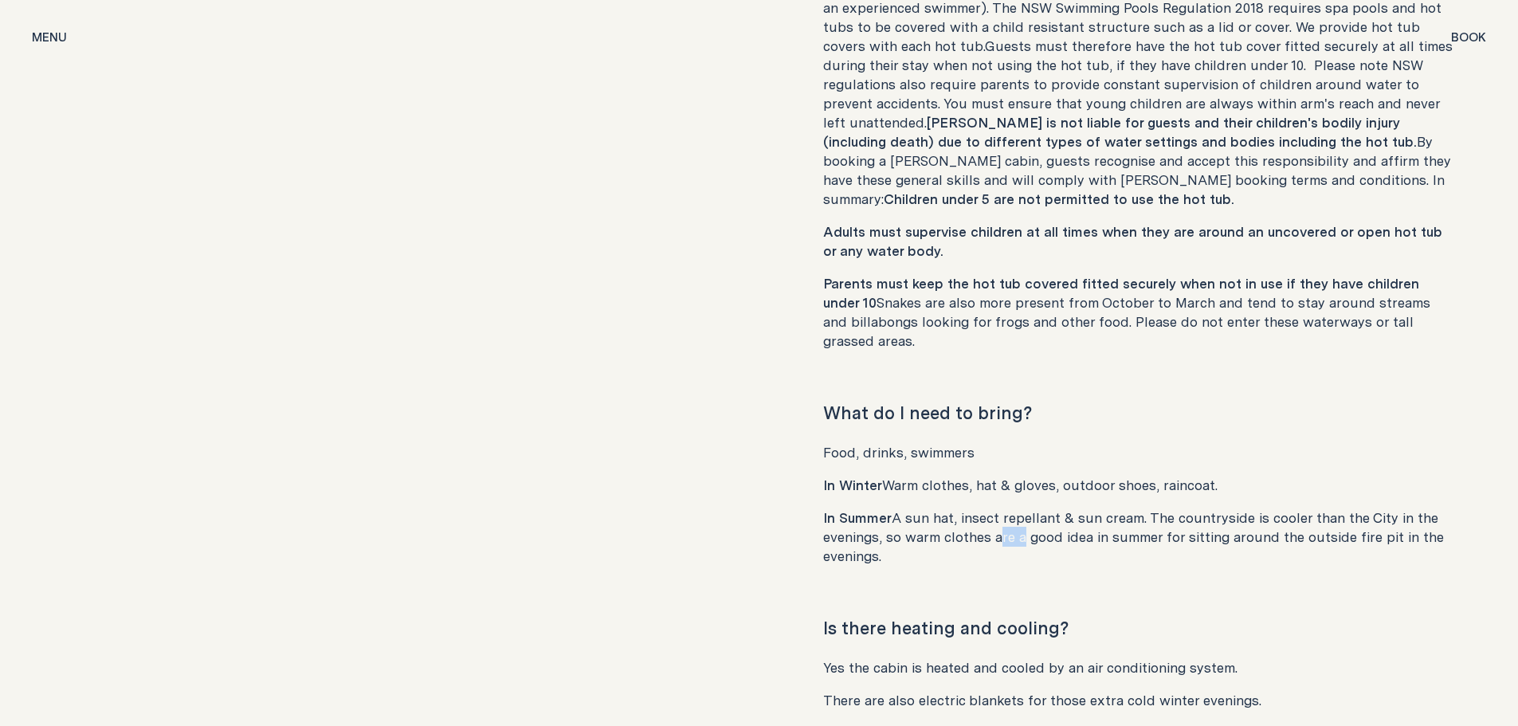
click at [1005, 508] on p "In Summer A sun hat, insect repellant & sun cream. The countryside is cooler th…" at bounding box center [1139, 536] width 632 height 57
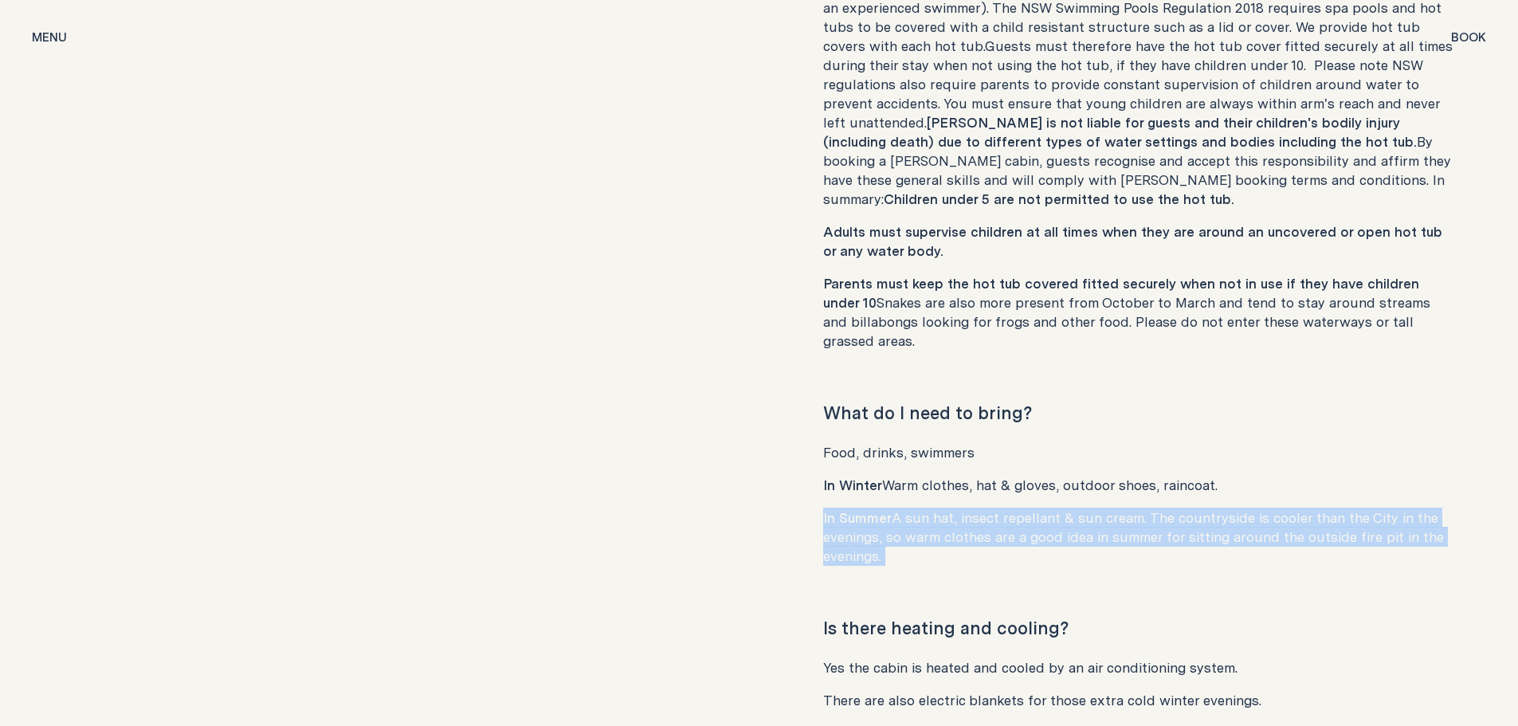
click at [1005, 508] on p "In Summer A sun hat, insect repellant & sun cream. The countryside is cooler th…" at bounding box center [1139, 536] width 632 height 57
click at [986, 508] on p "In Summer A sun hat, insect repellant & sun cream. The countryside is cooler th…" at bounding box center [1139, 536] width 632 height 57
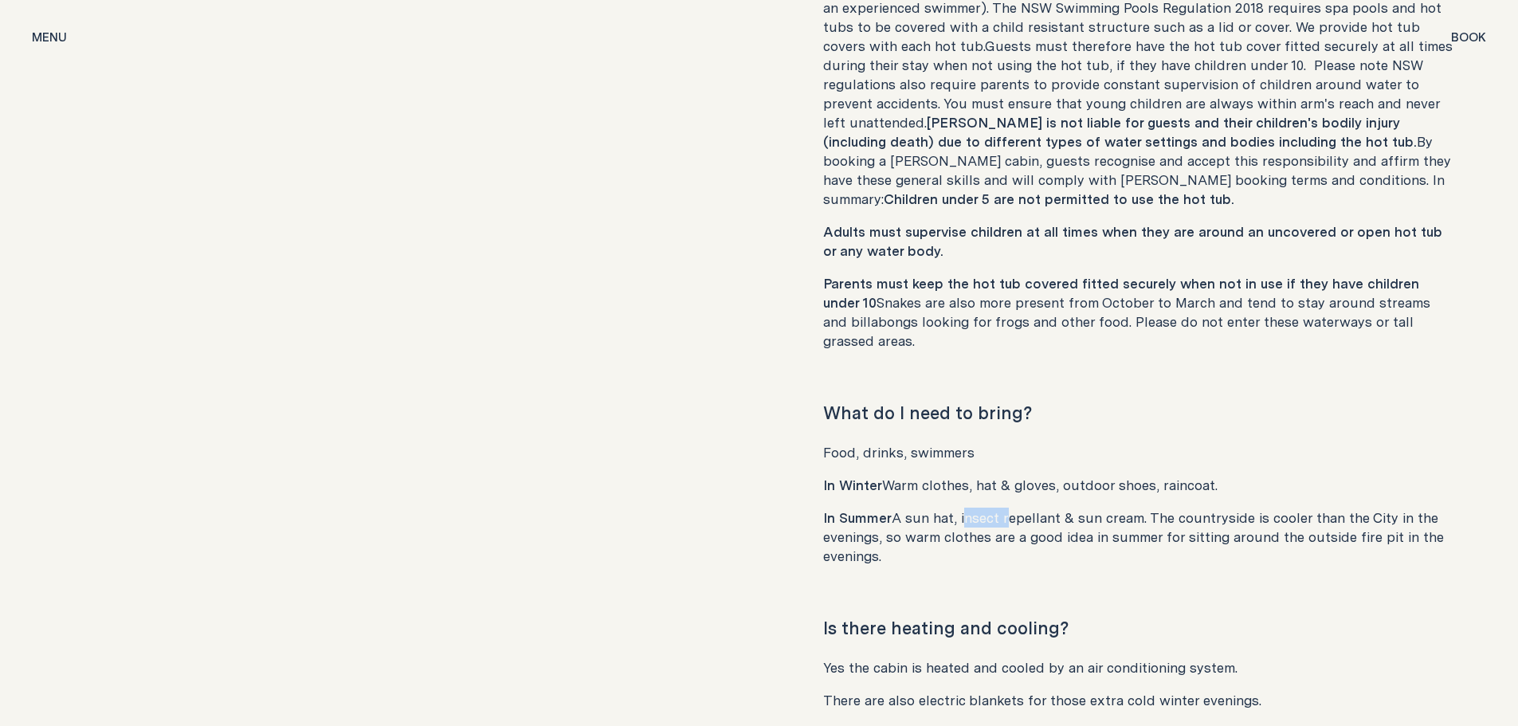
click at [986, 508] on p "In Summer A sun hat, insect repellant & sun cream. The countryside is cooler th…" at bounding box center [1139, 536] width 632 height 57
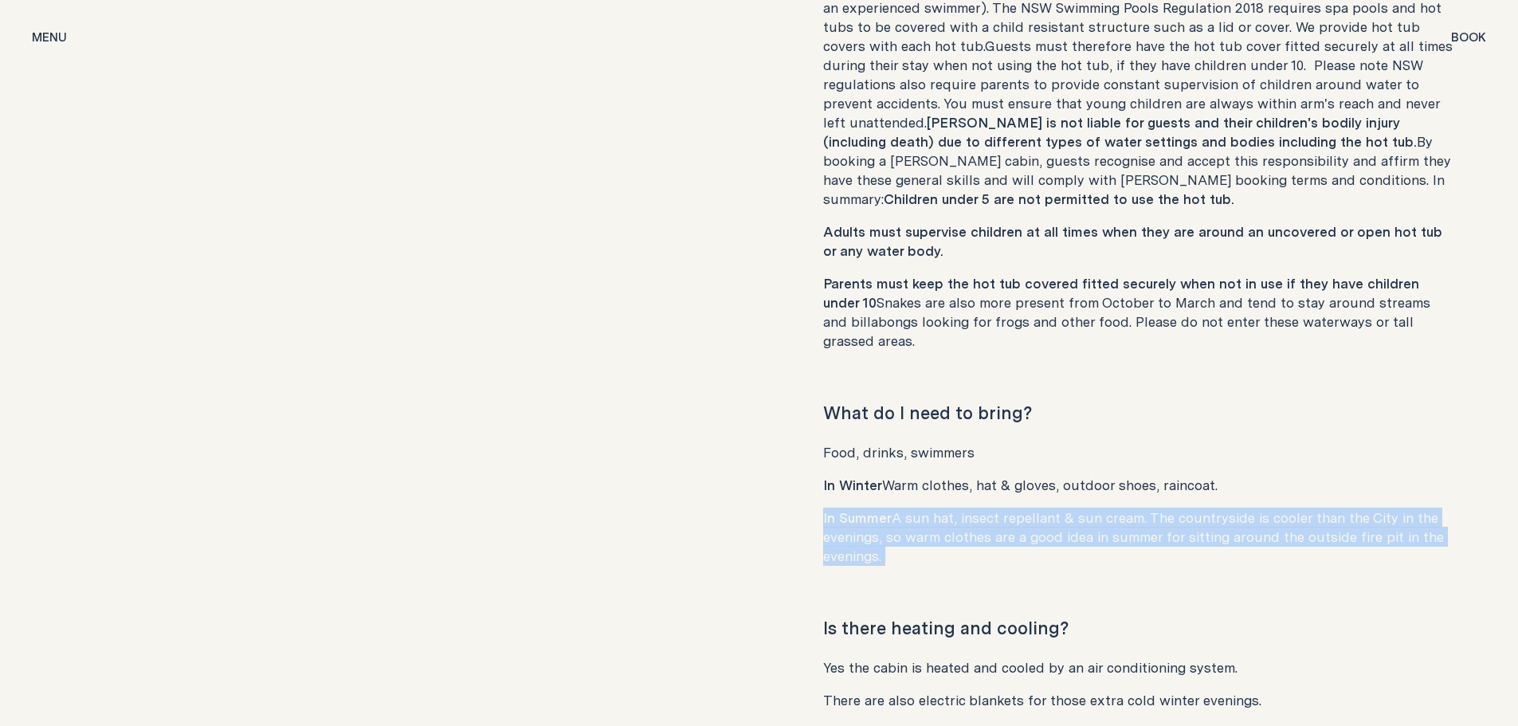
click at [986, 508] on p "In Summer A sun hat, insect repellant & sun cream. The countryside is cooler th…" at bounding box center [1139, 536] width 632 height 57
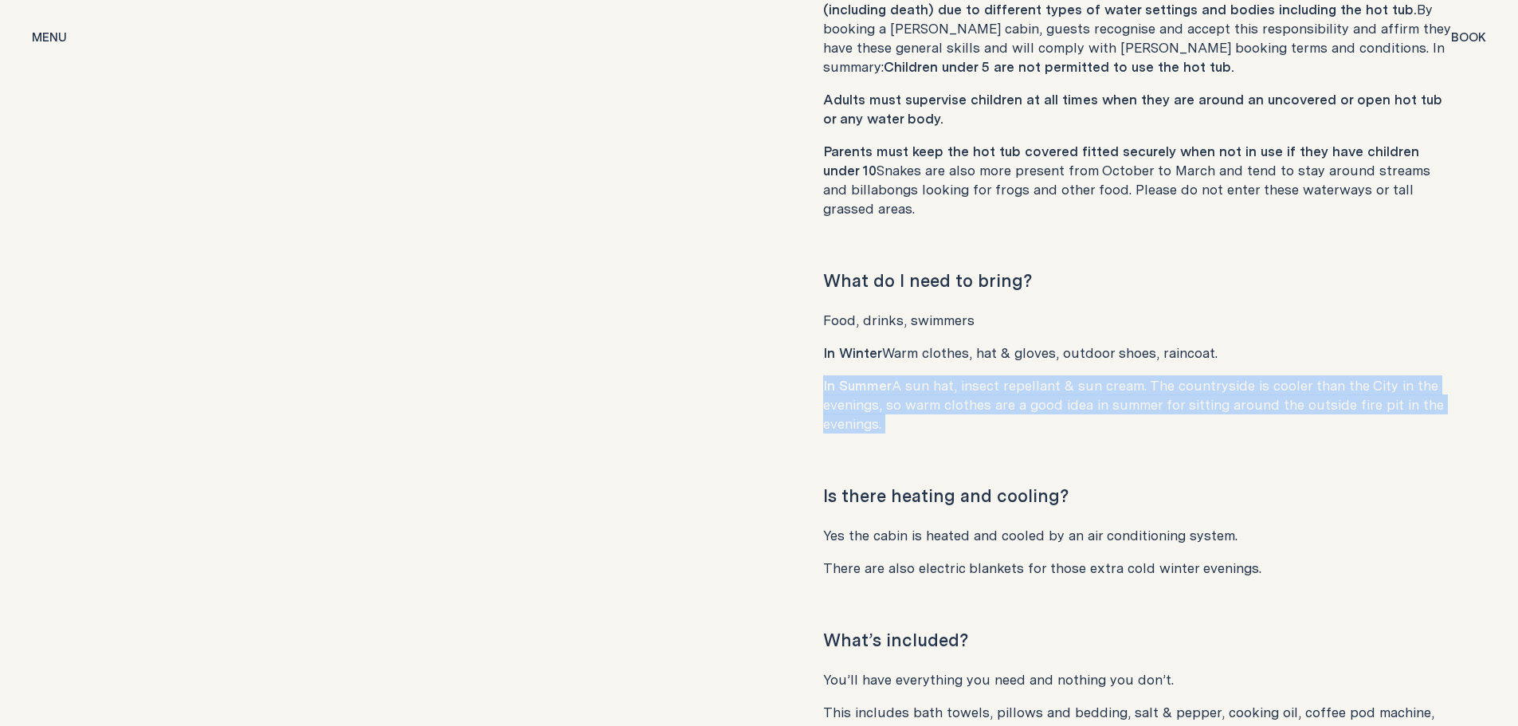
scroll to position [7951, 0]
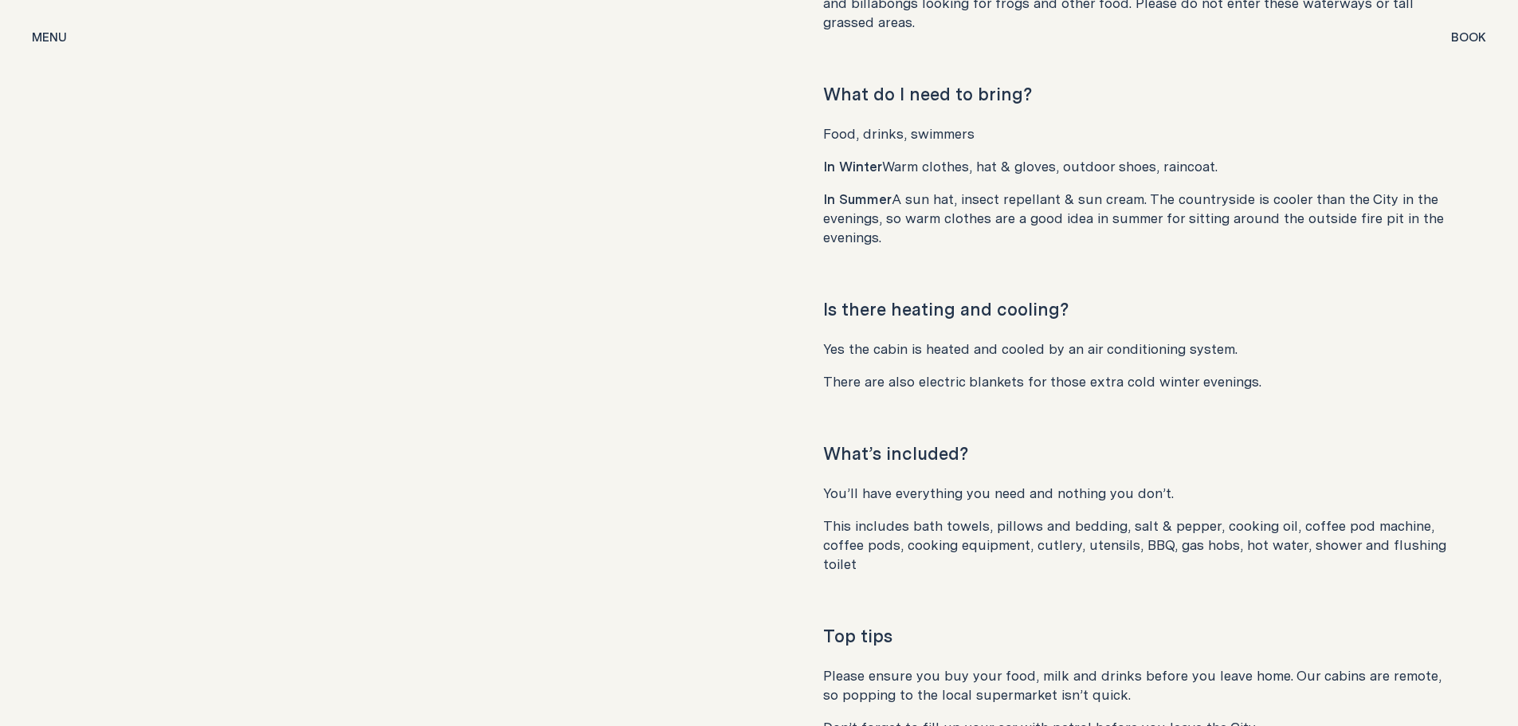
click at [900, 339] on p "Yes the cabin is heated and cooled by an air conditioning system." at bounding box center [1139, 348] width 632 height 19
click at [909, 372] on p "There are also electric blankets for those extra cold winter evenings." at bounding box center [1139, 381] width 632 height 19
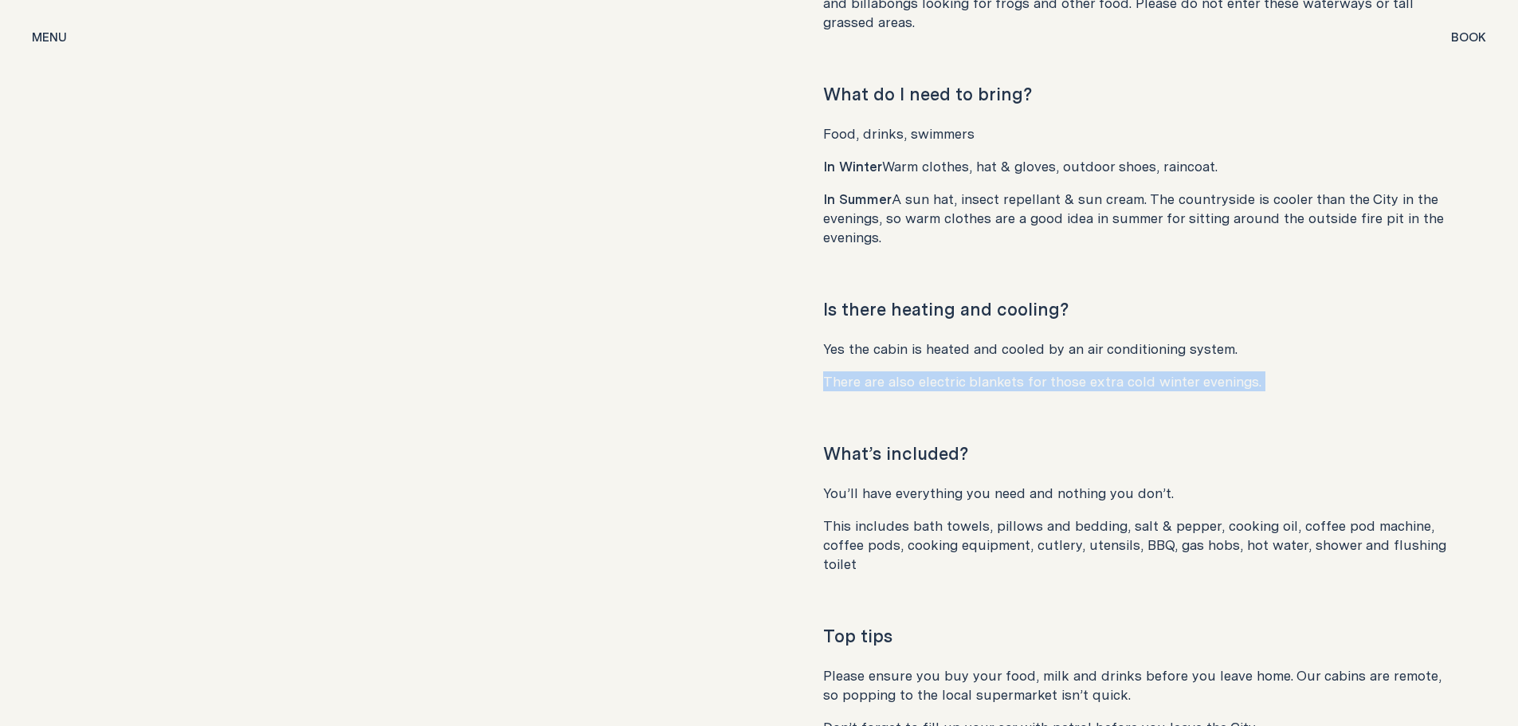
click at [909, 372] on p "There are also electric blankets for those extra cold winter evenings." at bounding box center [1139, 381] width 632 height 19
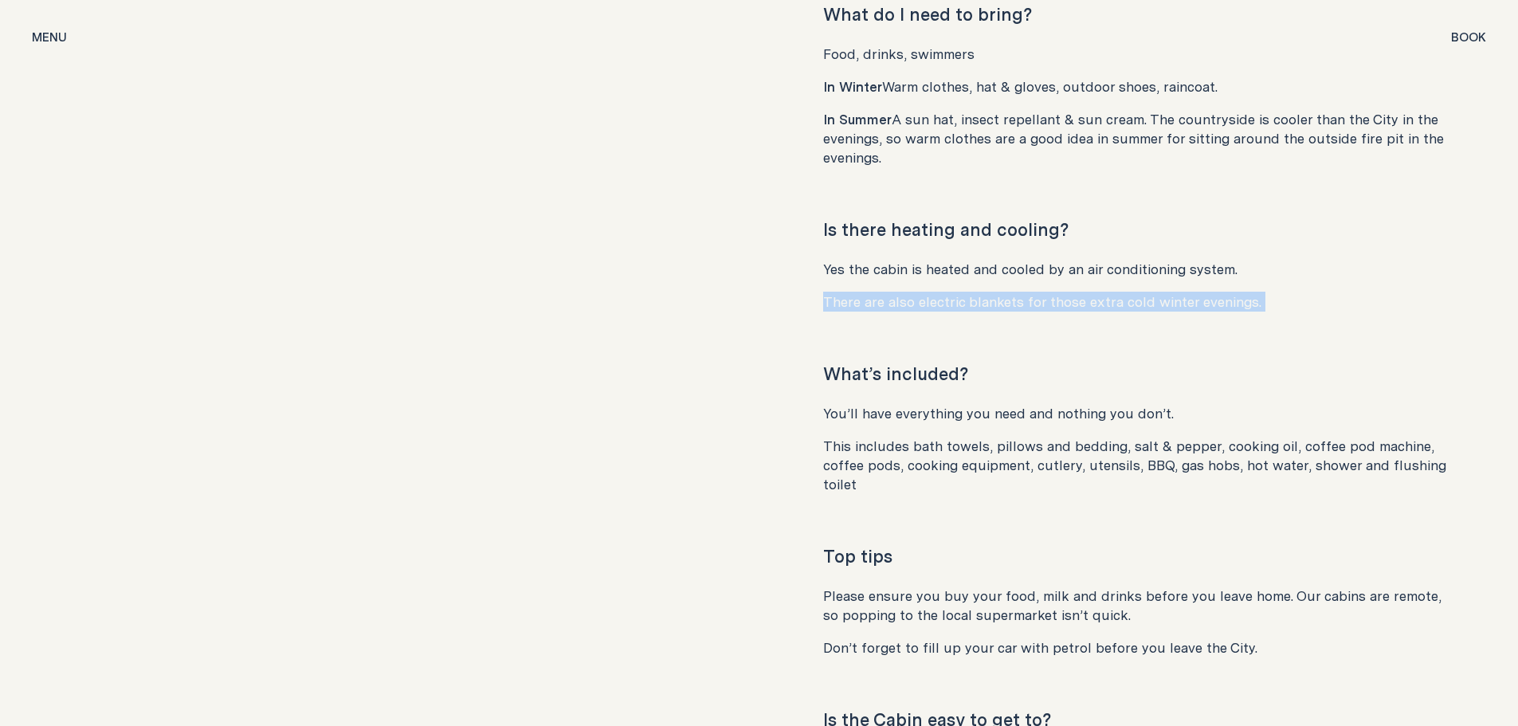
click at [929, 292] on p "There are also electric blankets for those extra cold winter evenings." at bounding box center [1139, 301] width 632 height 19
click at [935, 404] on p "You’ll have everything you need and nothing you don’t." at bounding box center [1139, 413] width 632 height 19
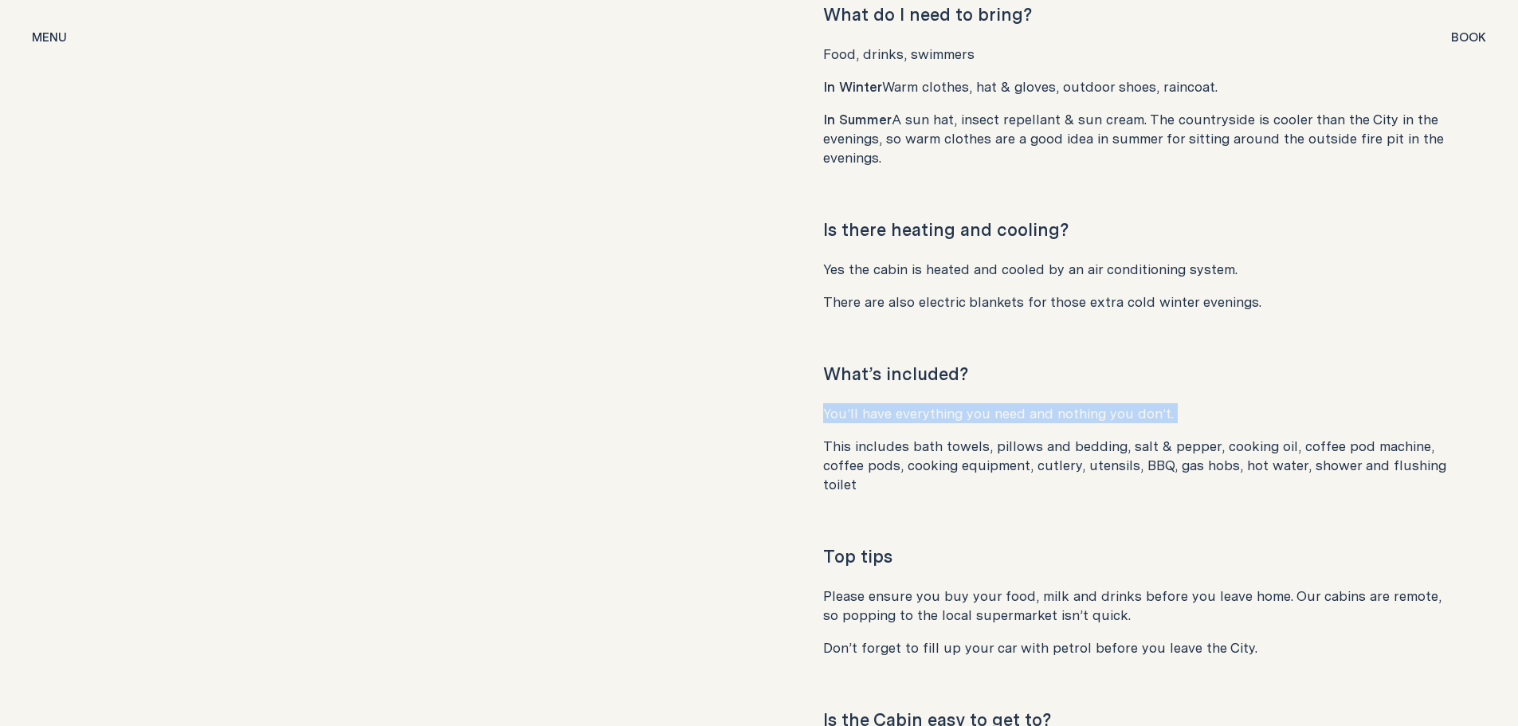
click at [935, 404] on p "You’ll have everything you need and nothing you don’t." at bounding box center [1139, 413] width 632 height 19
click at [937, 437] on p "This includes bath towels, pillows and bedding, salt & pepper, cooking oil, cof…" at bounding box center [1139, 465] width 632 height 57
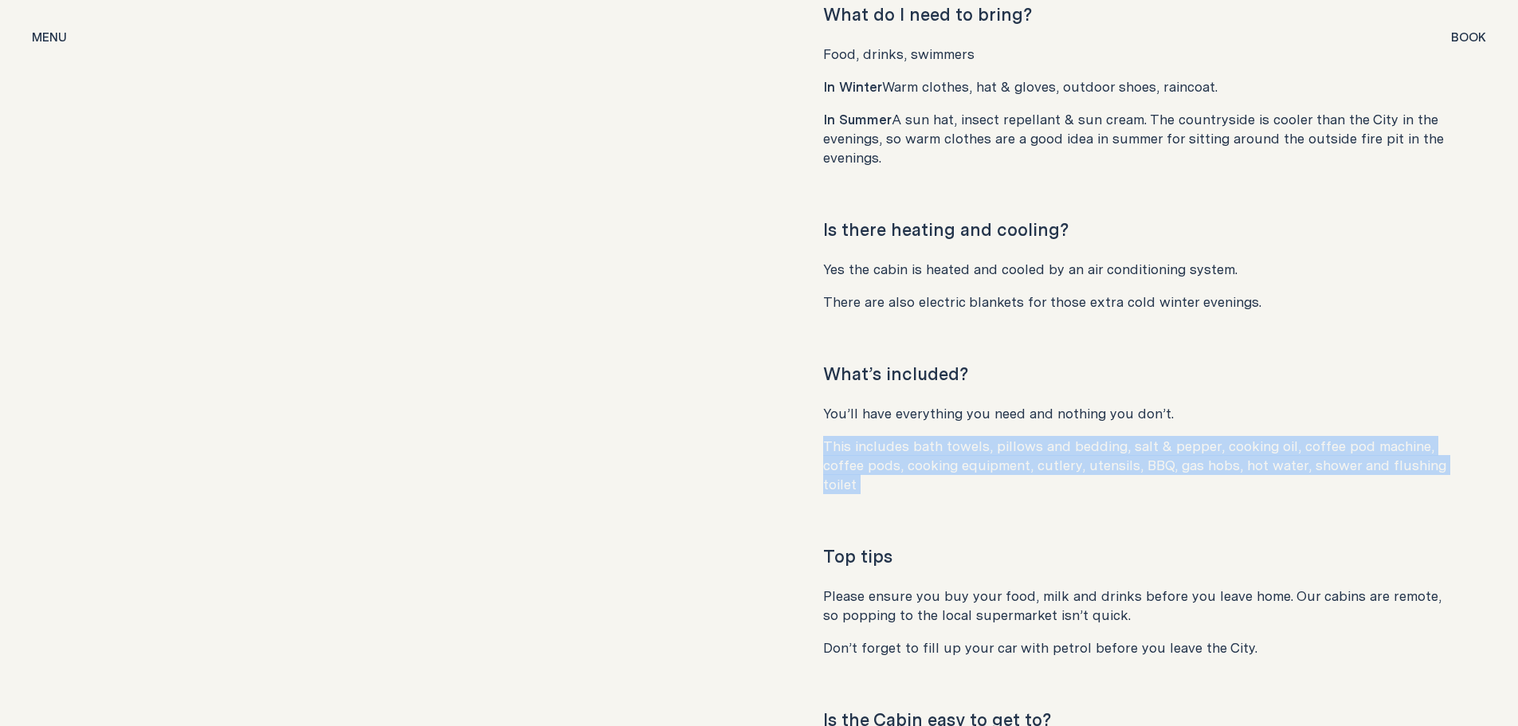
click at [937, 437] on p "This includes bath towels, pillows and bedding, salt & pepper, cooking oil, cof…" at bounding box center [1139, 465] width 632 height 57
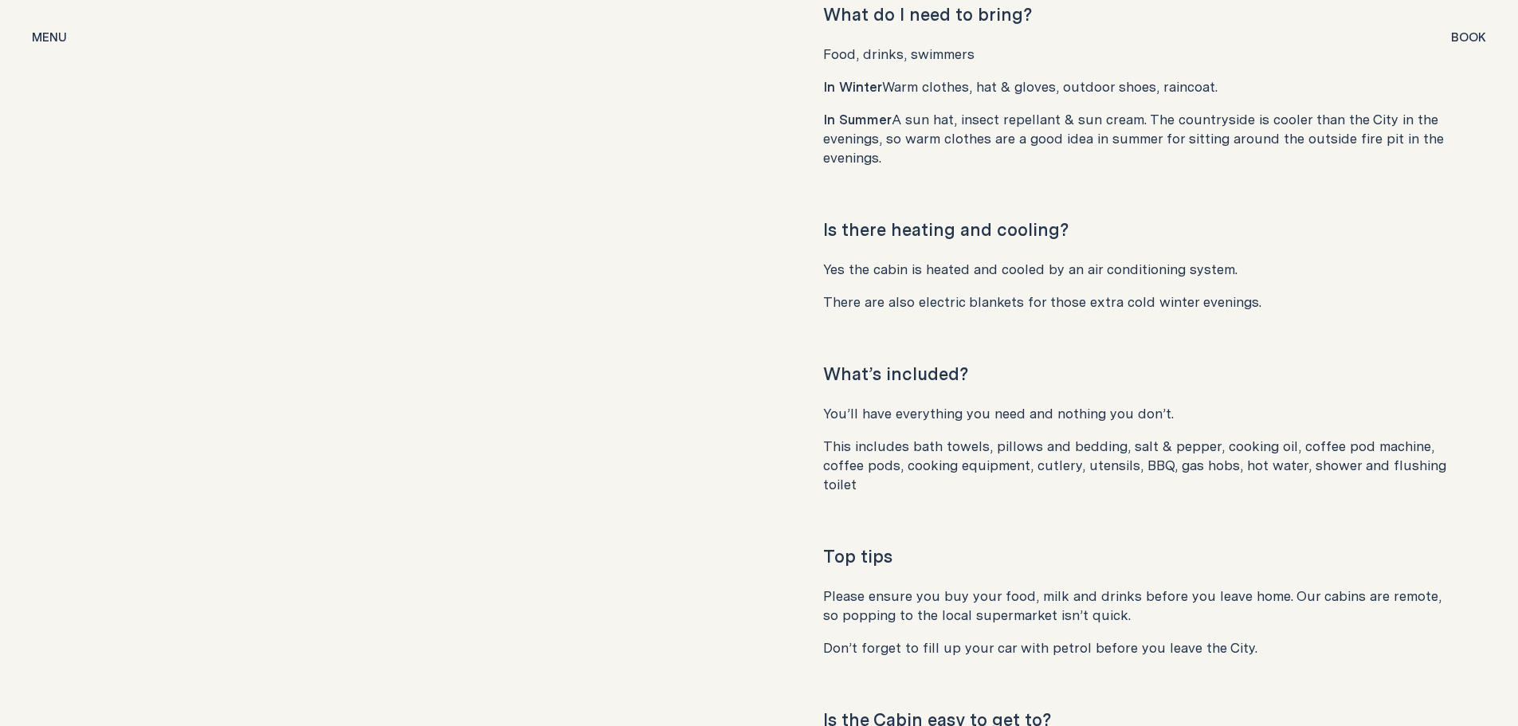
click at [929, 404] on p "You’ll have everything you need and nothing you don’t." at bounding box center [1139, 413] width 632 height 19
click at [908, 437] on p "This includes bath towels, pillows and bedding, salt & pepper, cooking oil, cof…" at bounding box center [1139, 465] width 632 height 57
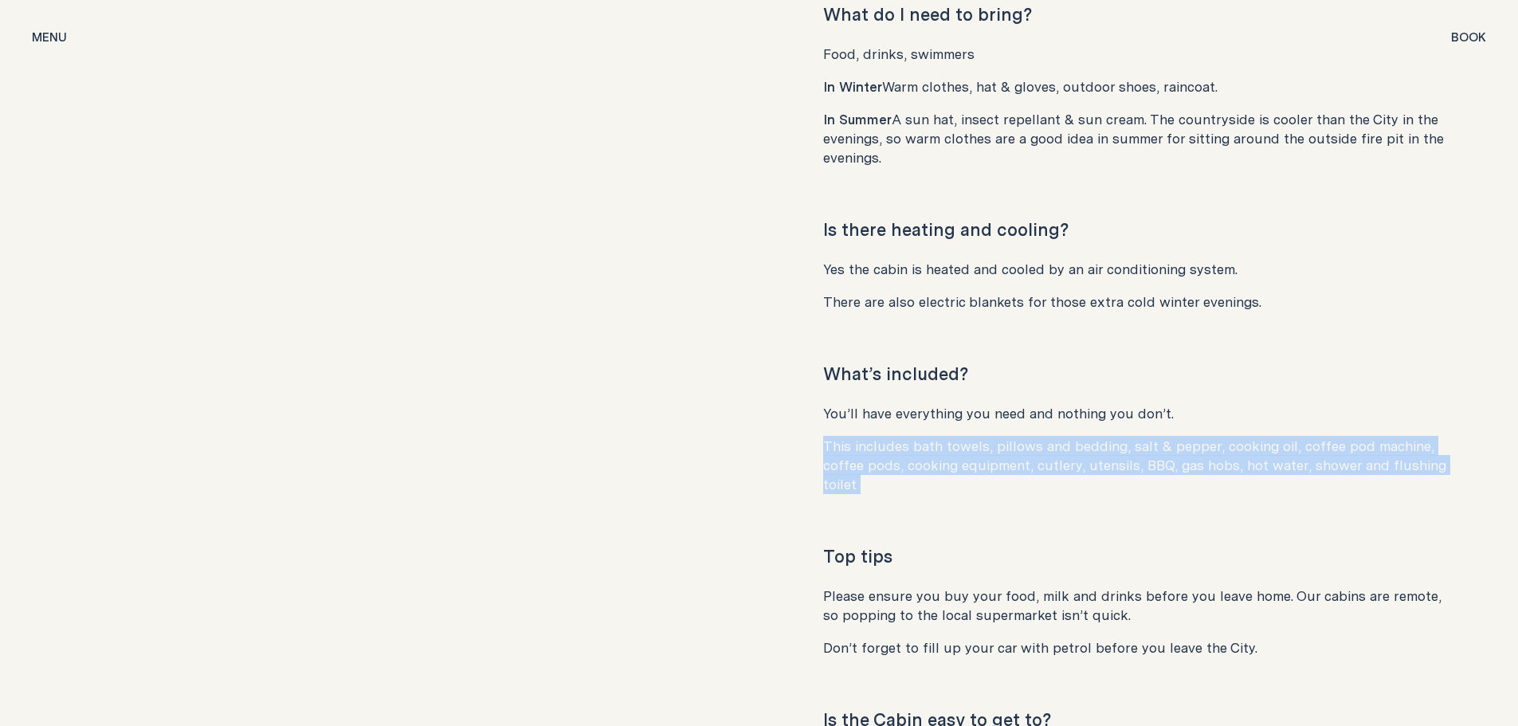
click at [908, 437] on p "This includes bath towels, pillows and bedding, salt & pepper, cooking oil, cof…" at bounding box center [1139, 465] width 632 height 57
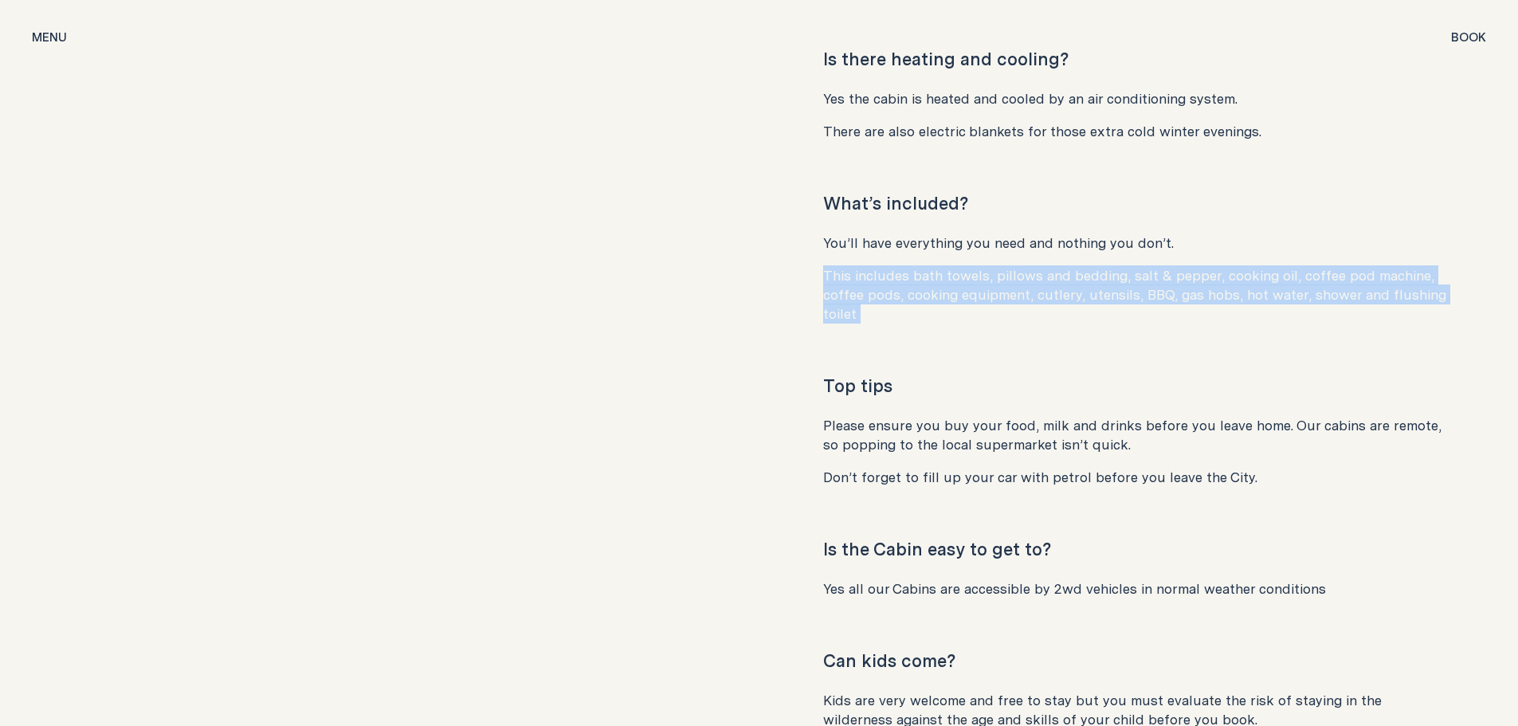
scroll to position [8269, 0]
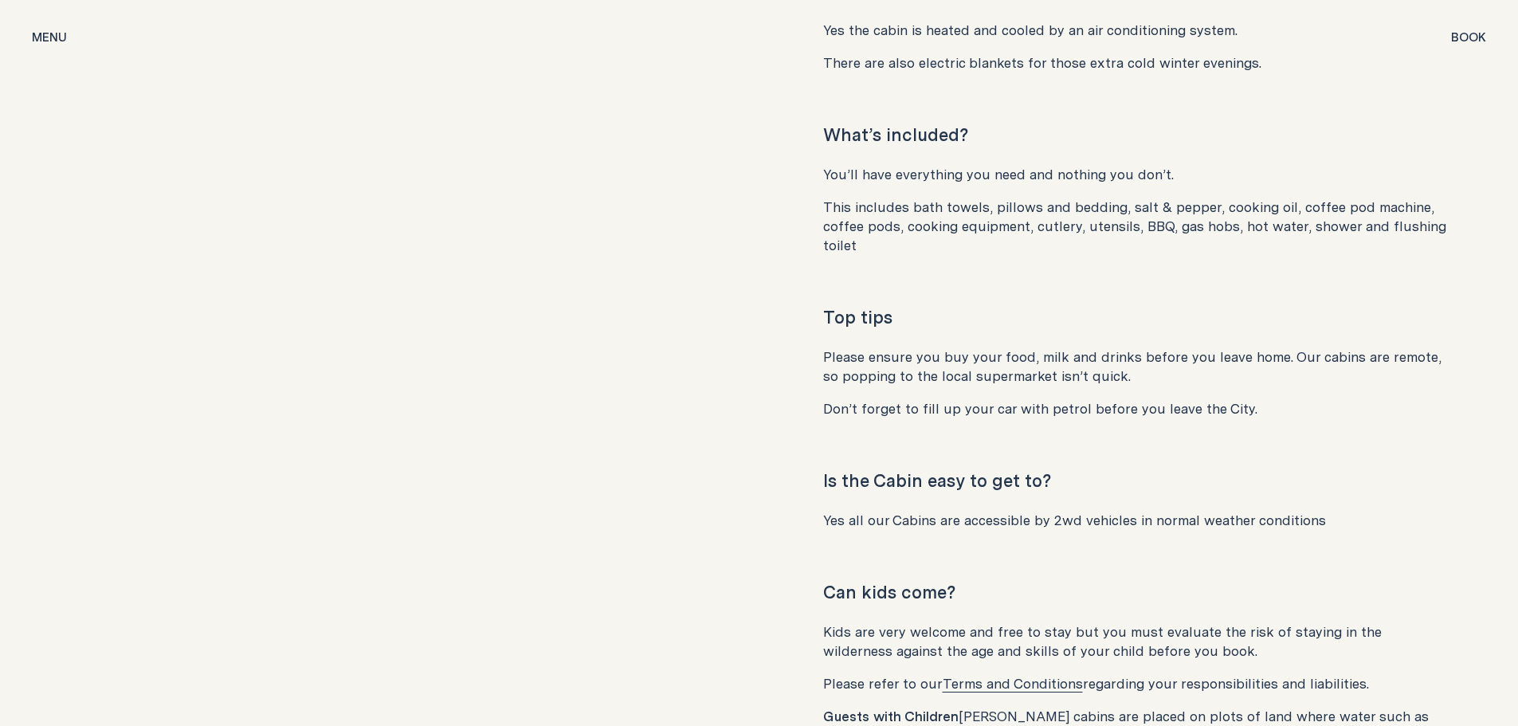
click at [905, 347] on p "Please ensure you buy your food, milk and drinks before you leave home. Our cab…" at bounding box center [1139, 366] width 632 height 38
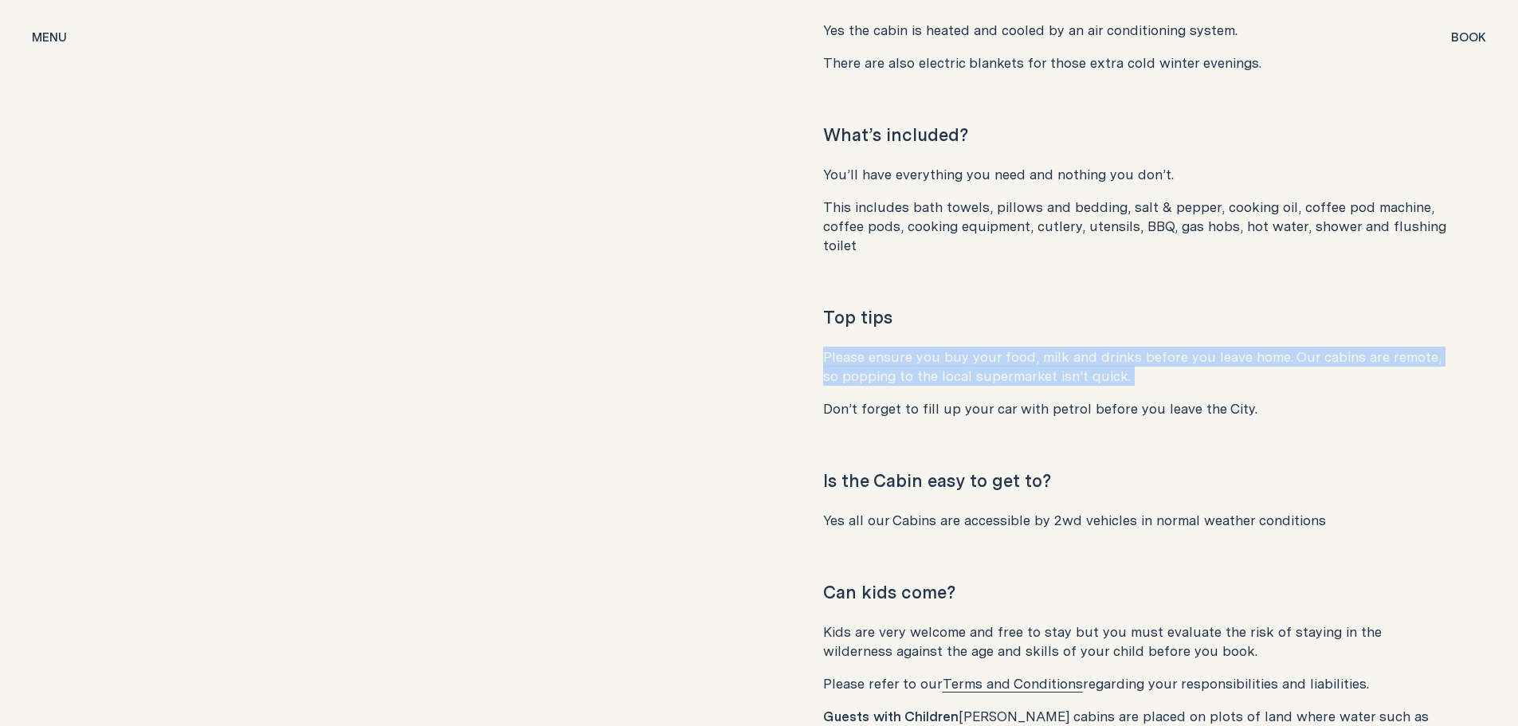
click at [905, 347] on p "Please ensure you buy your food, milk and drinks before you leave home. Our cab…" at bounding box center [1139, 366] width 632 height 38
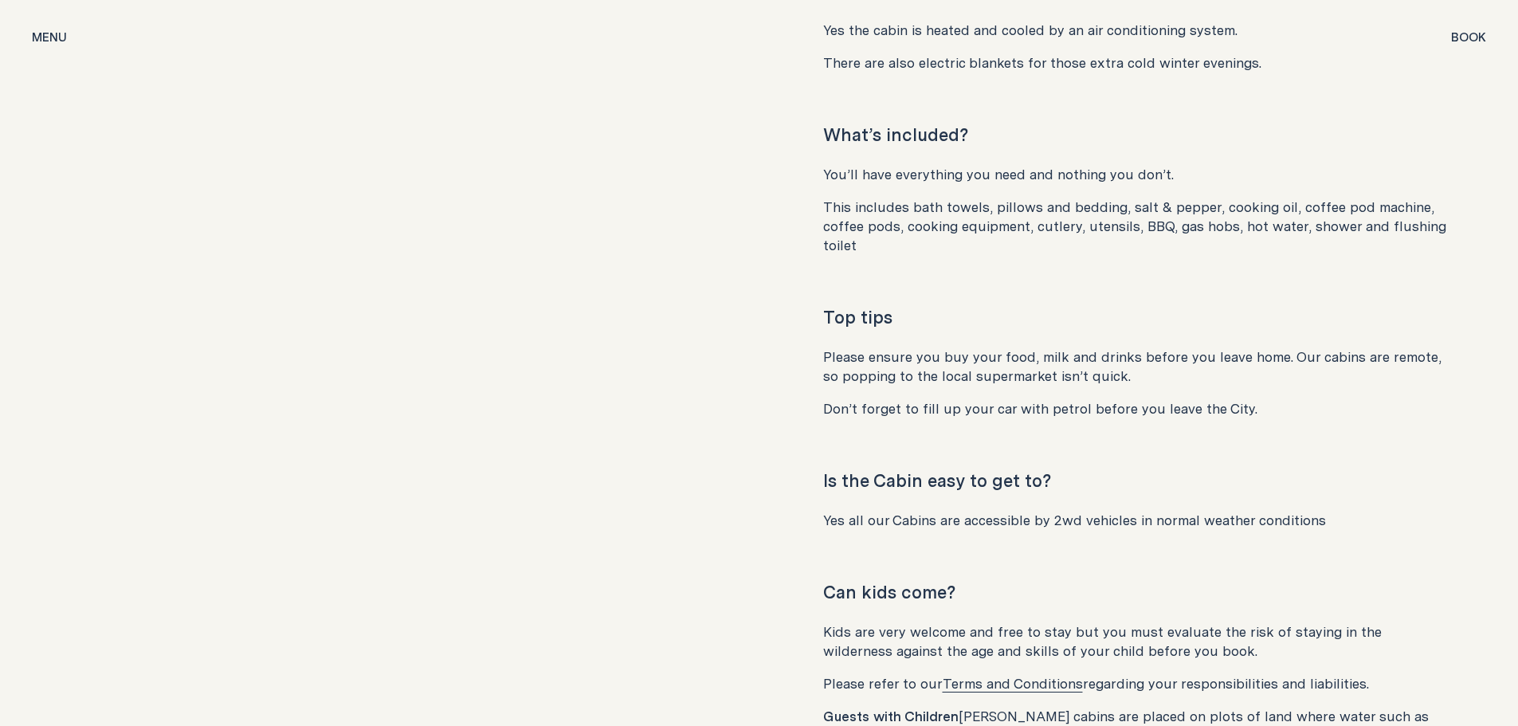
click at [900, 399] on p "Don’t forget to fill up your car with petrol before you leave the City." at bounding box center [1139, 408] width 632 height 19
click at [902, 347] on p "Please ensure you buy your food, milk and drinks before you leave home. Our cab…" at bounding box center [1139, 366] width 632 height 38
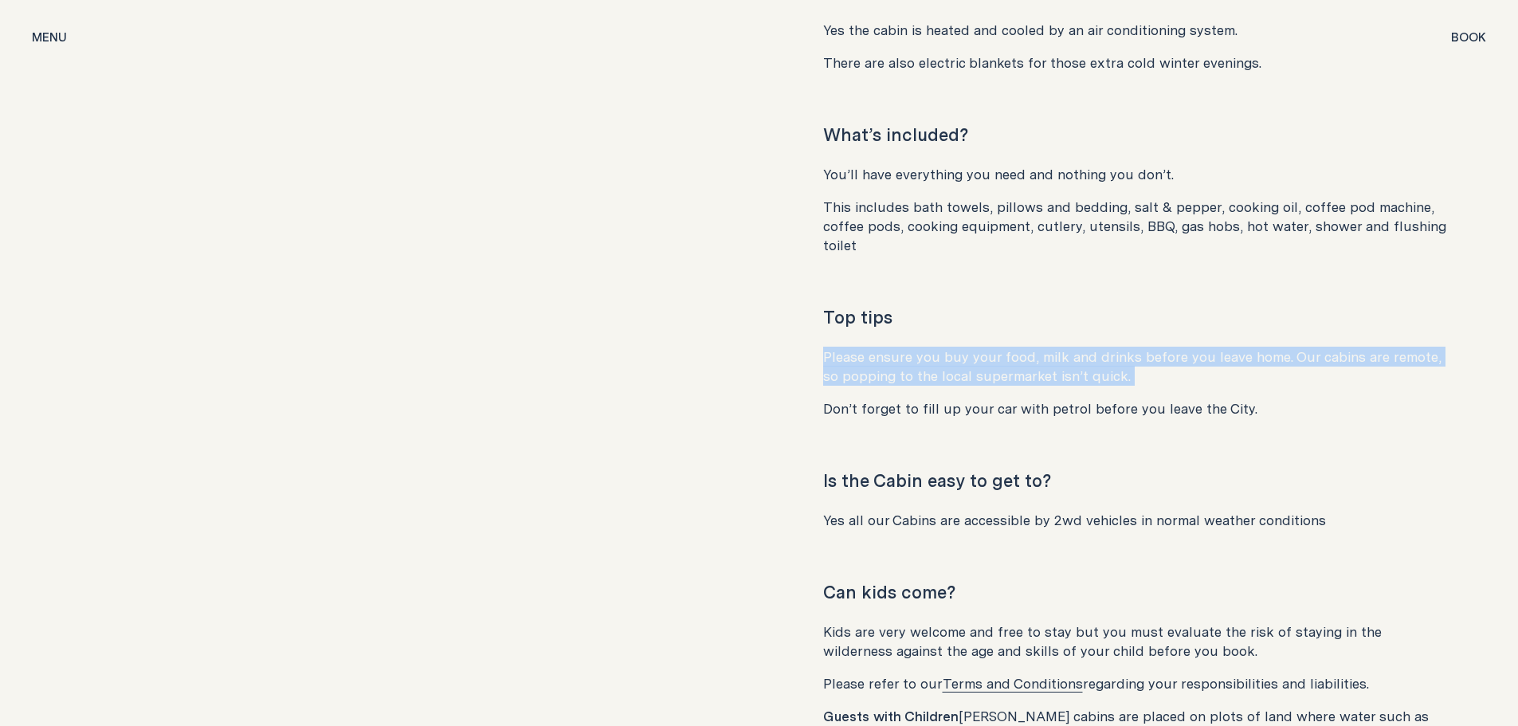
click at [902, 347] on p "Please ensure you buy your food, milk and drinks before you leave home. Our cab…" at bounding box center [1139, 366] width 632 height 38
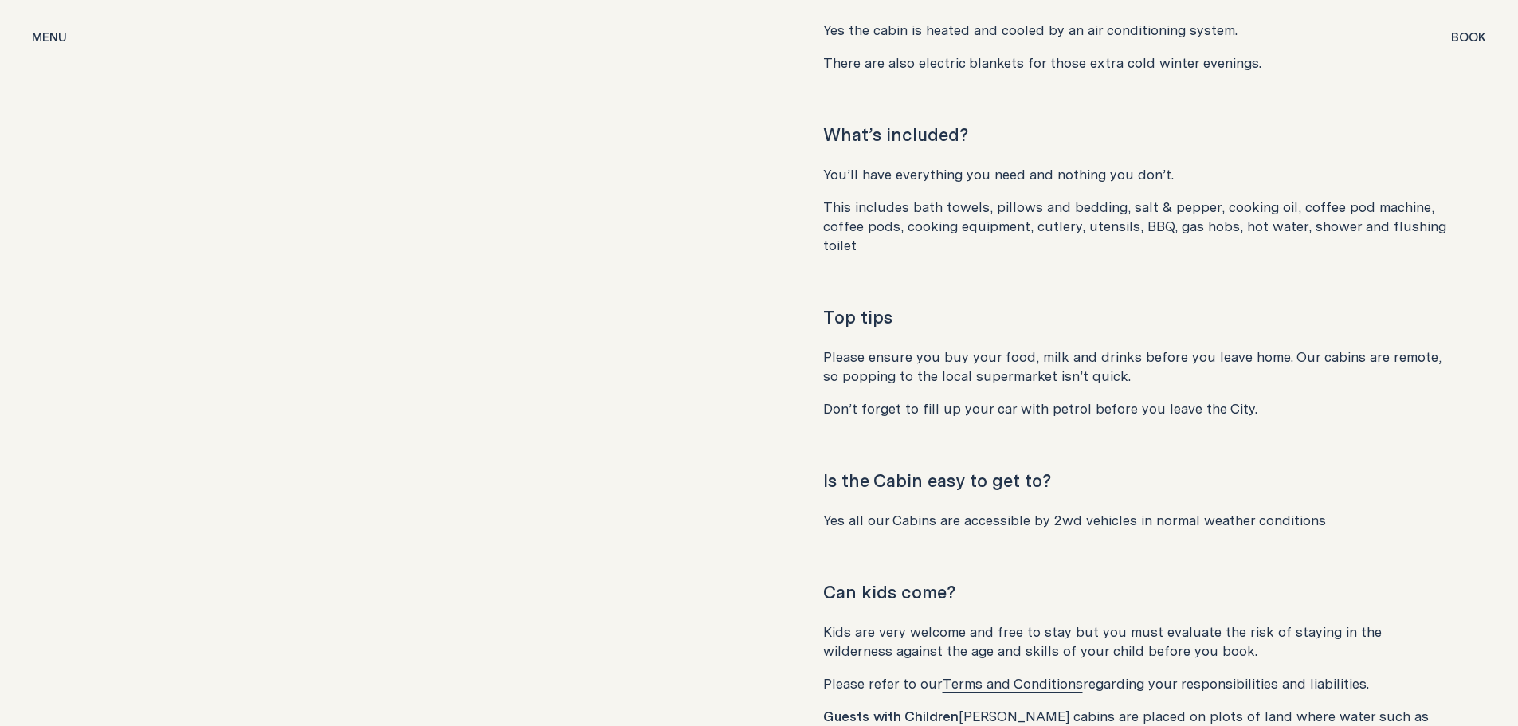
click at [897, 399] on p "Don’t forget to fill up your car with petrol before you leave the City." at bounding box center [1139, 408] width 632 height 19
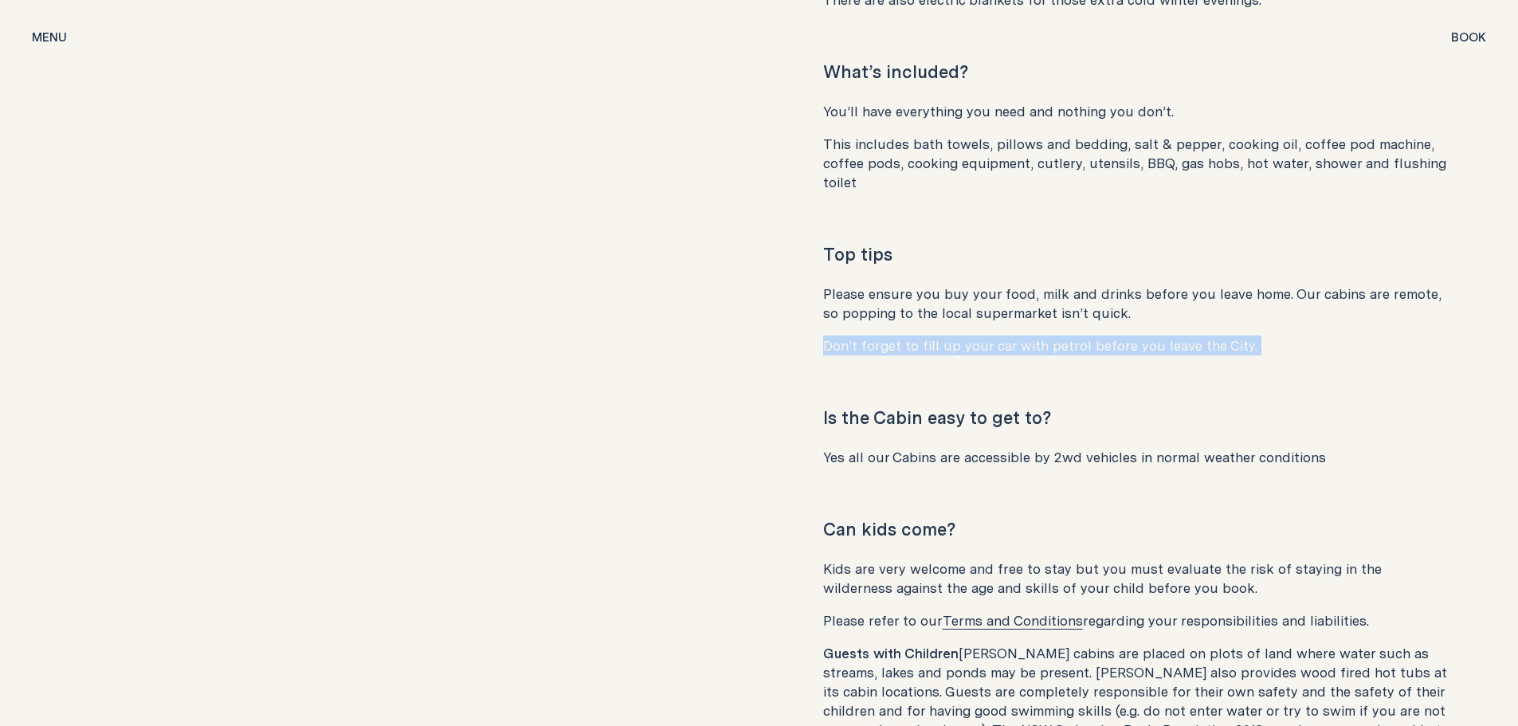
scroll to position [8508, 0]
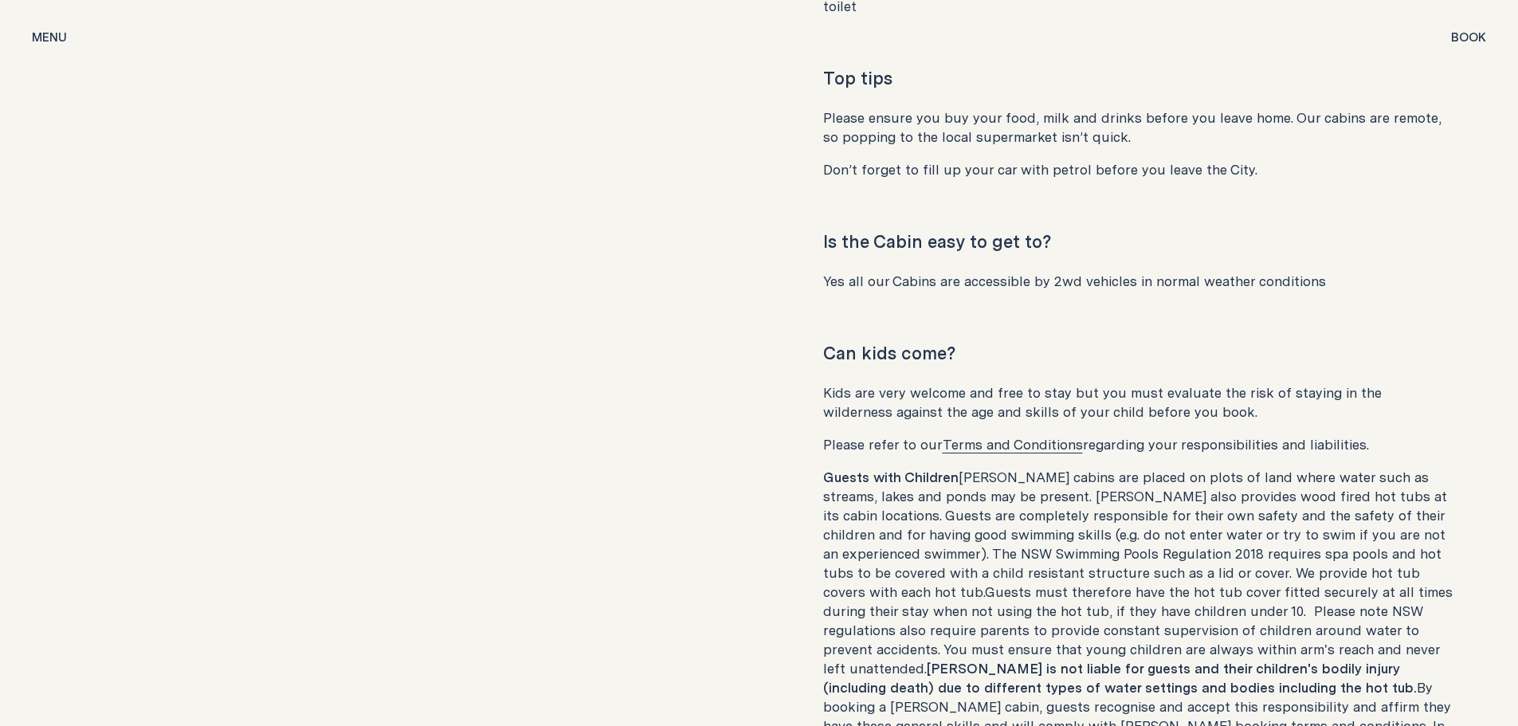
click at [872, 272] on p "Yes all our Cabins are accessible by 2wd vehicles in normal weather conditions" at bounding box center [1139, 281] width 632 height 19
click at [868, 272] on p "Yes all our Cabins are accessible by 2wd vehicles in normal weather conditions" at bounding box center [1139, 281] width 632 height 19
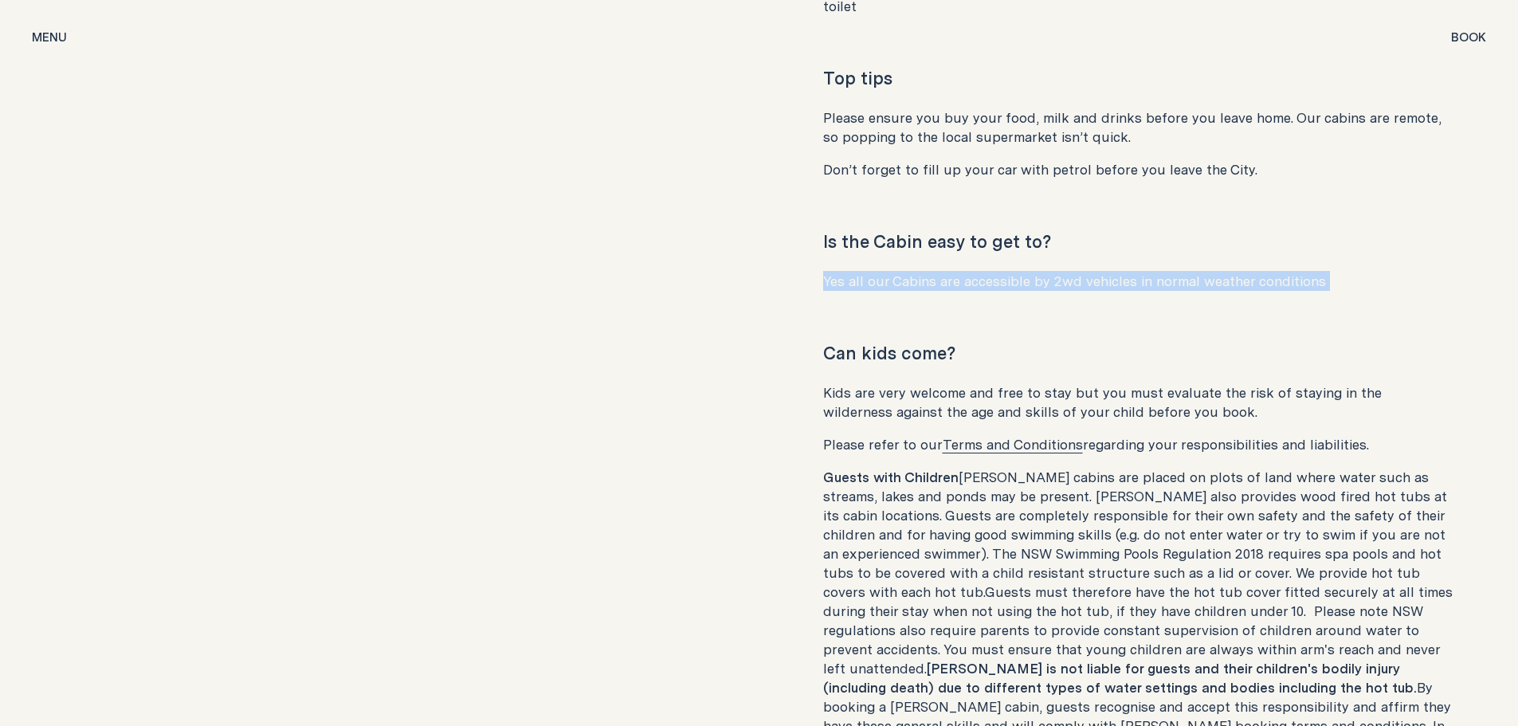
click at [868, 272] on p "Yes all our Cabins are accessible by 2wd vehicles in normal weather conditions" at bounding box center [1139, 281] width 632 height 19
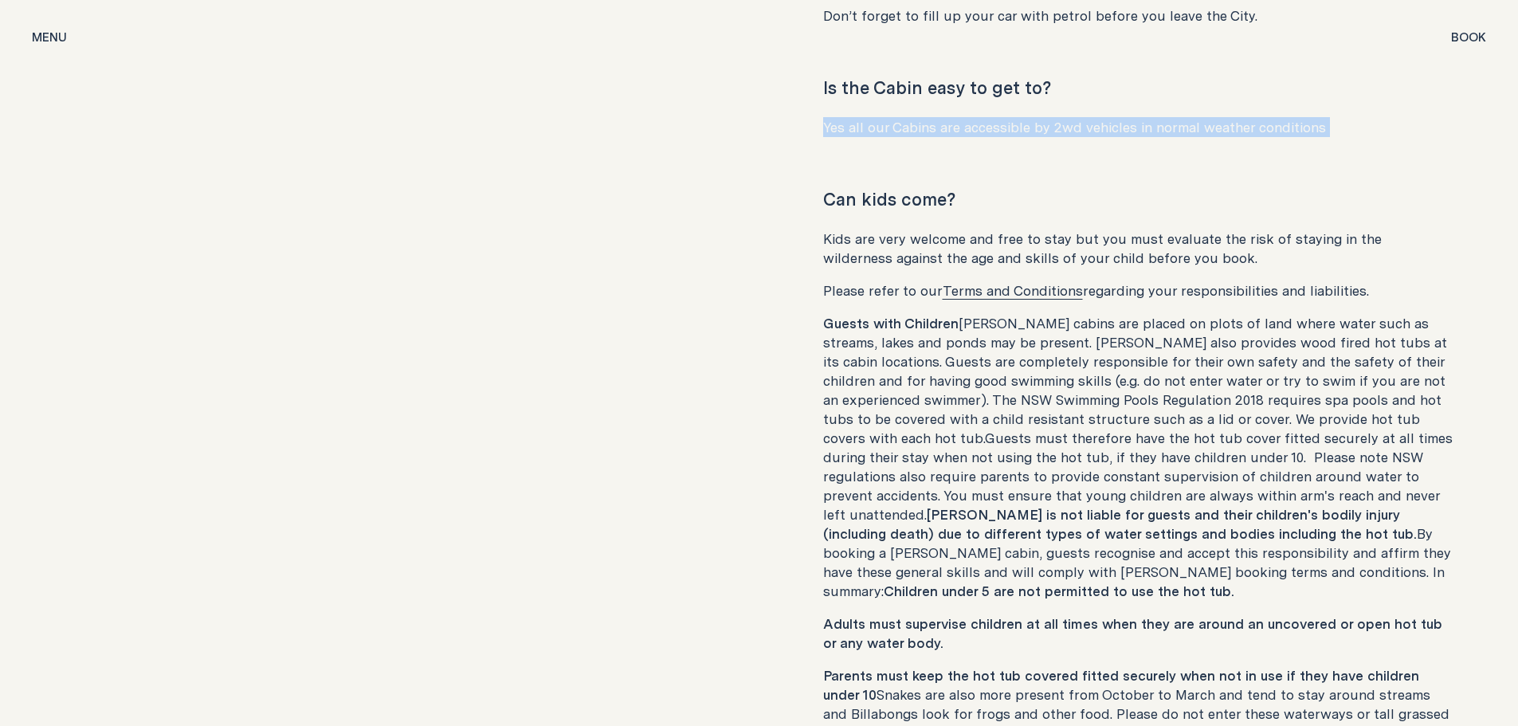
scroll to position [8668, 0]
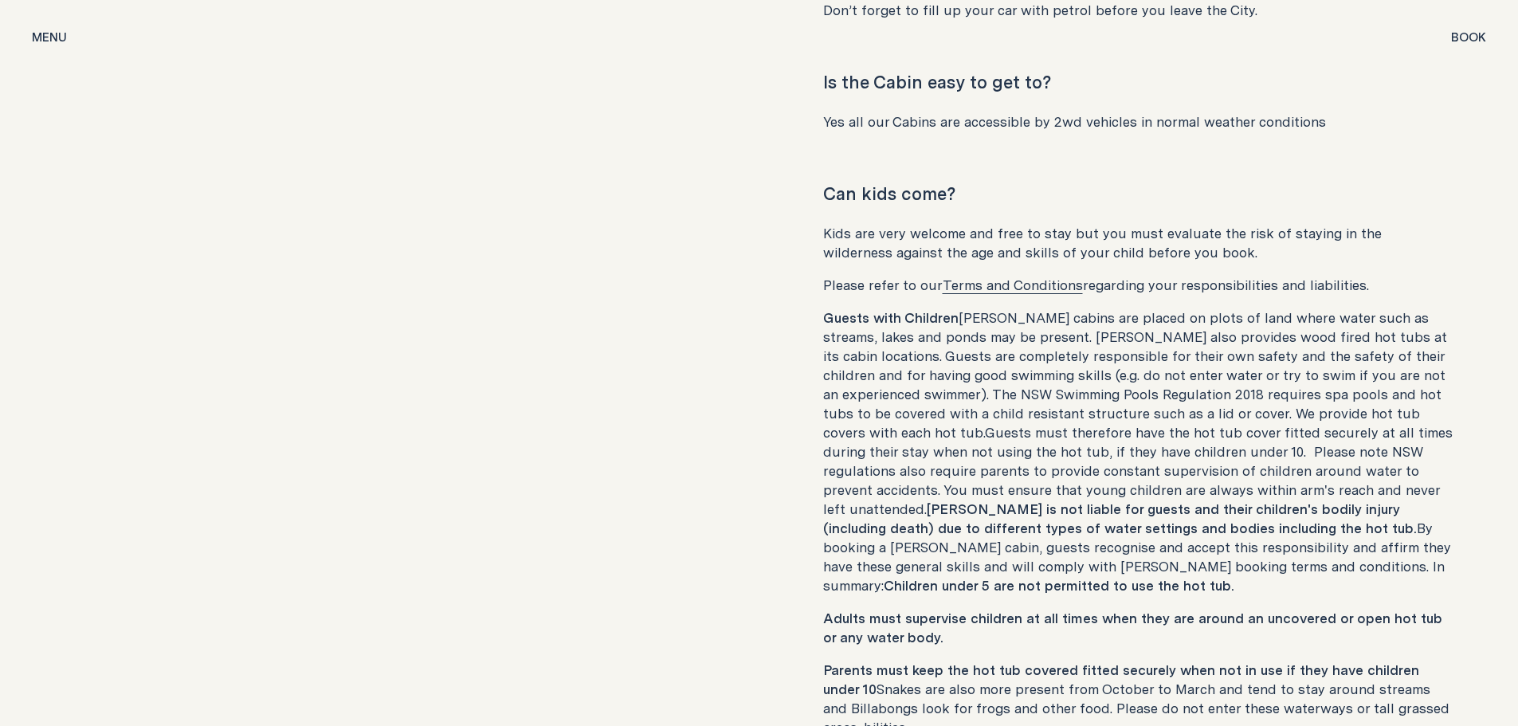
click at [887, 224] on p "Kids are very welcome and free to stay but you must evaluate the risk of stayin…" at bounding box center [1139, 243] width 632 height 38
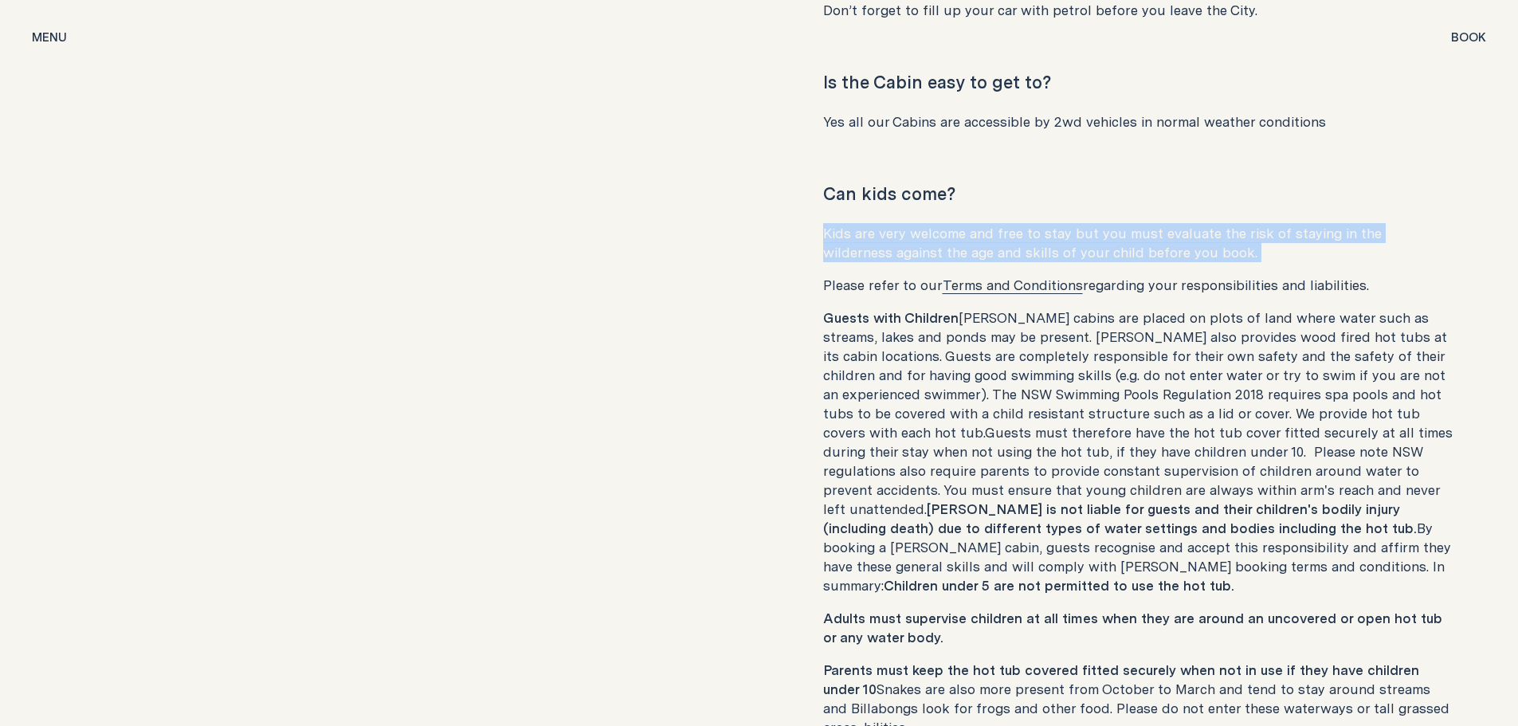
click at [887, 224] on p "Kids are very welcome and free to stay but you must evaluate the risk of stayin…" at bounding box center [1139, 243] width 632 height 38
click at [886, 224] on p "Kids are very welcome and free to stay but you must evaluate the risk of stayin…" at bounding box center [1139, 243] width 632 height 38
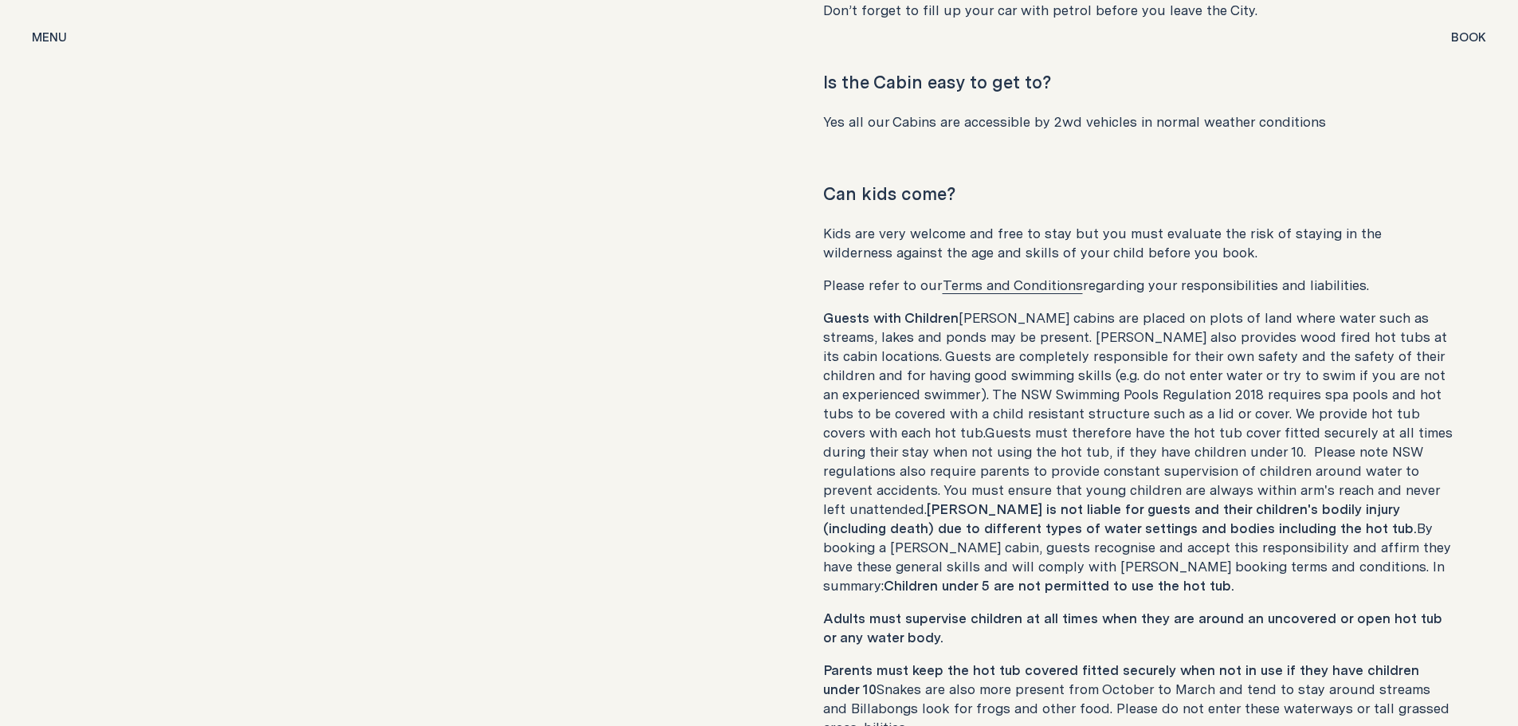
click at [864, 276] on p "Please refer to our Terms and Conditions regarding your responsibilities and li…" at bounding box center [1139, 285] width 632 height 19
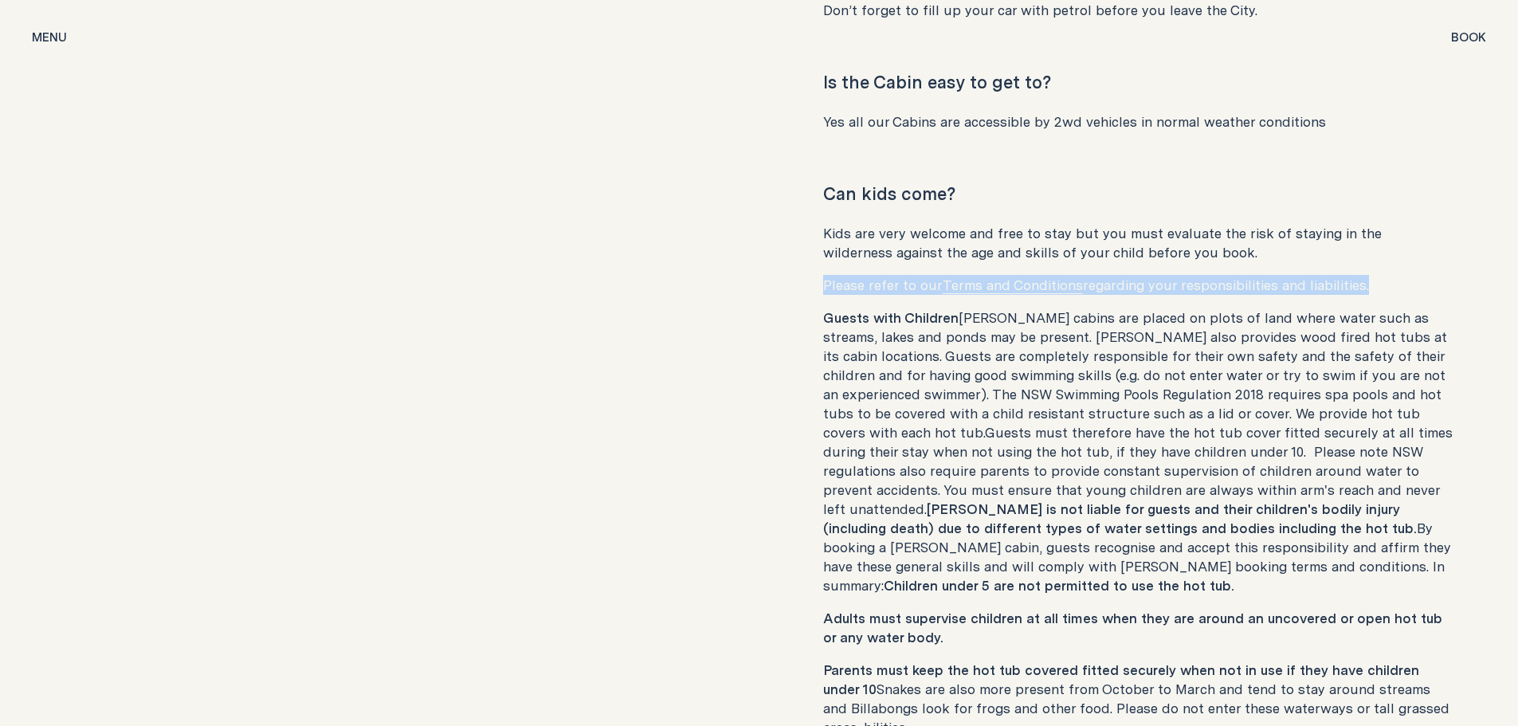
click at [864, 276] on p "Please refer to our Terms and Conditions regarding your responsibilities and li…" at bounding box center [1139, 285] width 632 height 19
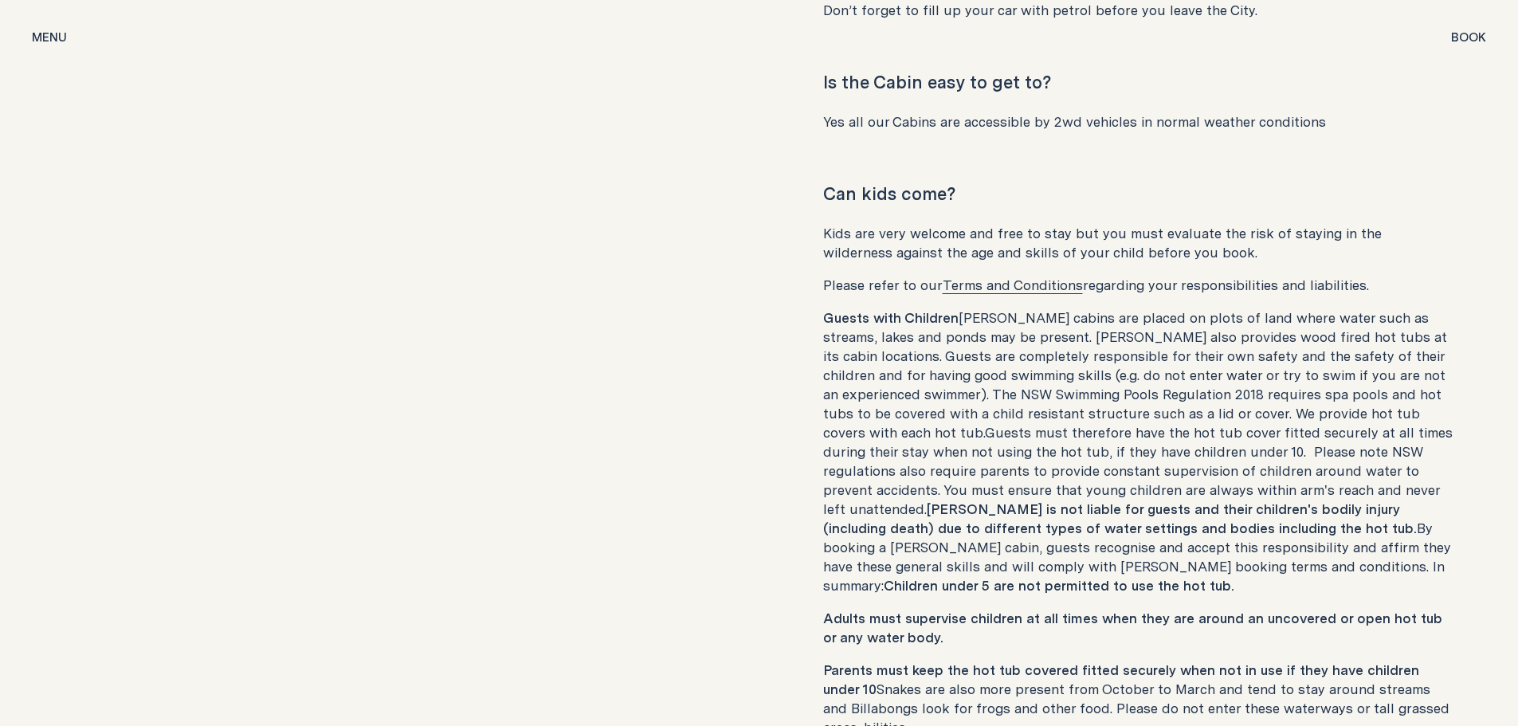
click at [954, 337] on p "Guests with Children [PERSON_NAME] cabins are placed on plots of land where wat…" at bounding box center [1139, 451] width 632 height 287
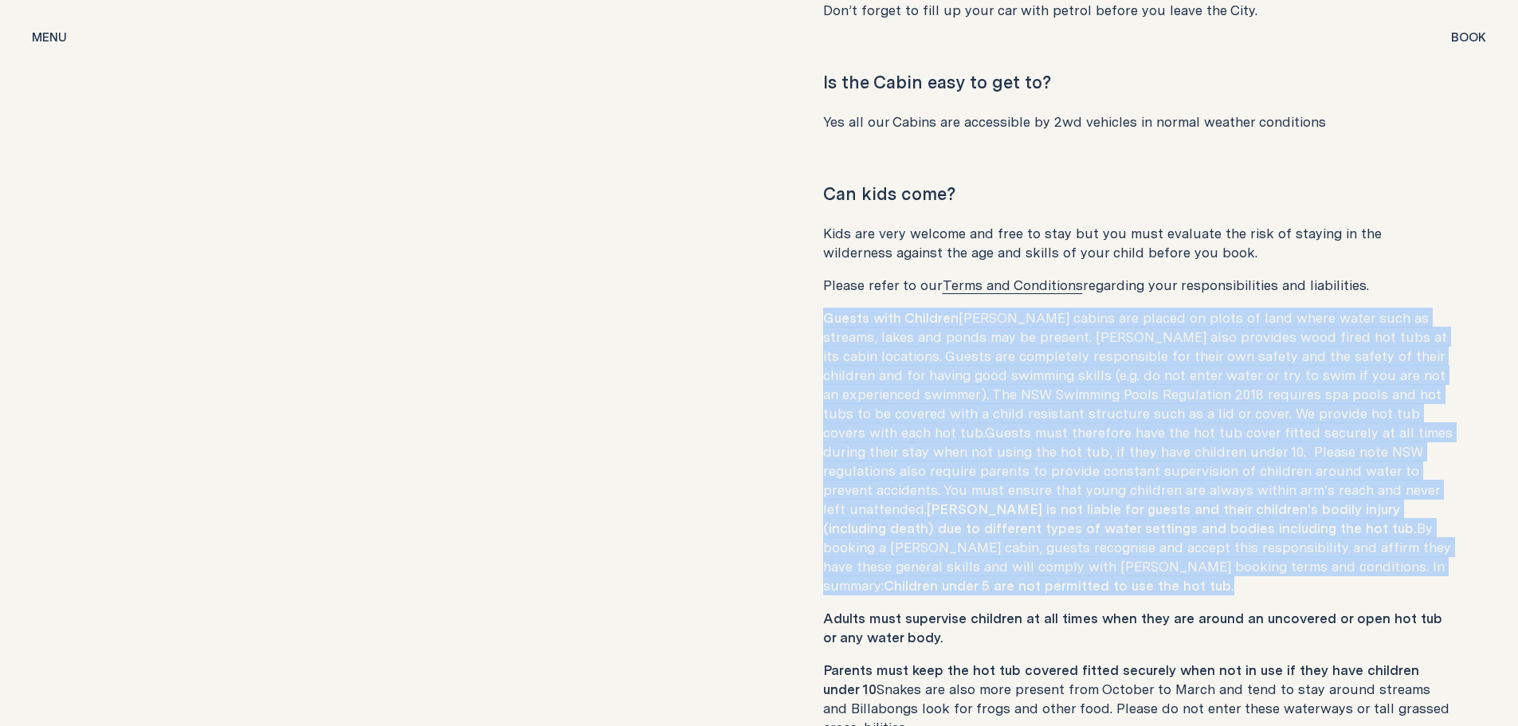
click at [954, 337] on p "Guests with Children [PERSON_NAME] cabins are placed on plots of land where wat…" at bounding box center [1139, 451] width 632 height 287
click at [954, 338] on p "Guests with Children [PERSON_NAME] cabins are placed on plots of land where wat…" at bounding box center [1139, 451] width 632 height 287
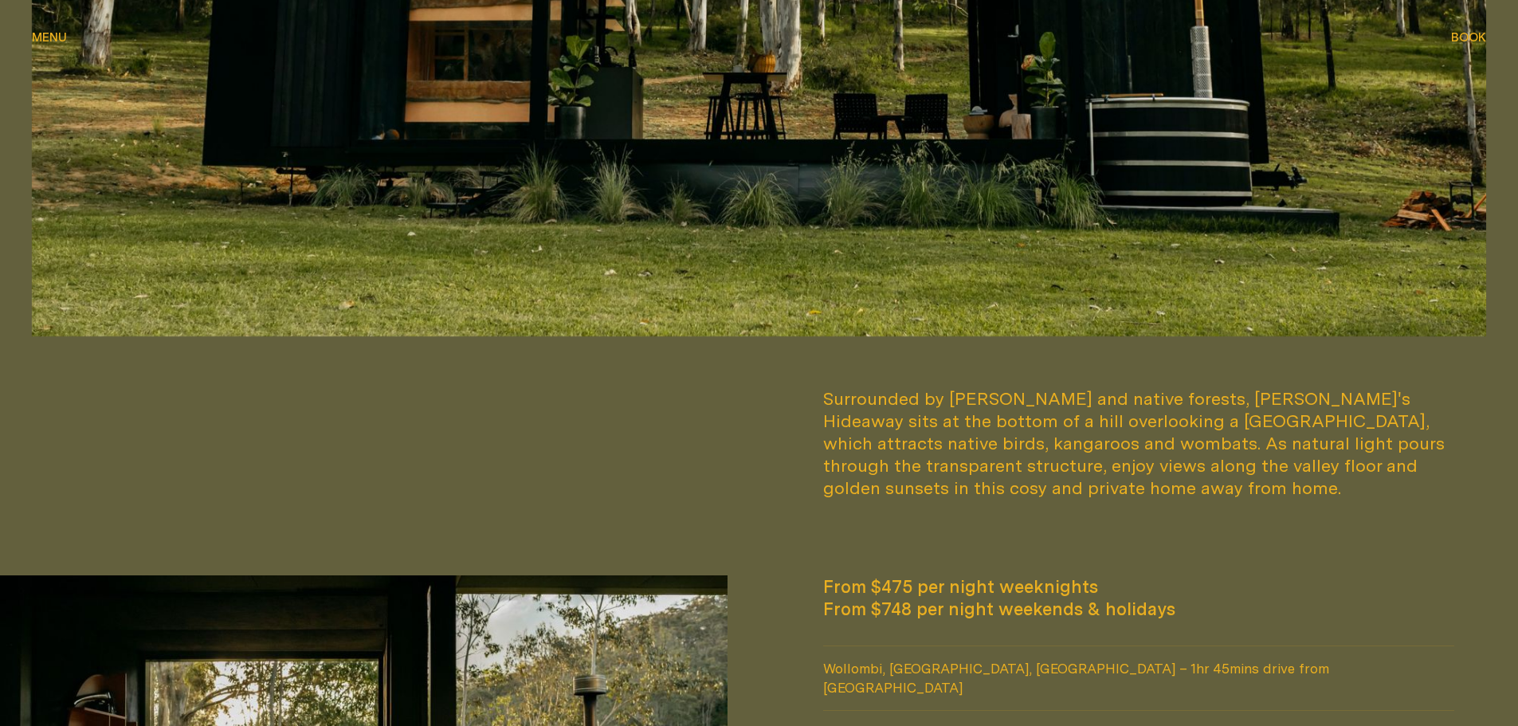
scroll to position [0, 0]
